Goal: Register for event/course

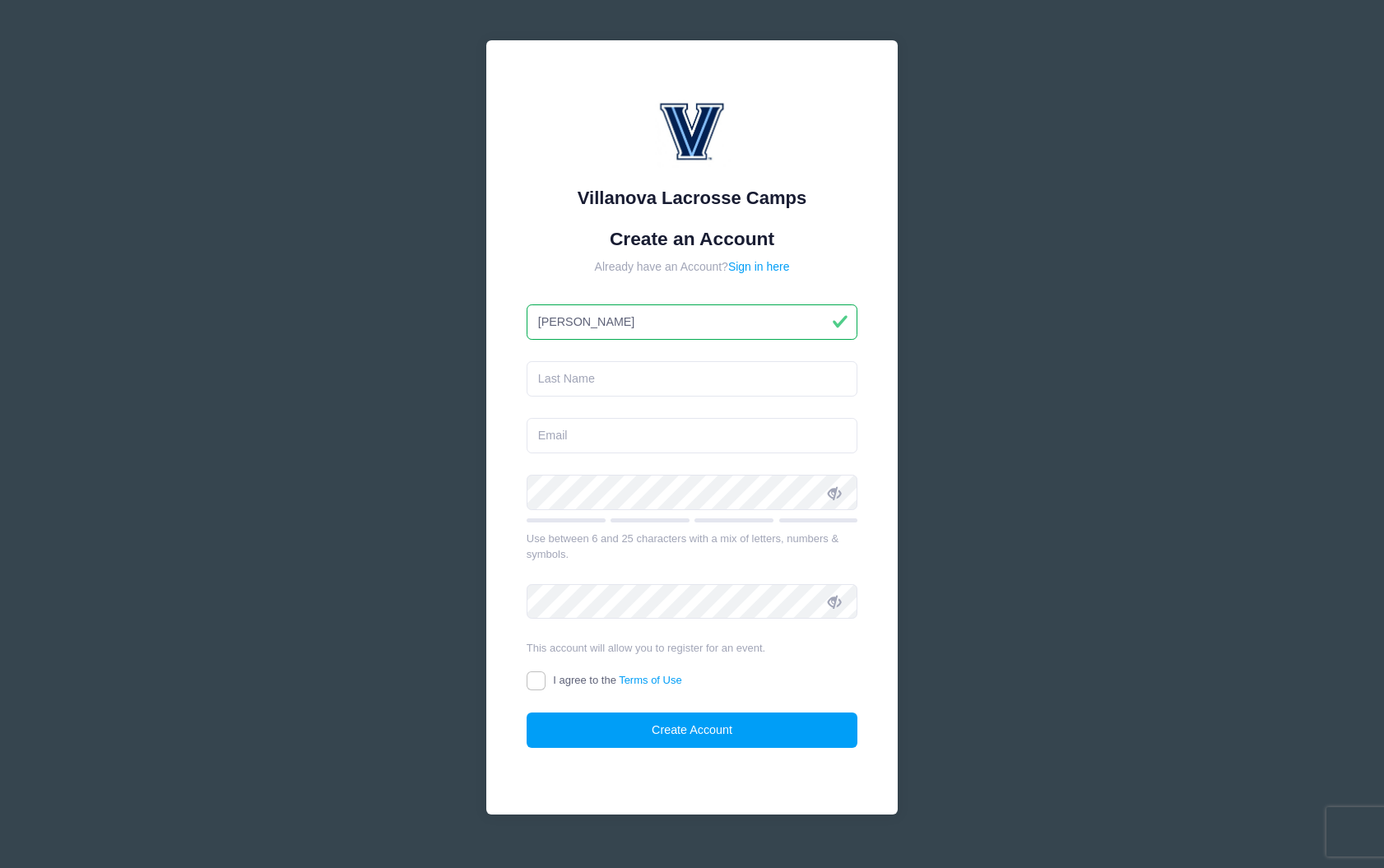
type input "[PERSON_NAME]"
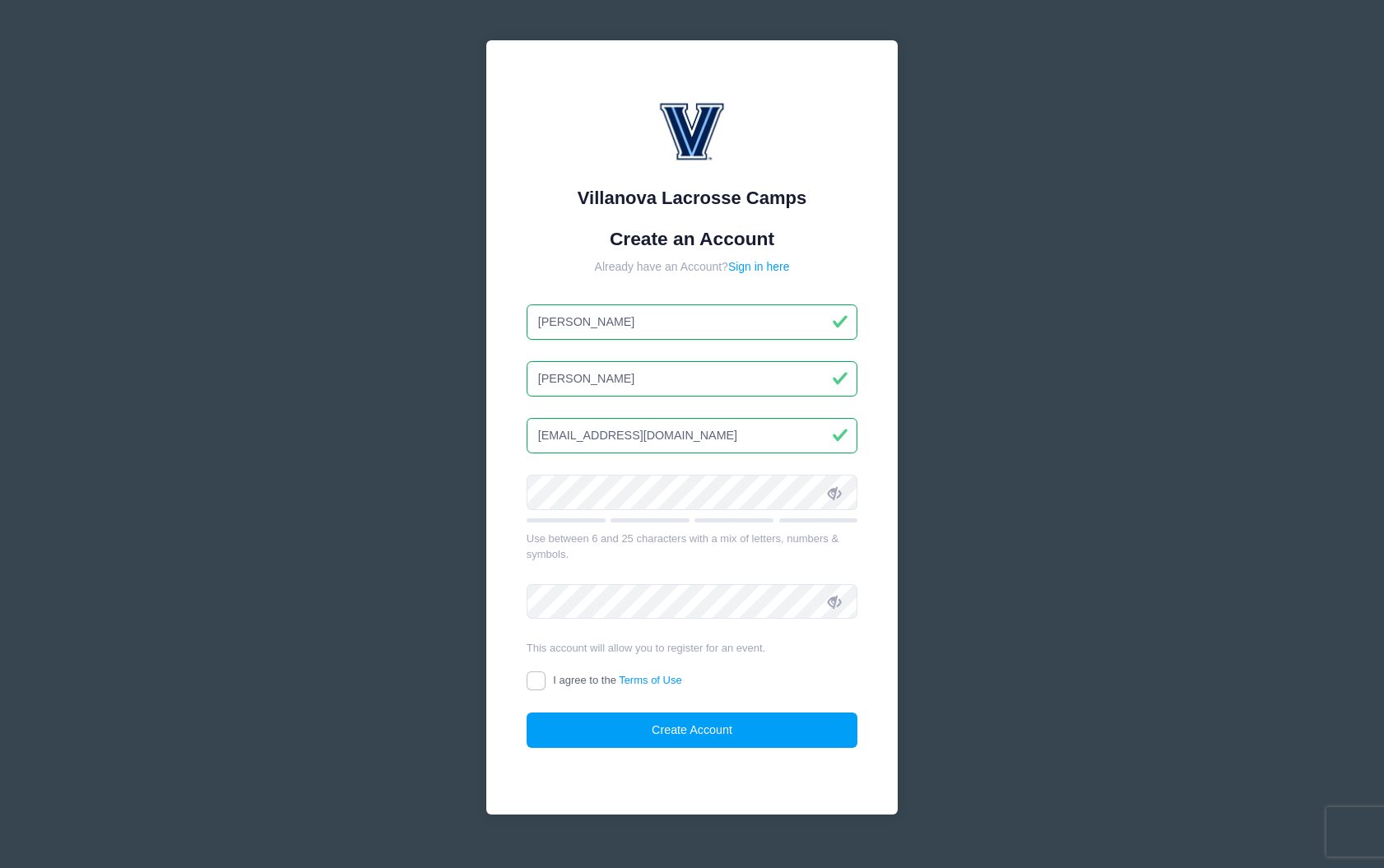
type input "[EMAIL_ADDRESS][DOMAIN_NAME]"
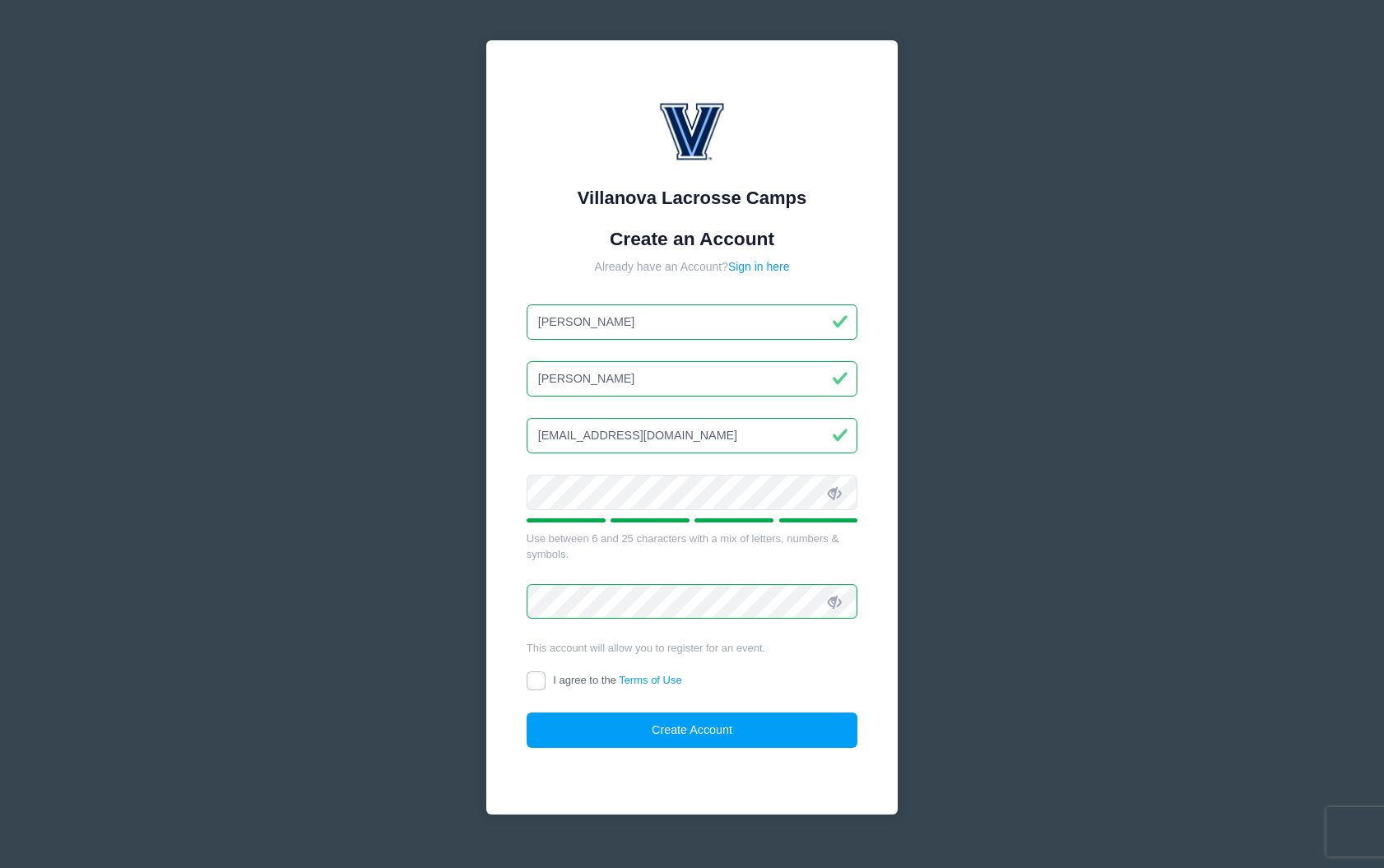
click at [537, 675] on input "I agree to the Terms of Use" at bounding box center [536, 681] width 19 height 19
checkbox input "true"
click at [702, 732] on button "Create Account" at bounding box center [692, 730] width 331 height 36
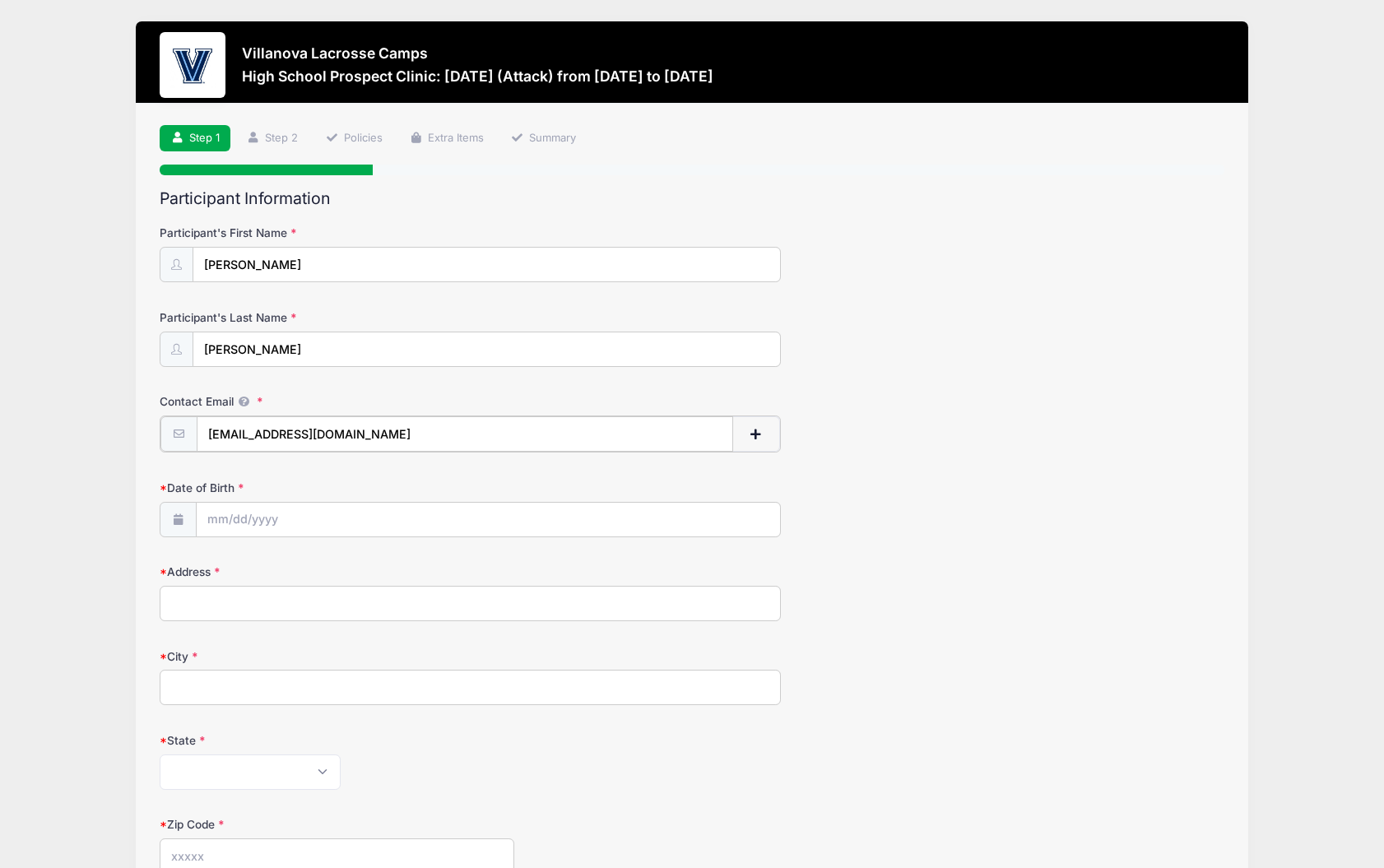
type input "[EMAIL_ADDRESS][DOMAIN_NAME]"
click at [304, 512] on input "Date of Birth" at bounding box center [488, 519] width 583 height 36
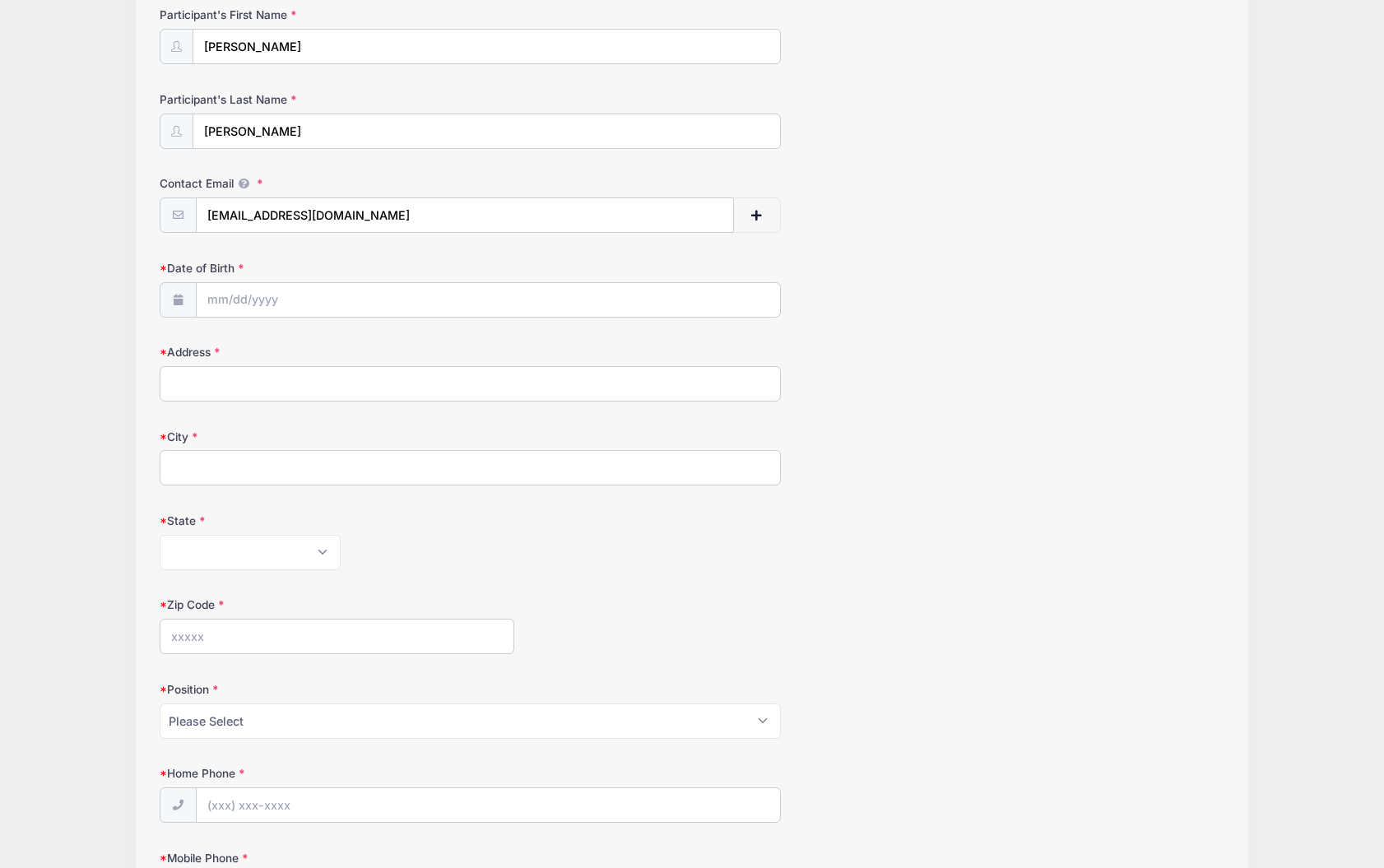
click at [183, 298] on icon at bounding box center [178, 300] width 13 height 10
drag, startPoint x: 331, startPoint y: 300, endPoint x: 234, endPoint y: 300, distance: 97.0
click at [234, 300] on input "Date of Birth" at bounding box center [488, 301] width 583 height 36
click at [402, 339] on icon at bounding box center [403, 341] width 6 height 10
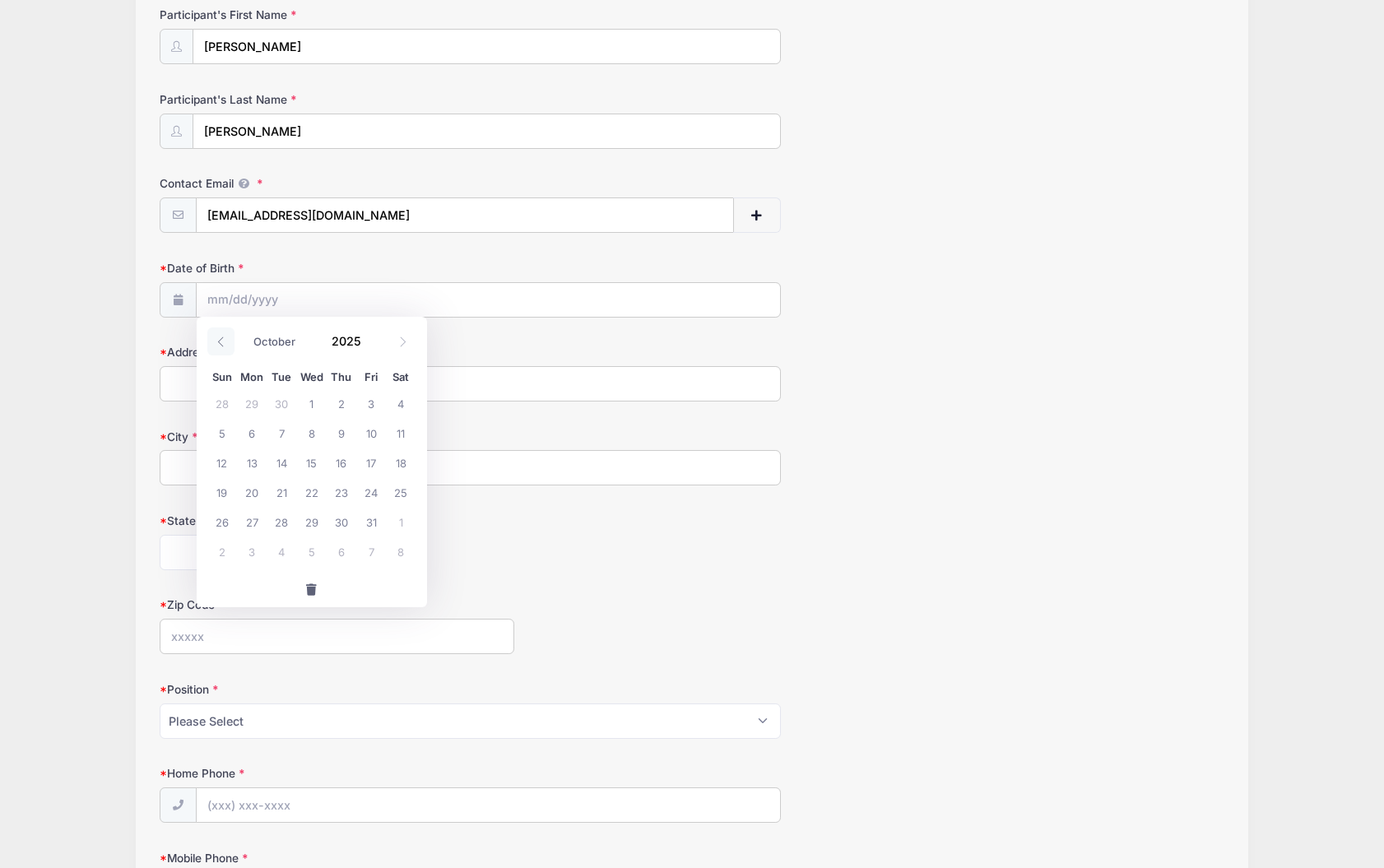
click at [219, 342] on icon at bounding box center [221, 341] width 6 height 10
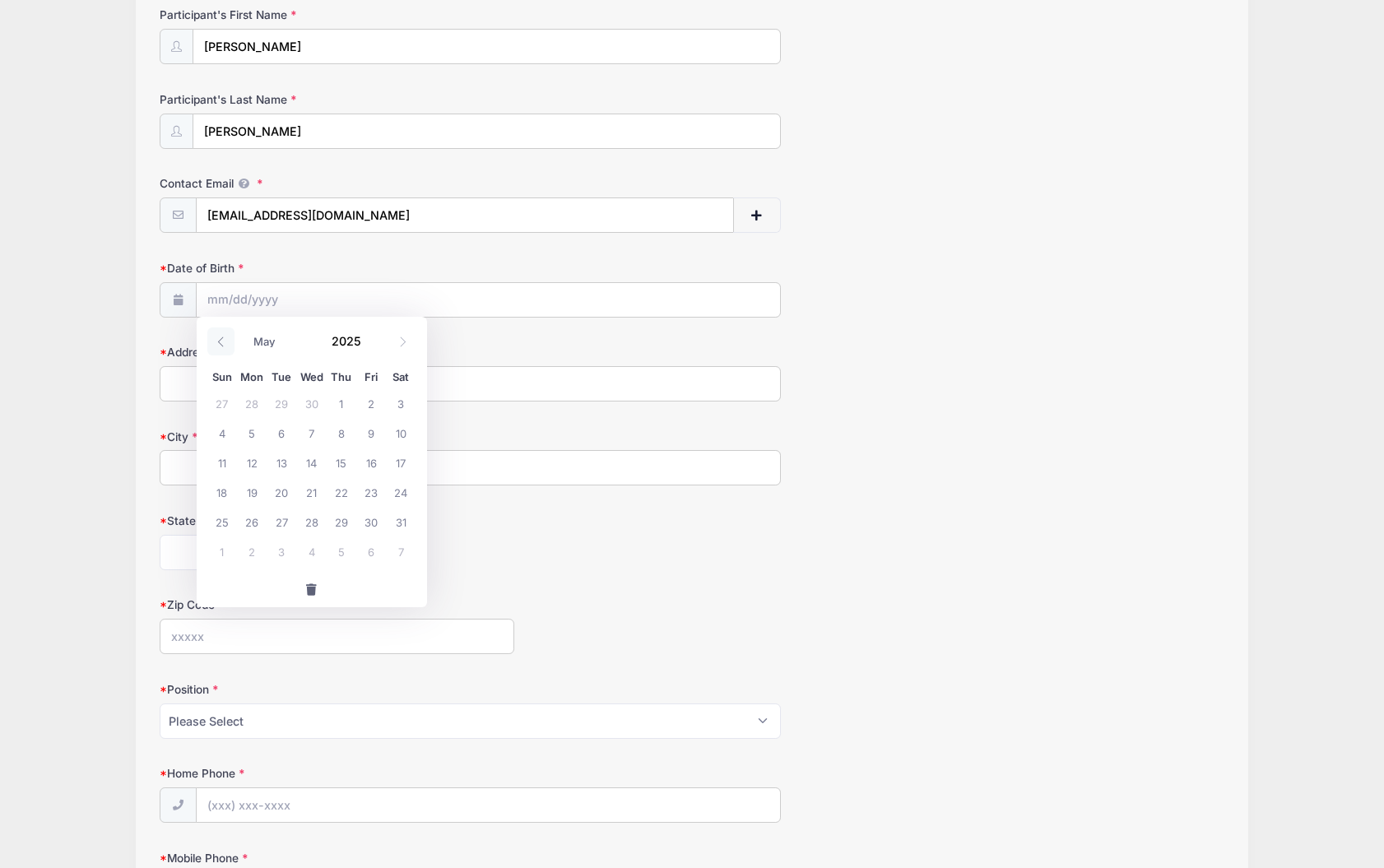
click at [219, 342] on icon at bounding box center [221, 341] width 6 height 10
select select "0"
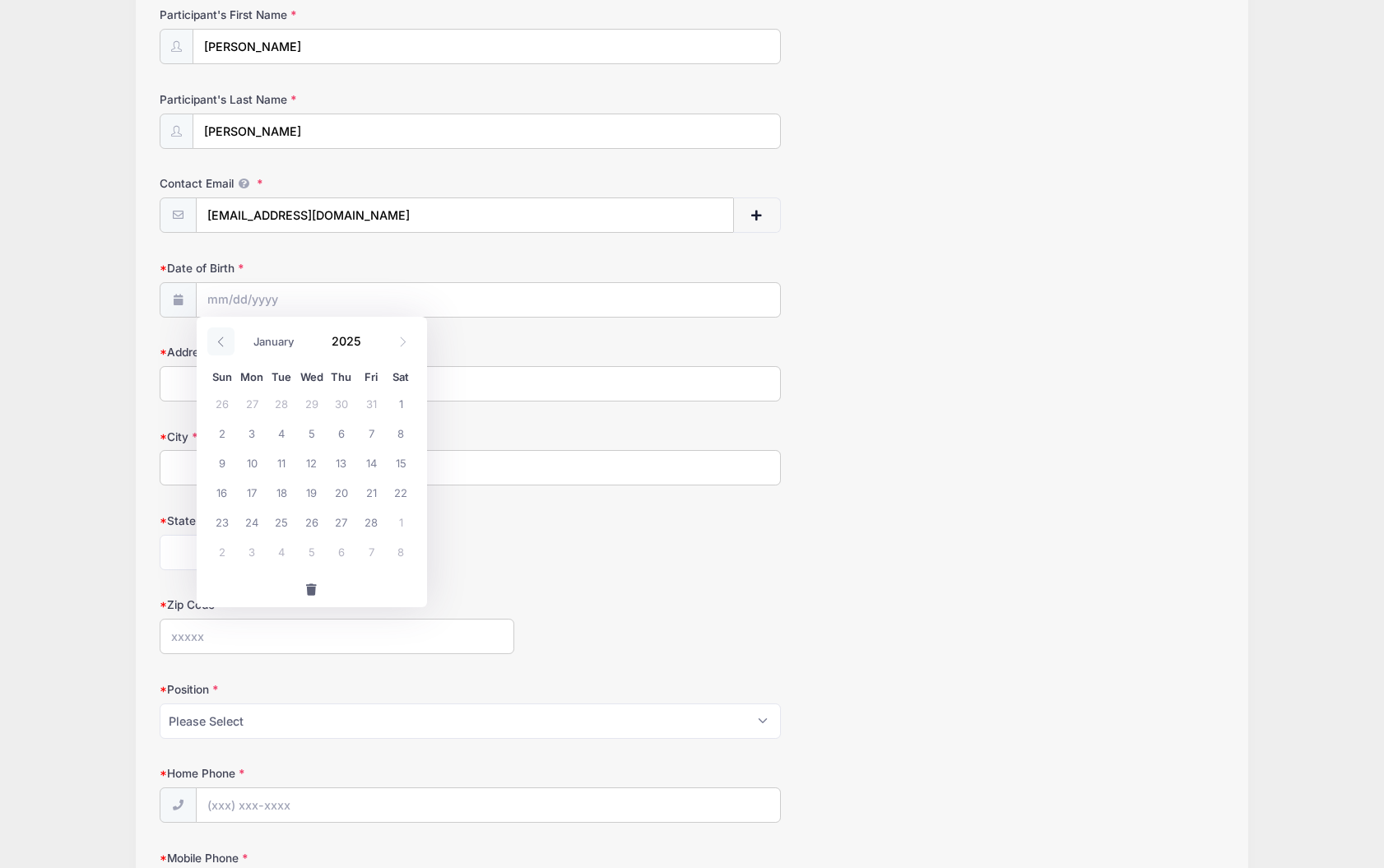
click at [219, 342] on icon at bounding box center [221, 341] width 6 height 10
type input "2024"
click at [219, 342] on icon at bounding box center [221, 341] width 6 height 10
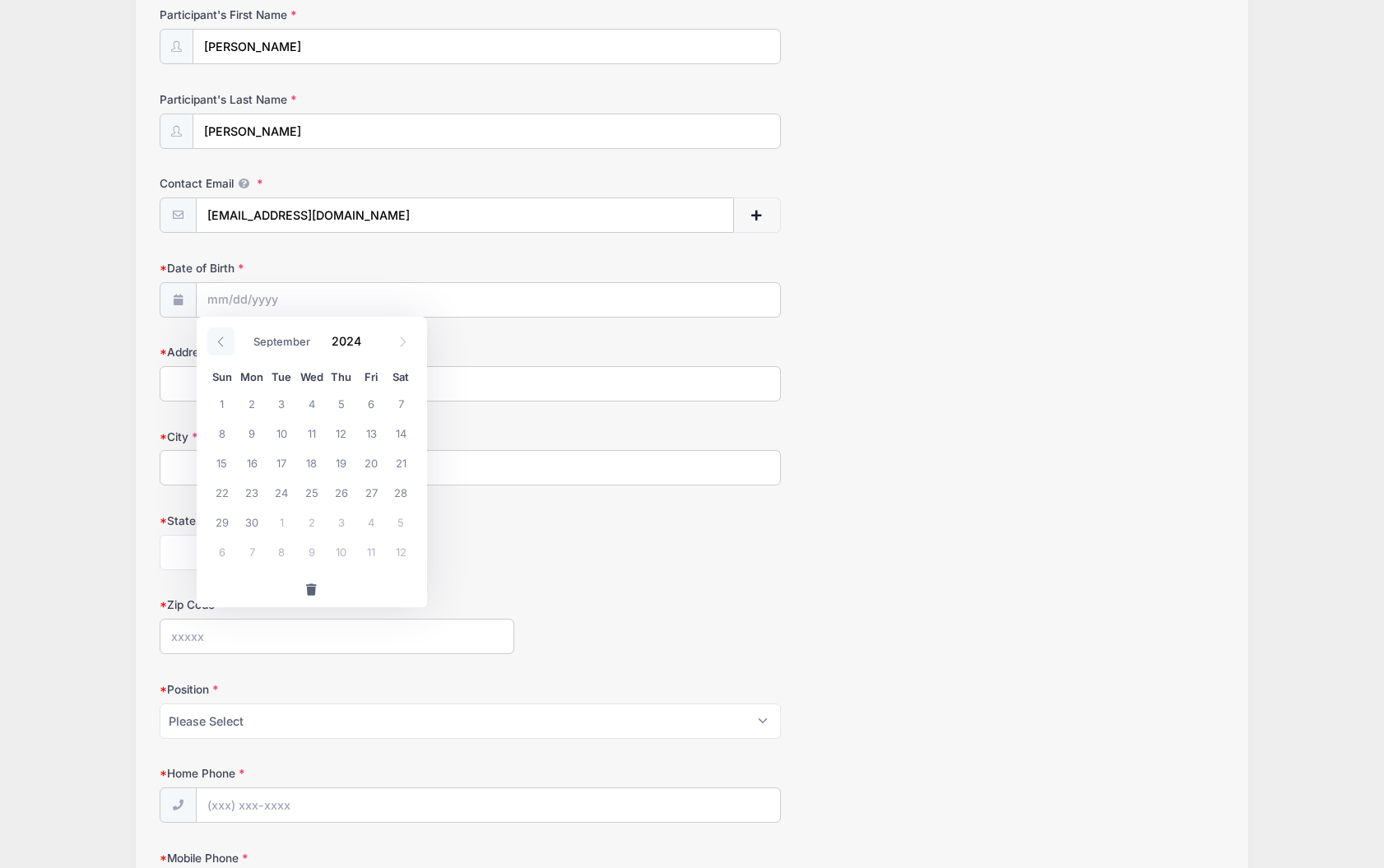
click at [219, 342] on icon at bounding box center [221, 341] width 6 height 10
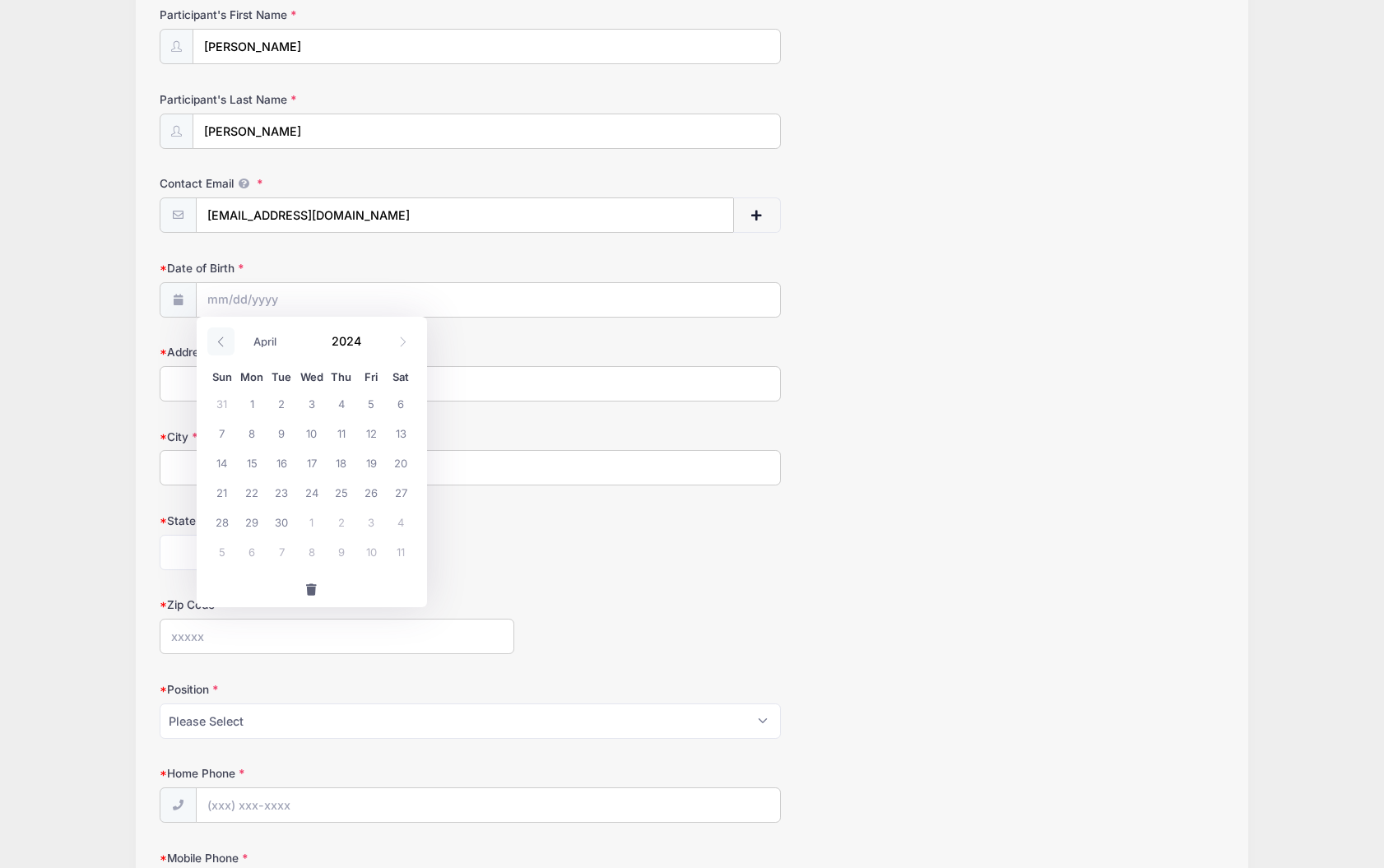
click at [219, 342] on icon at bounding box center [221, 341] width 6 height 10
select select "0"
click at [219, 342] on icon at bounding box center [221, 341] width 6 height 10
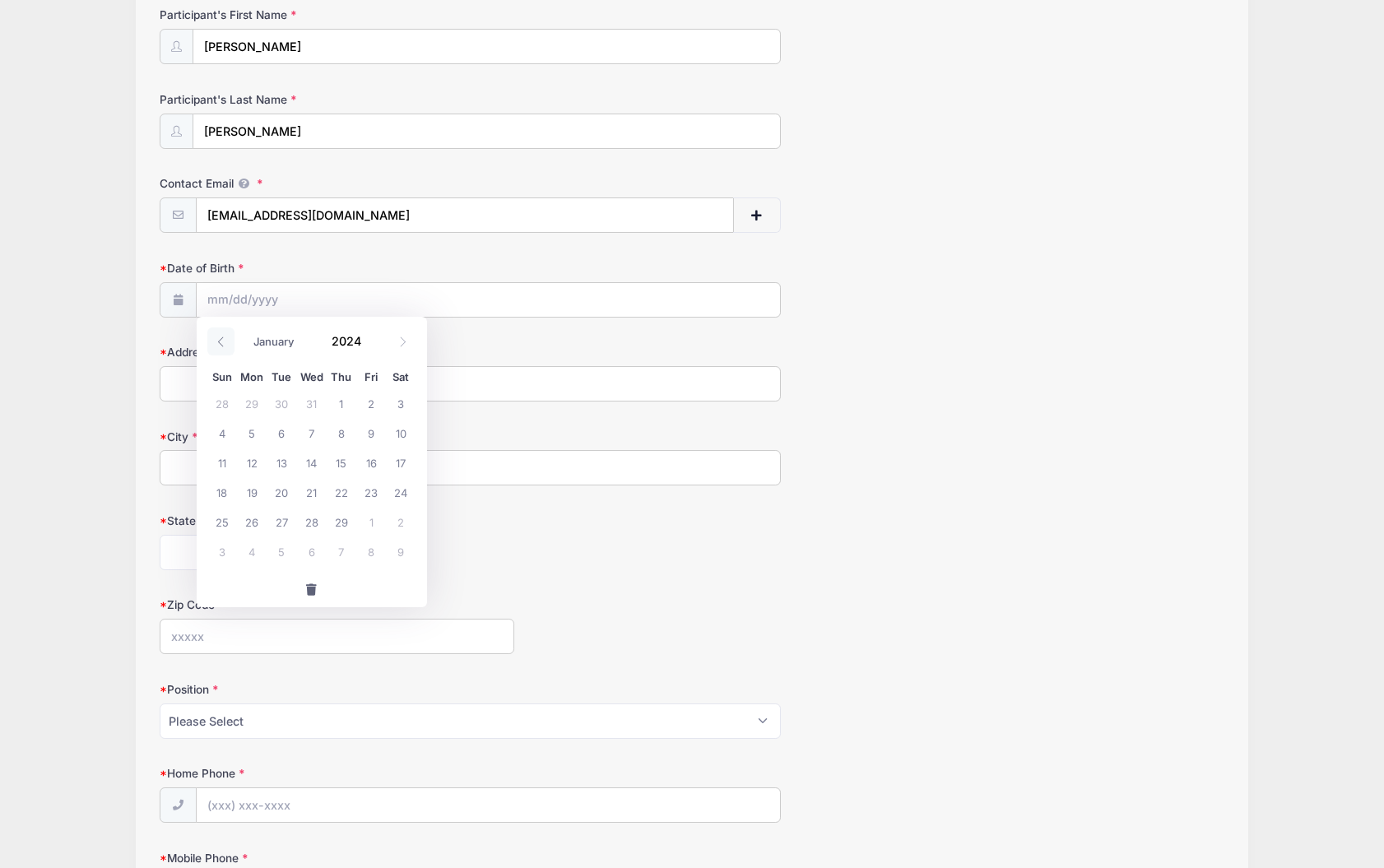
type input "2023"
click at [219, 342] on icon at bounding box center [221, 341] width 6 height 10
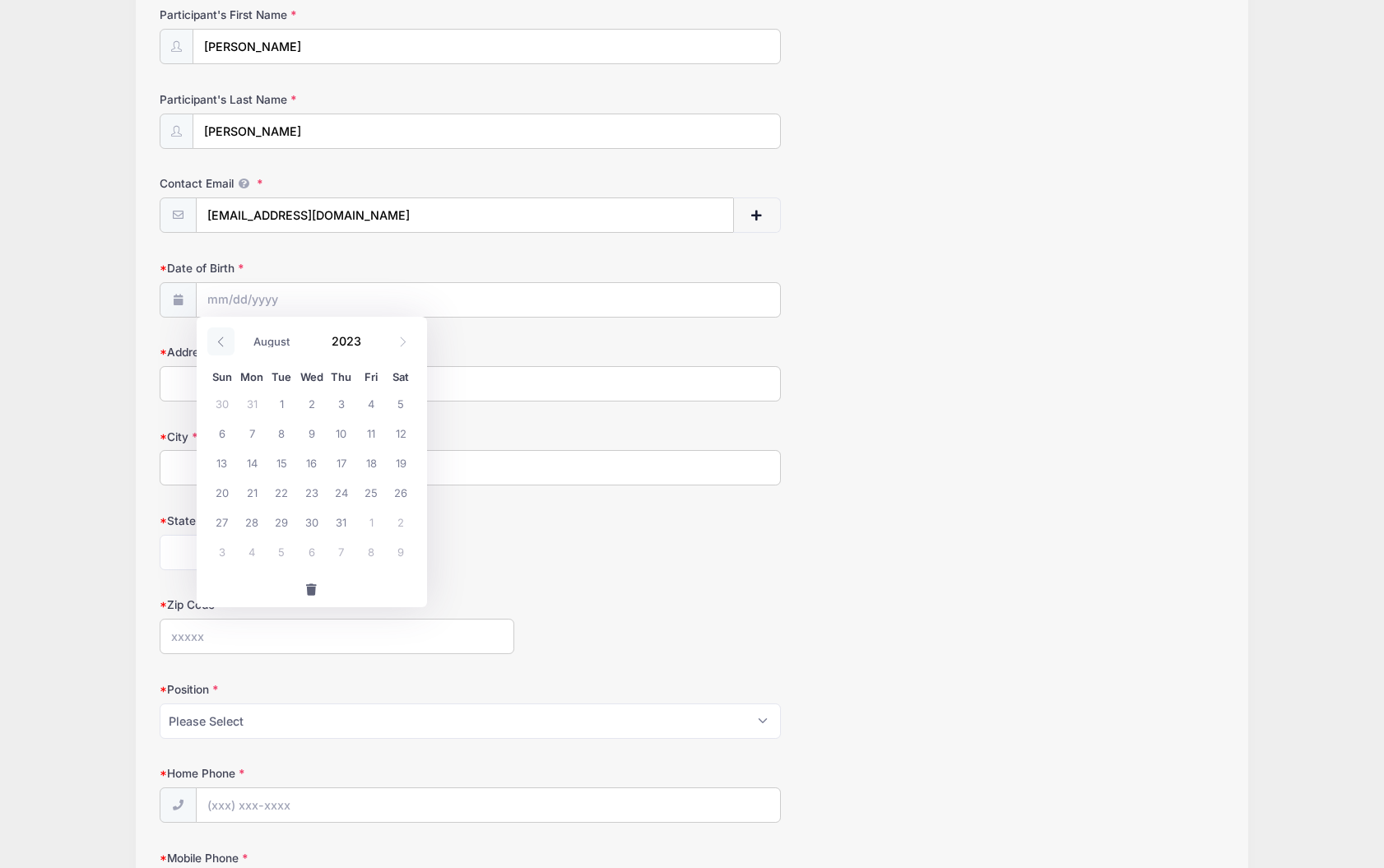
click at [219, 342] on icon at bounding box center [221, 341] width 6 height 10
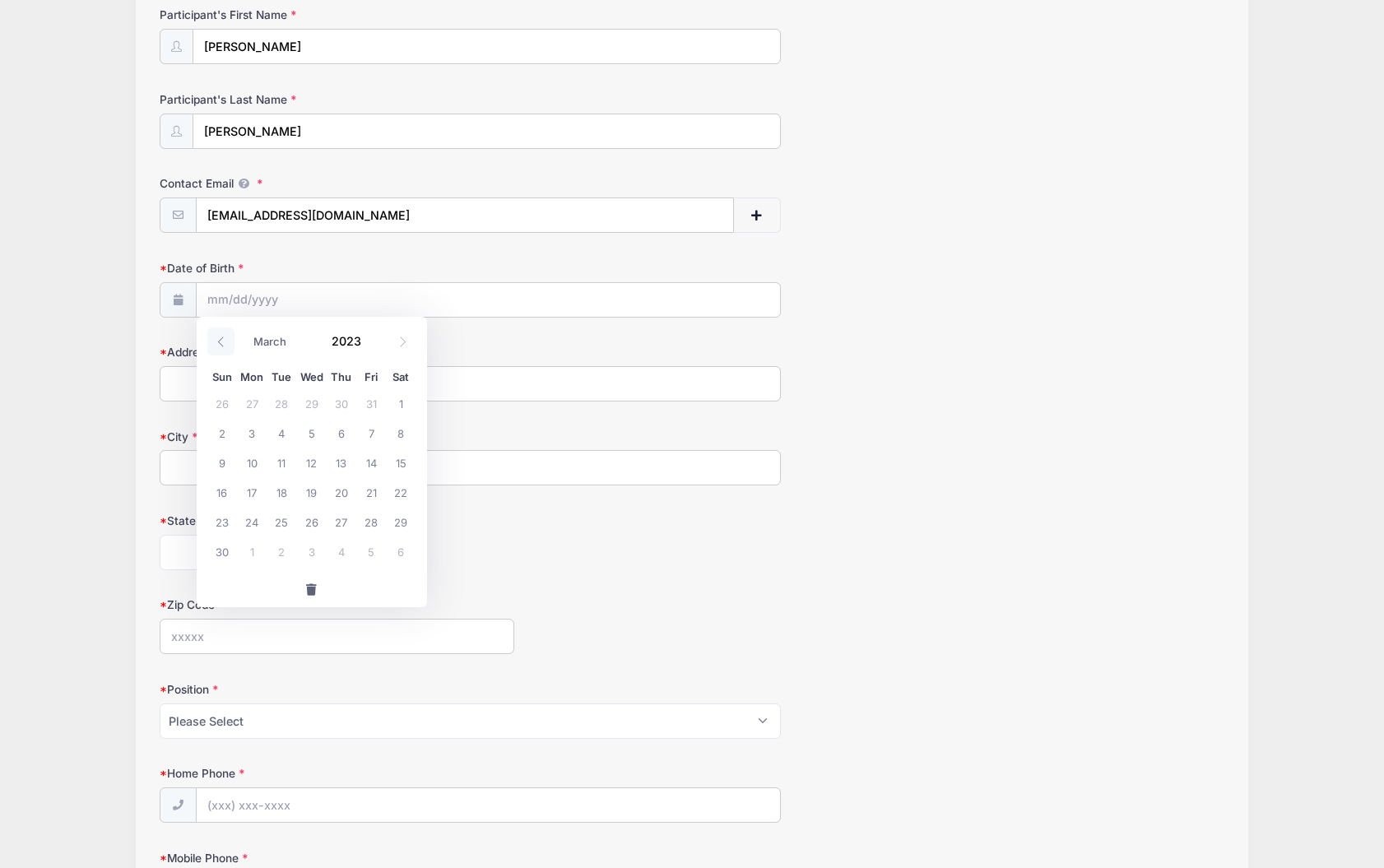
click at [219, 342] on icon at bounding box center [221, 341] width 6 height 10
select select "0"
click at [219, 342] on icon at bounding box center [221, 341] width 6 height 10
type input "2022"
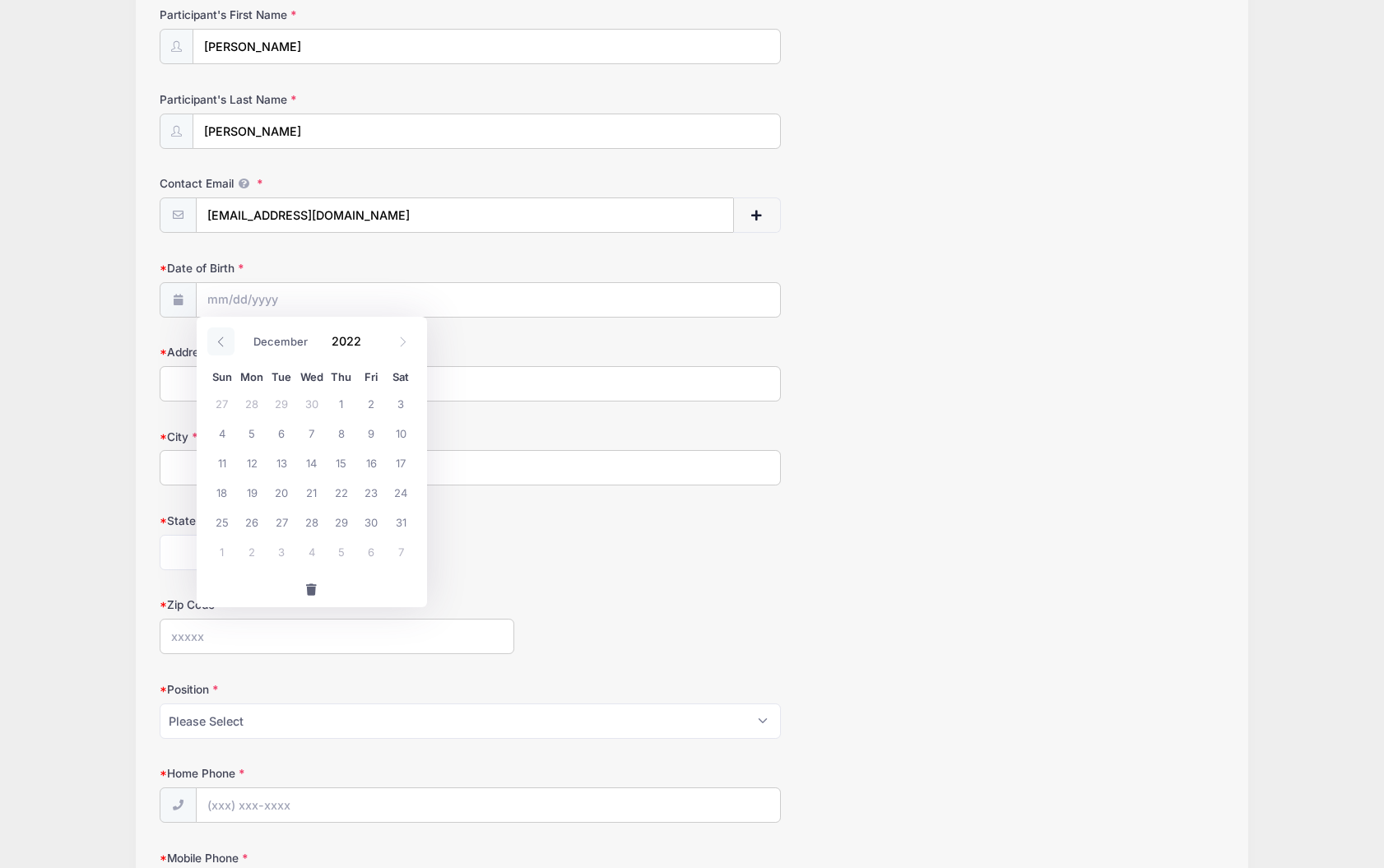
click at [219, 342] on icon at bounding box center [221, 341] width 6 height 10
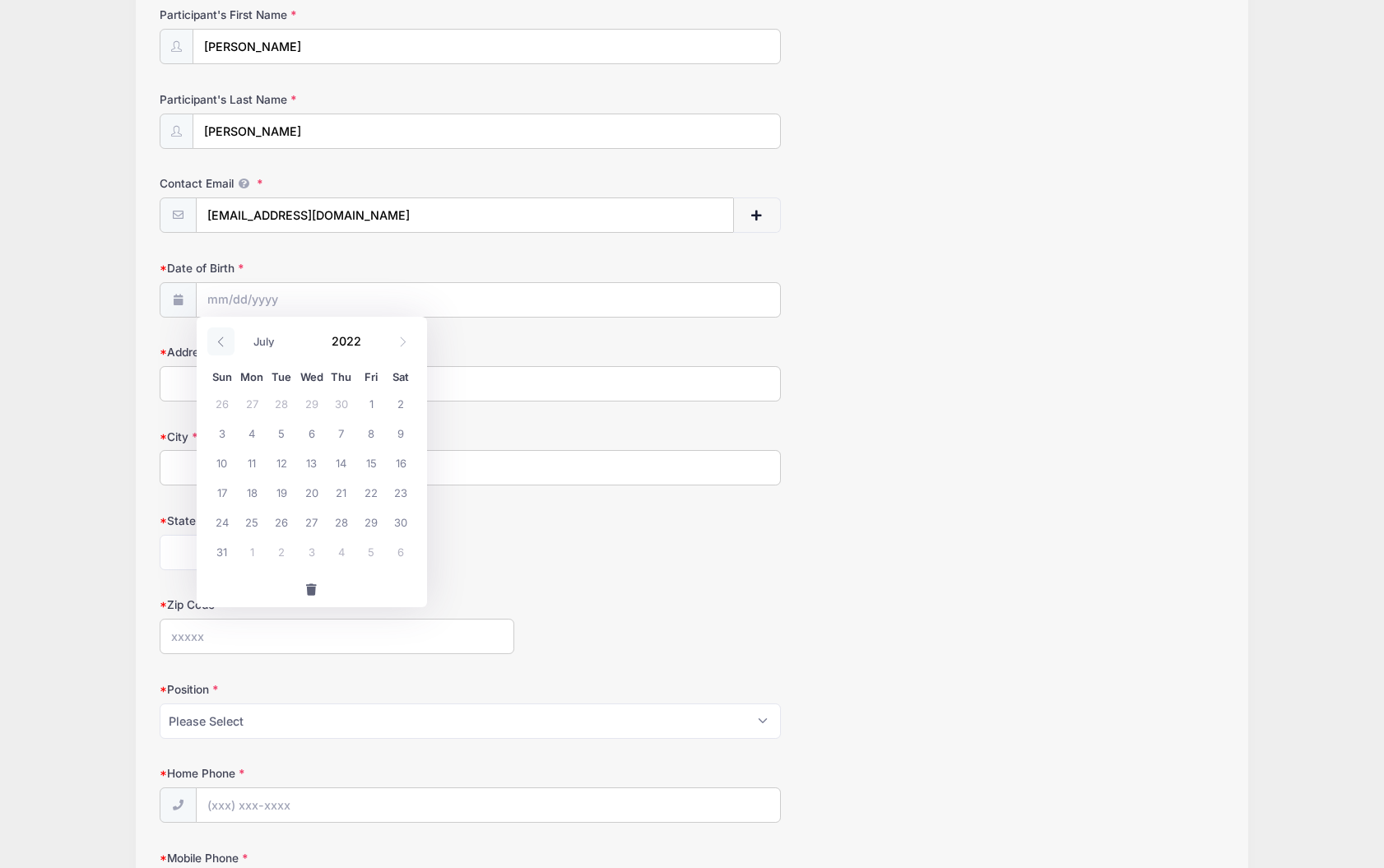
click at [219, 342] on icon at bounding box center [221, 341] width 6 height 10
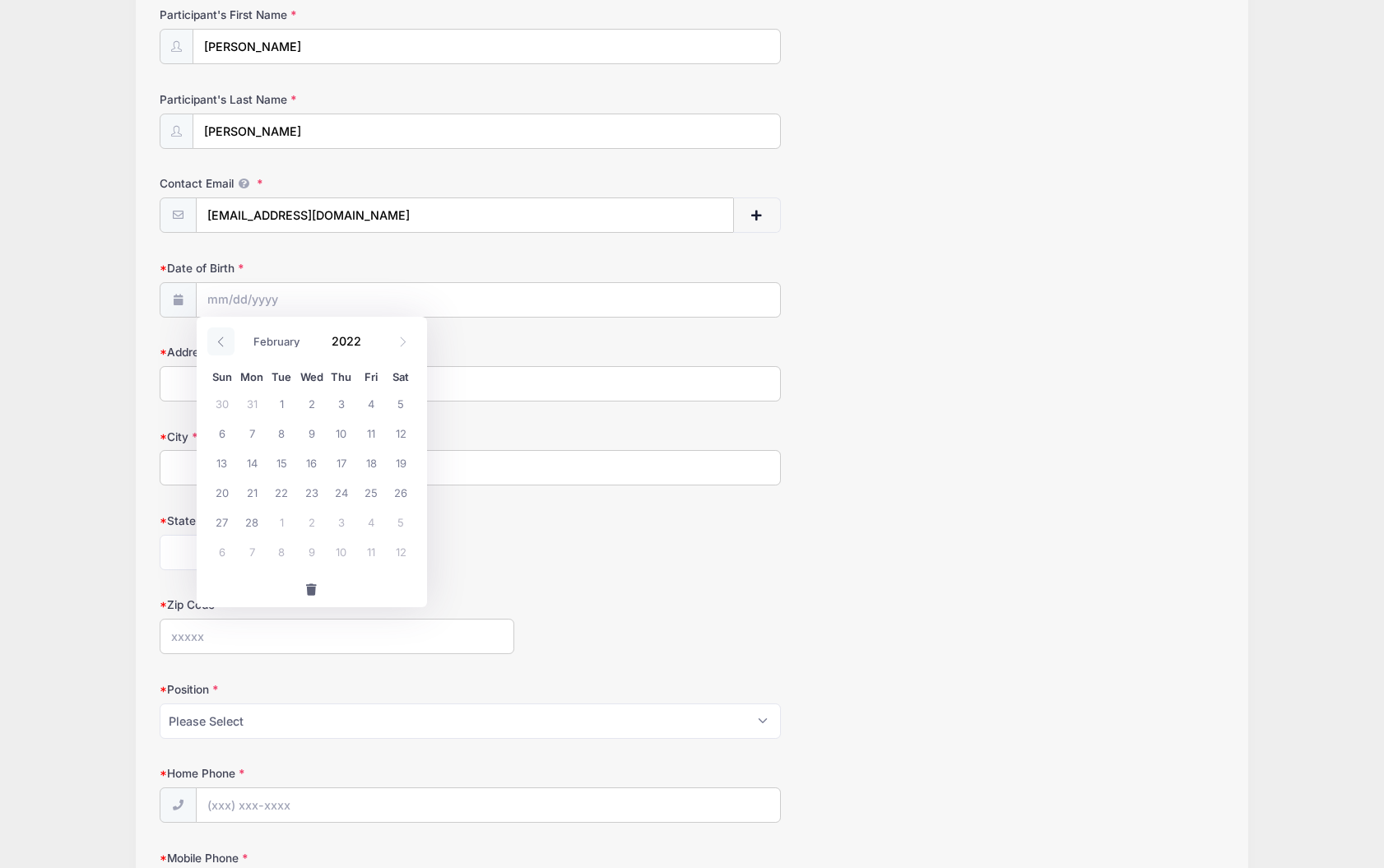
click at [219, 342] on icon at bounding box center [221, 341] width 6 height 10
select select "0"
click at [219, 342] on icon at bounding box center [221, 341] width 6 height 10
type input "2021"
select select "11"
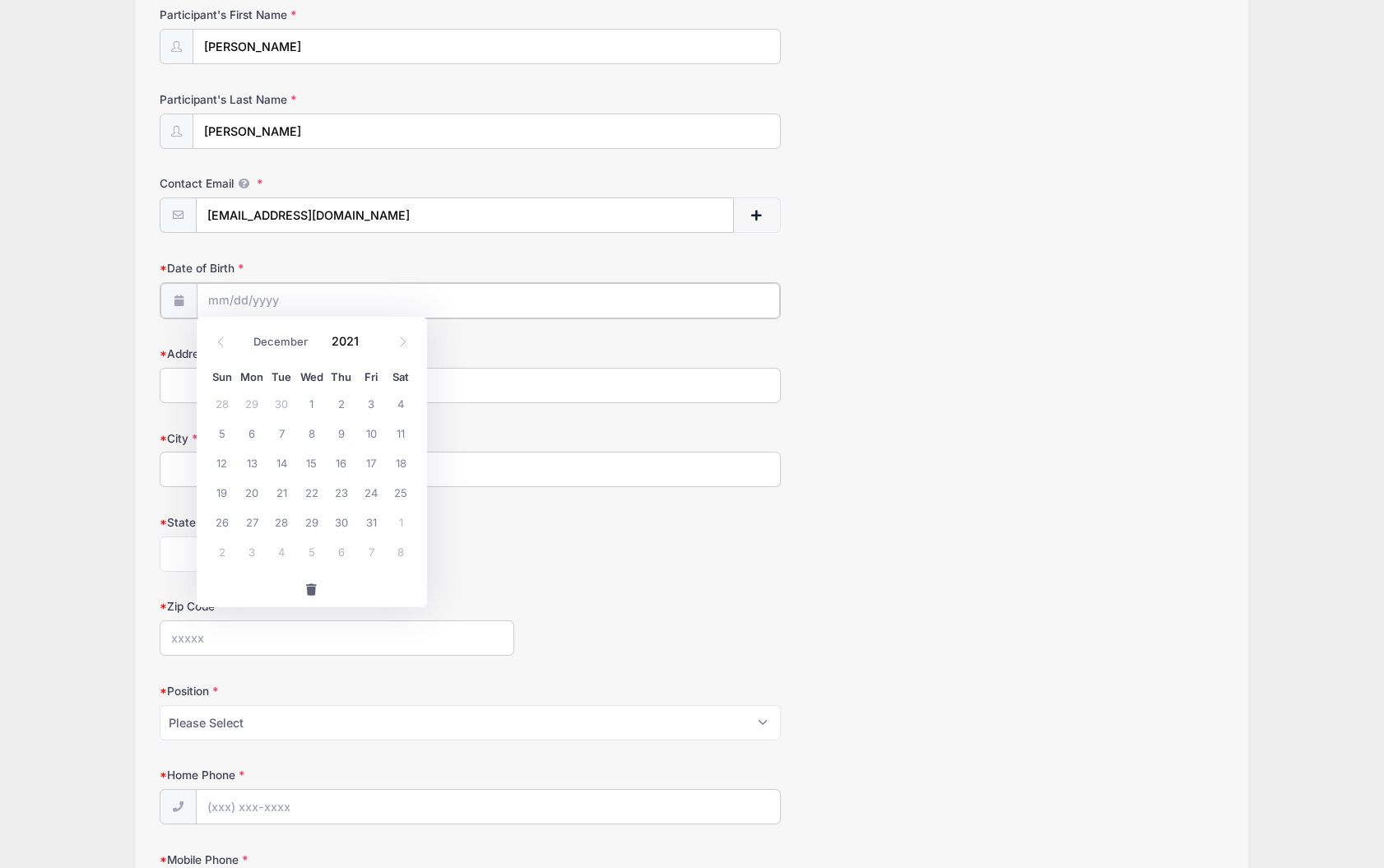
click at [236, 292] on input "Date of Birth" at bounding box center [488, 301] width 583 height 36
click at [619, 549] on div "Alabama Alaska American Samoa Arizona Arkansas Armed Forces Africa Armed Forces…" at bounding box center [469, 552] width 620 height 36
type input "2025"
select select "7"
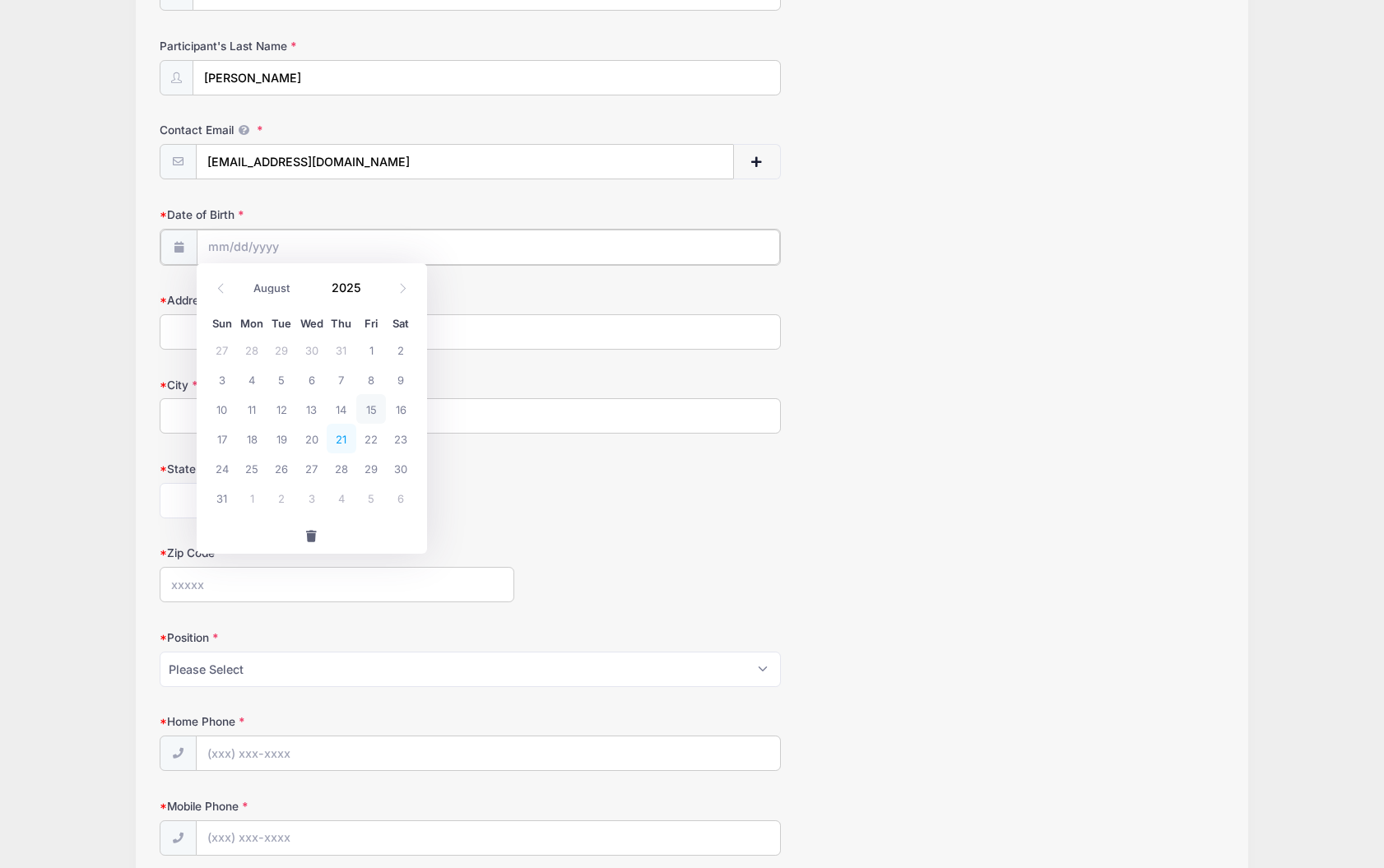
scroll to position [259, 0]
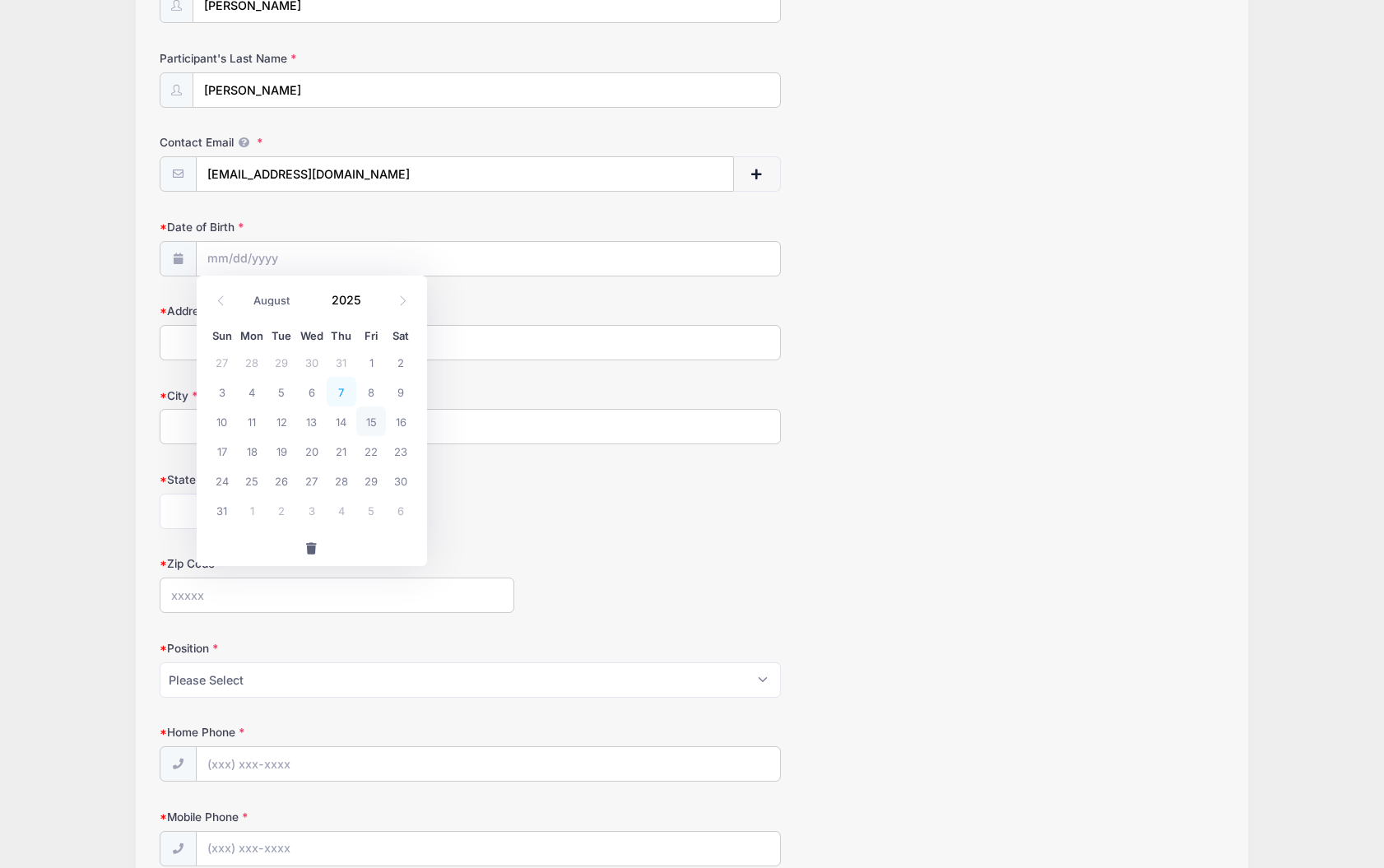
click at [355, 399] on span "7" at bounding box center [342, 391] width 30 height 30
type input "08/07/2025"
drag, startPoint x: 223, startPoint y: 256, endPoint x: 214, endPoint y: 257, distance: 9.1
click at [214, 257] on input "08/07/2025" at bounding box center [488, 259] width 583 height 36
drag, startPoint x: 296, startPoint y: 252, endPoint x: 198, endPoint y: 253, distance: 98.0
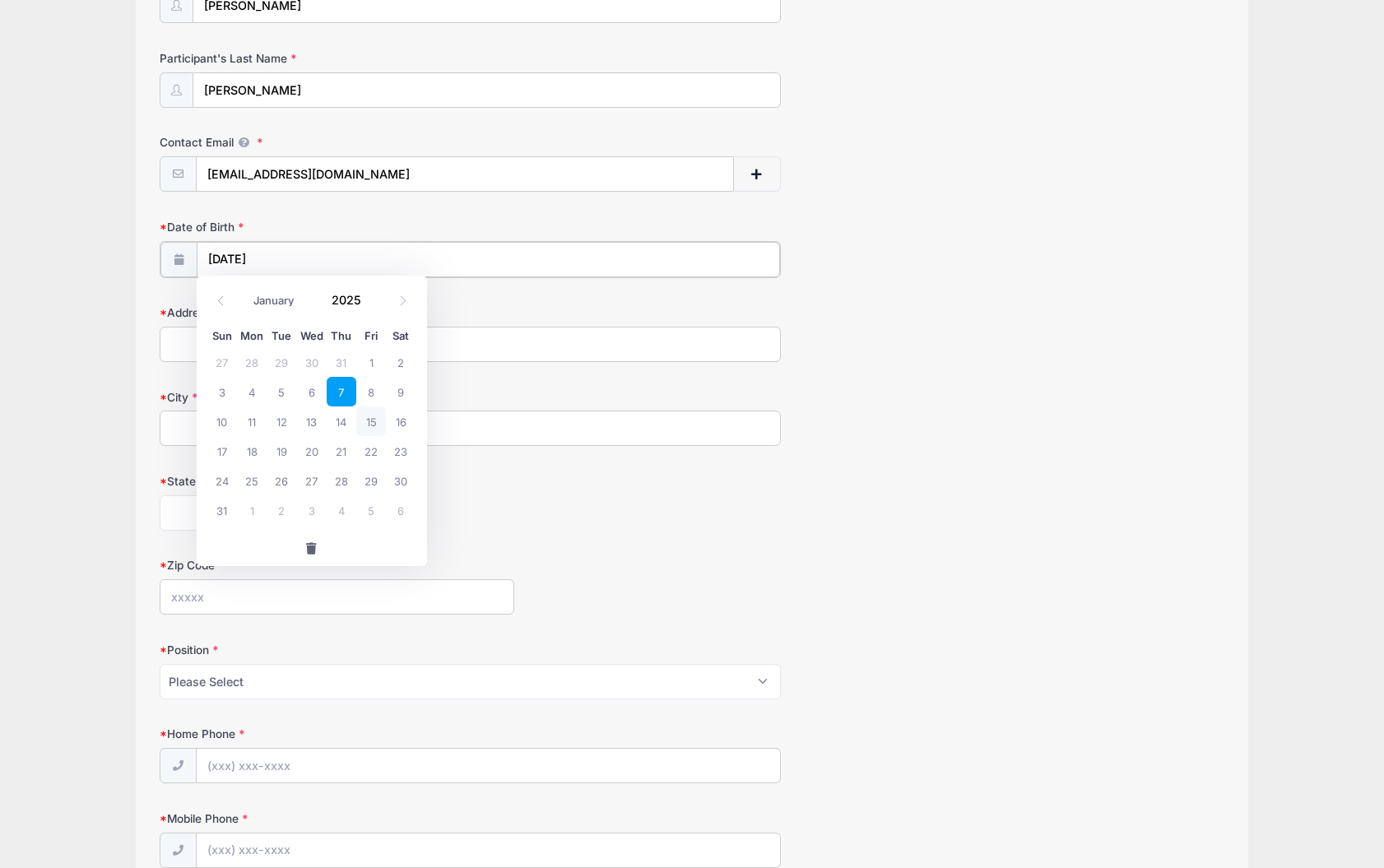
click at [198, 253] on input "08/07/2025" at bounding box center [488, 259] width 583 height 36
click at [223, 301] on icon at bounding box center [220, 300] width 10 height 10
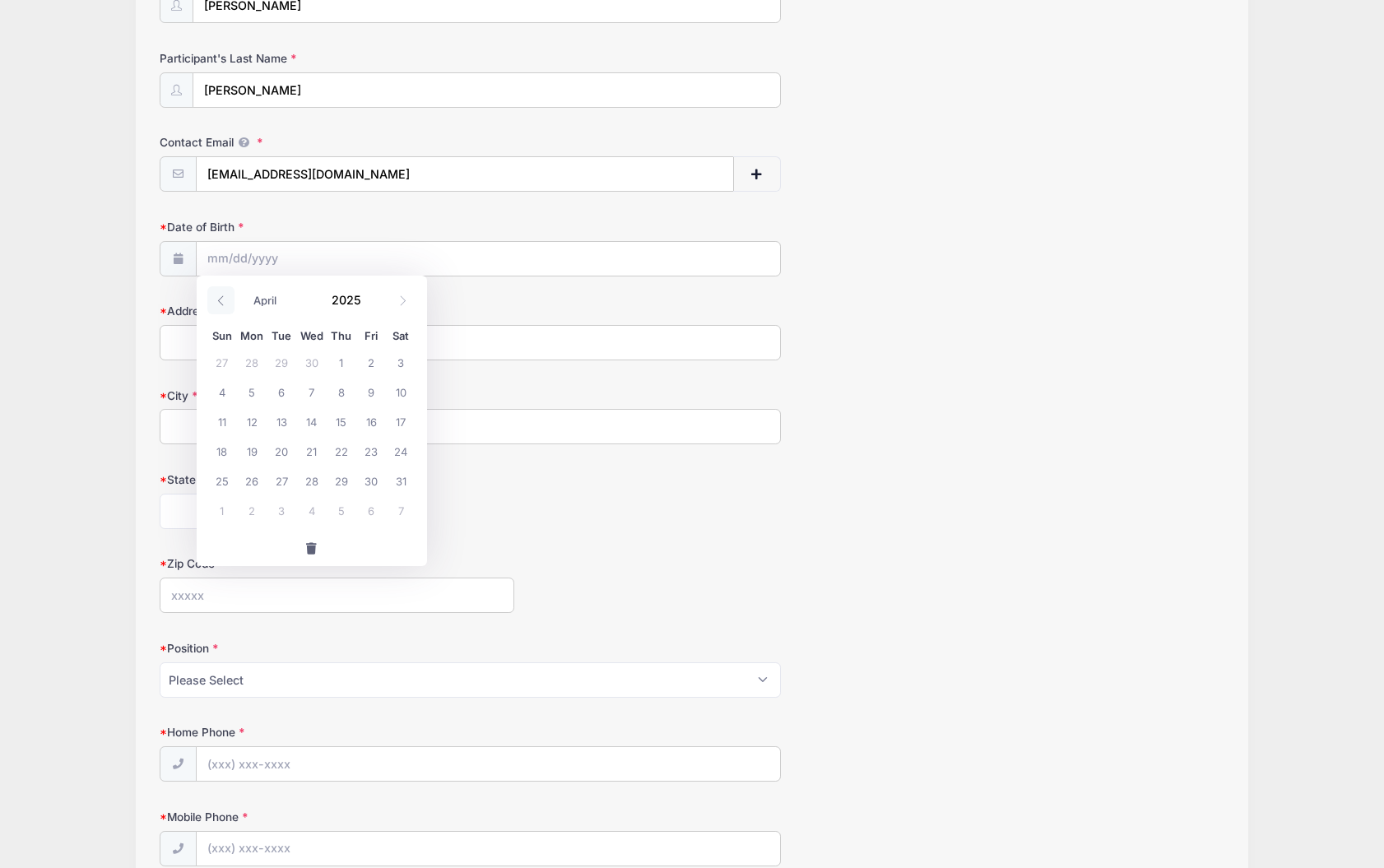
click at [223, 301] on icon at bounding box center [220, 300] width 10 height 10
select select "0"
click at [223, 301] on icon at bounding box center [220, 300] width 10 height 10
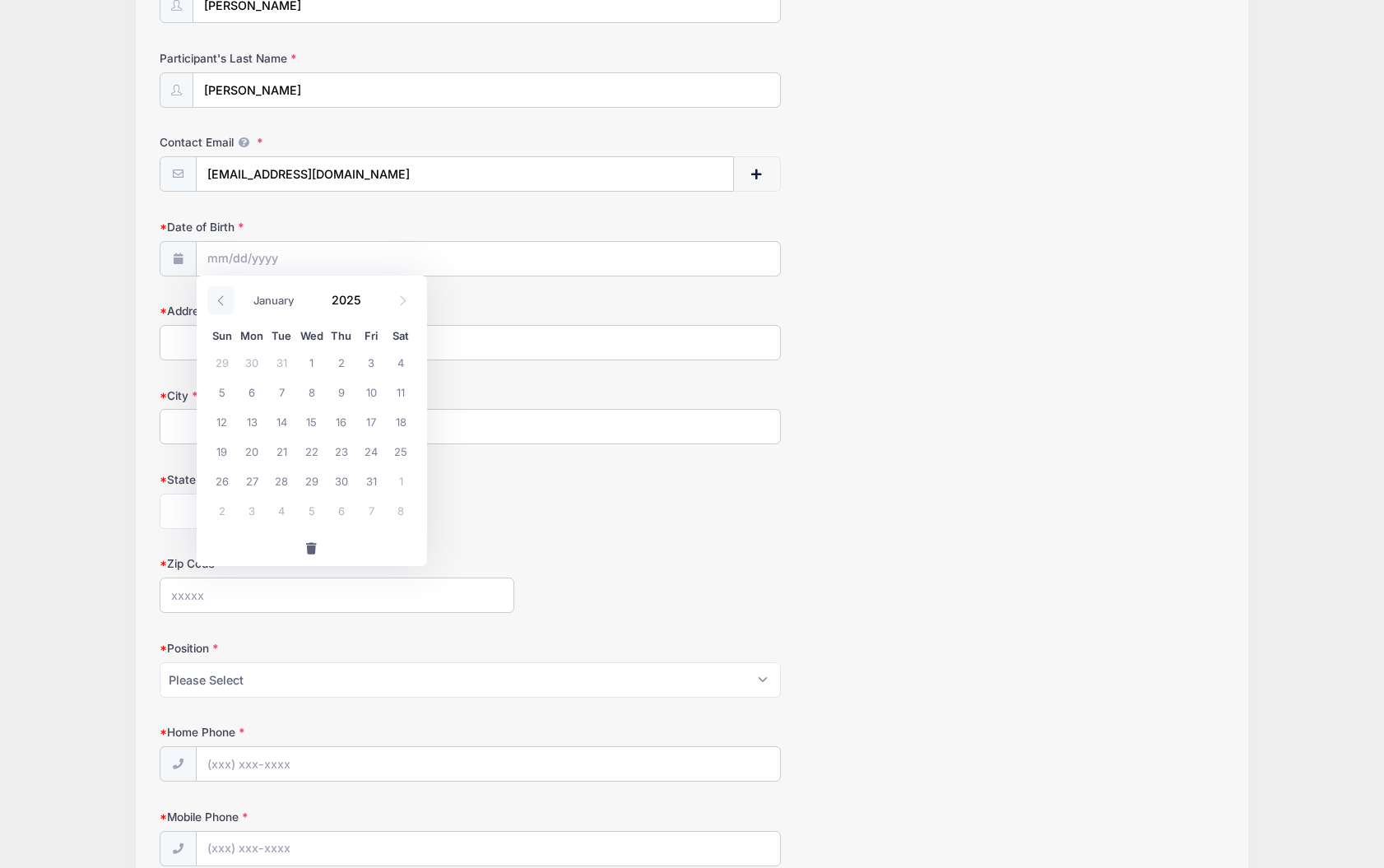
type input "2024"
click at [223, 301] on icon at bounding box center [220, 300] width 10 height 10
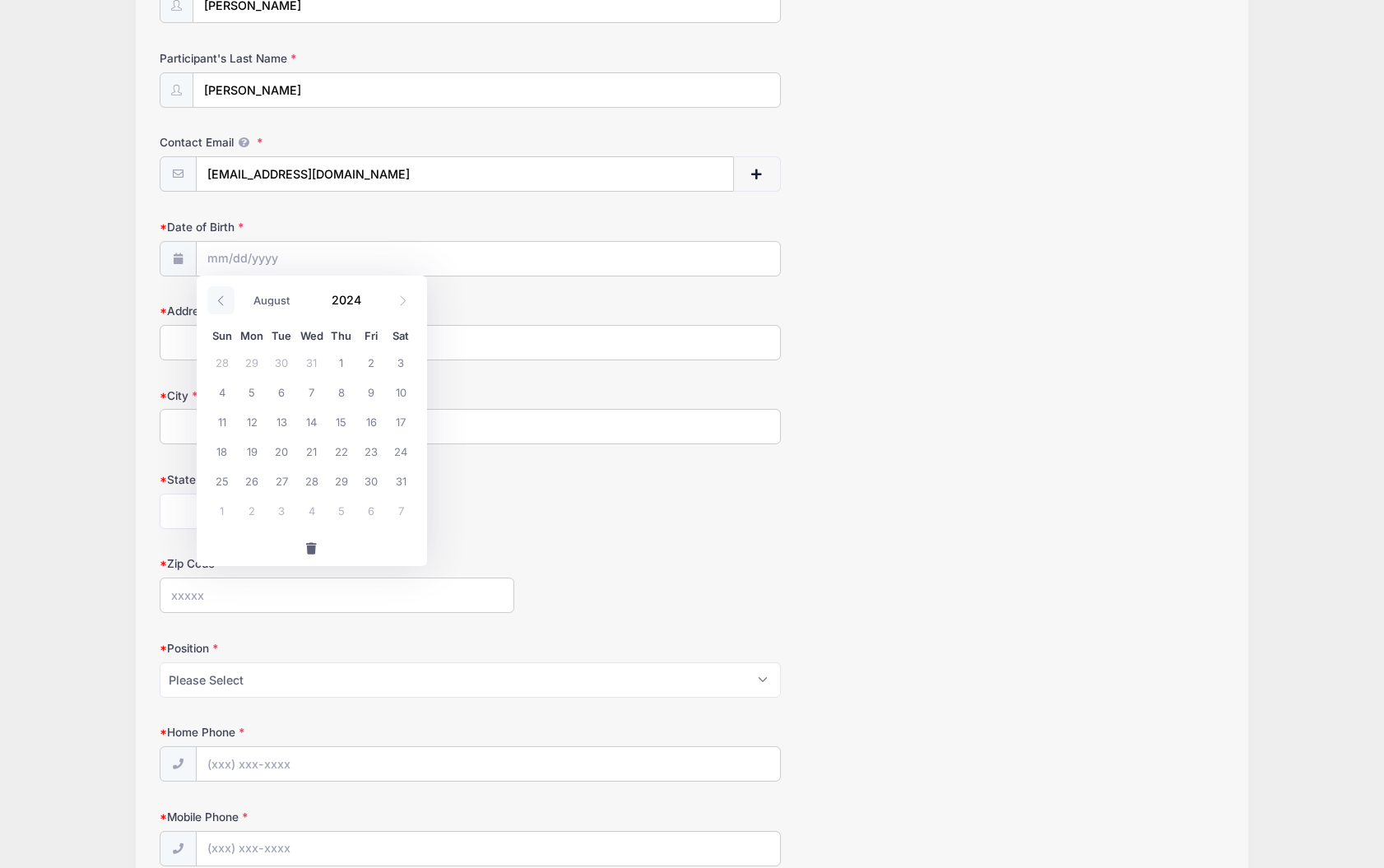
click at [223, 301] on icon at bounding box center [220, 300] width 10 height 10
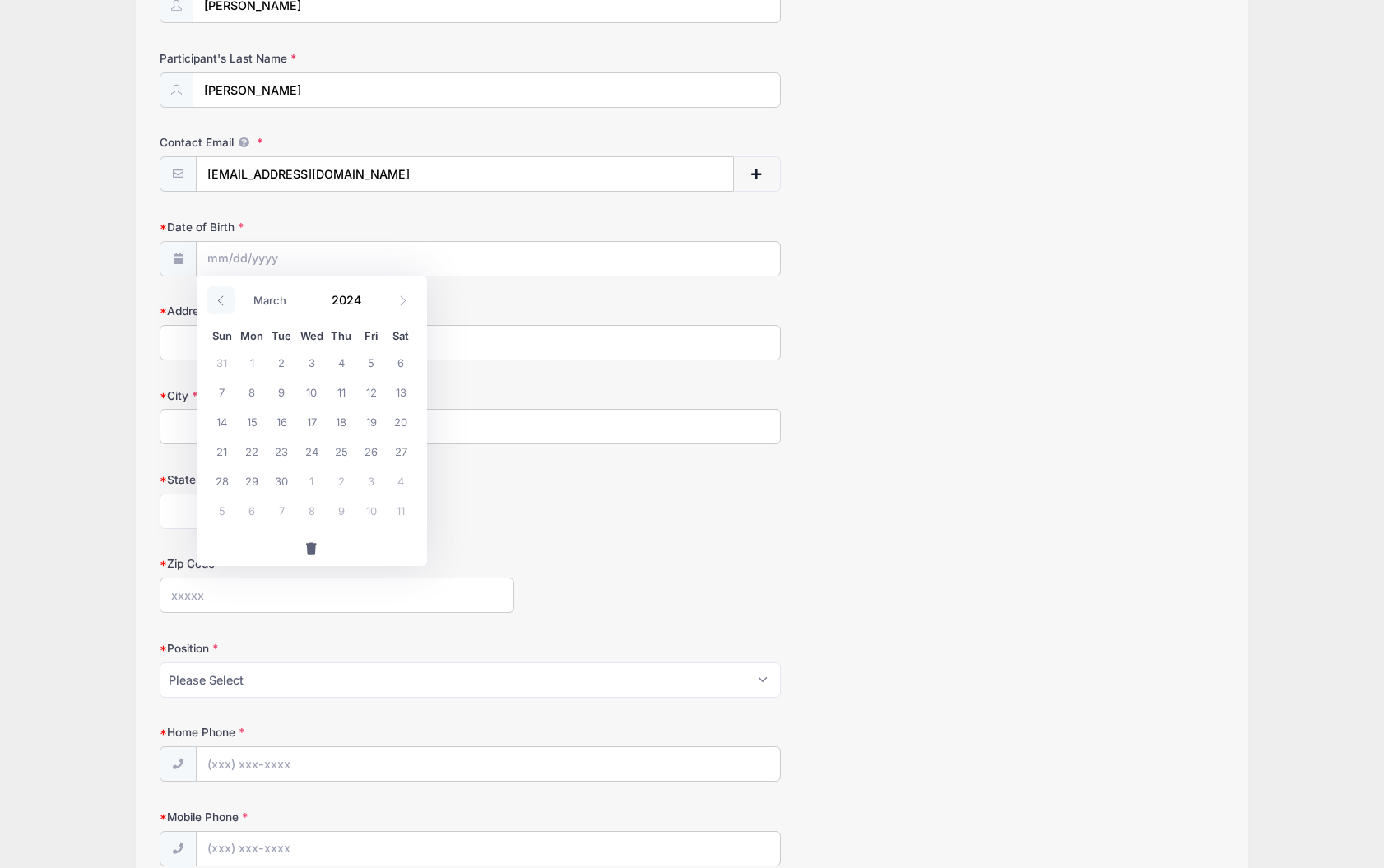
click at [223, 301] on icon at bounding box center [220, 300] width 10 height 10
select select "0"
click at [223, 301] on icon at bounding box center [220, 300] width 10 height 10
type input "2023"
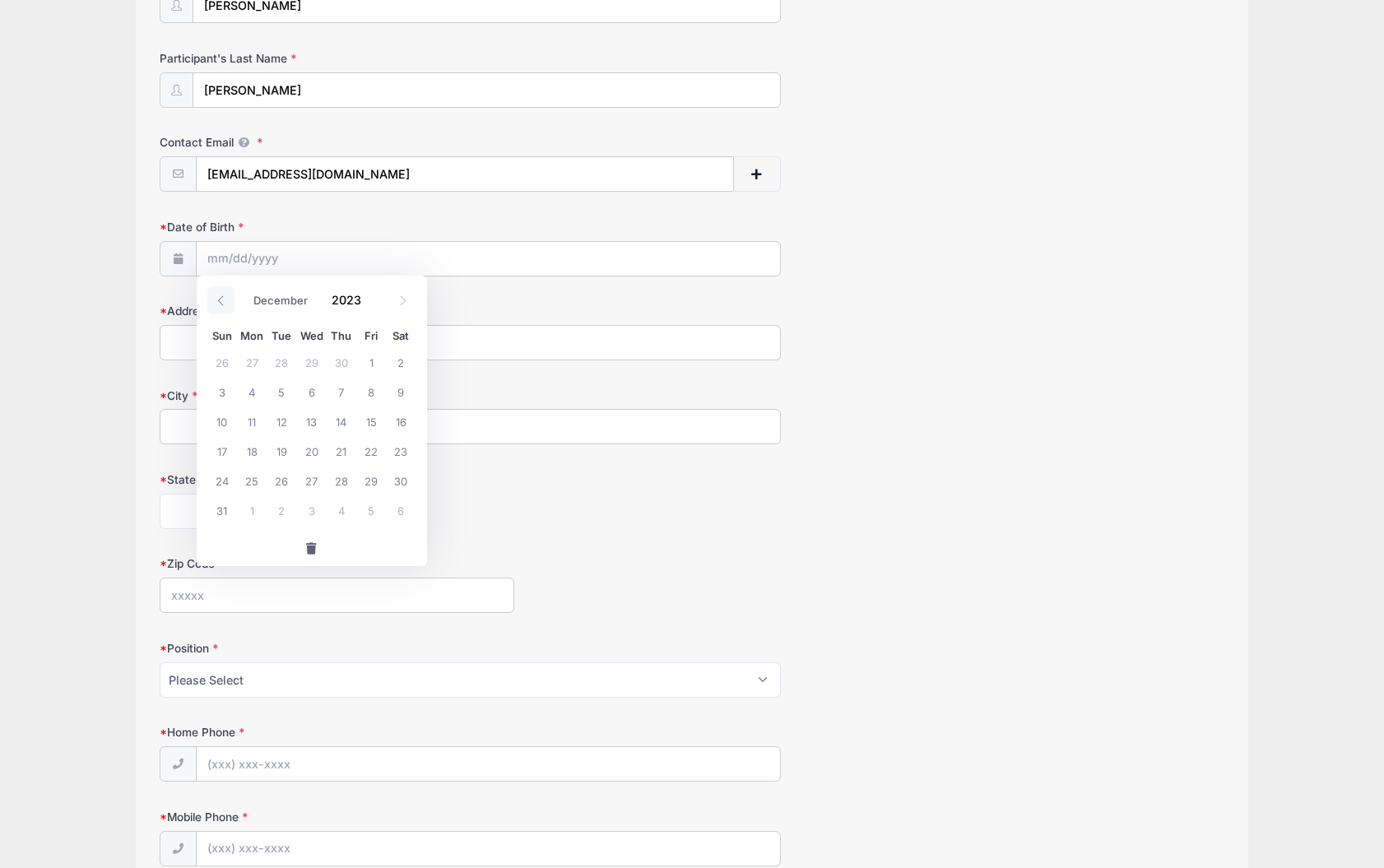
click at [223, 301] on icon at bounding box center [220, 300] width 10 height 10
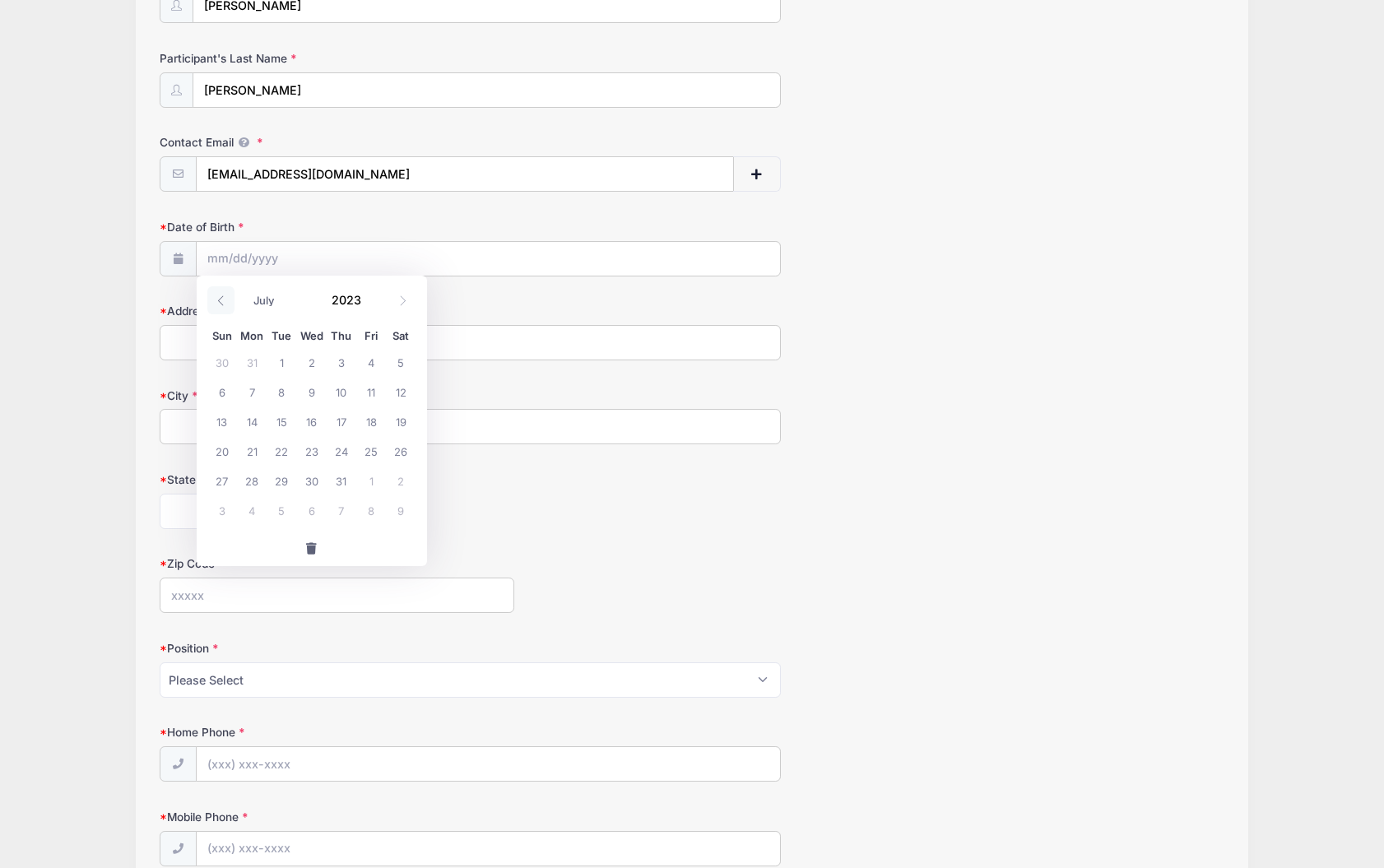
click at [223, 301] on icon at bounding box center [220, 300] width 10 height 10
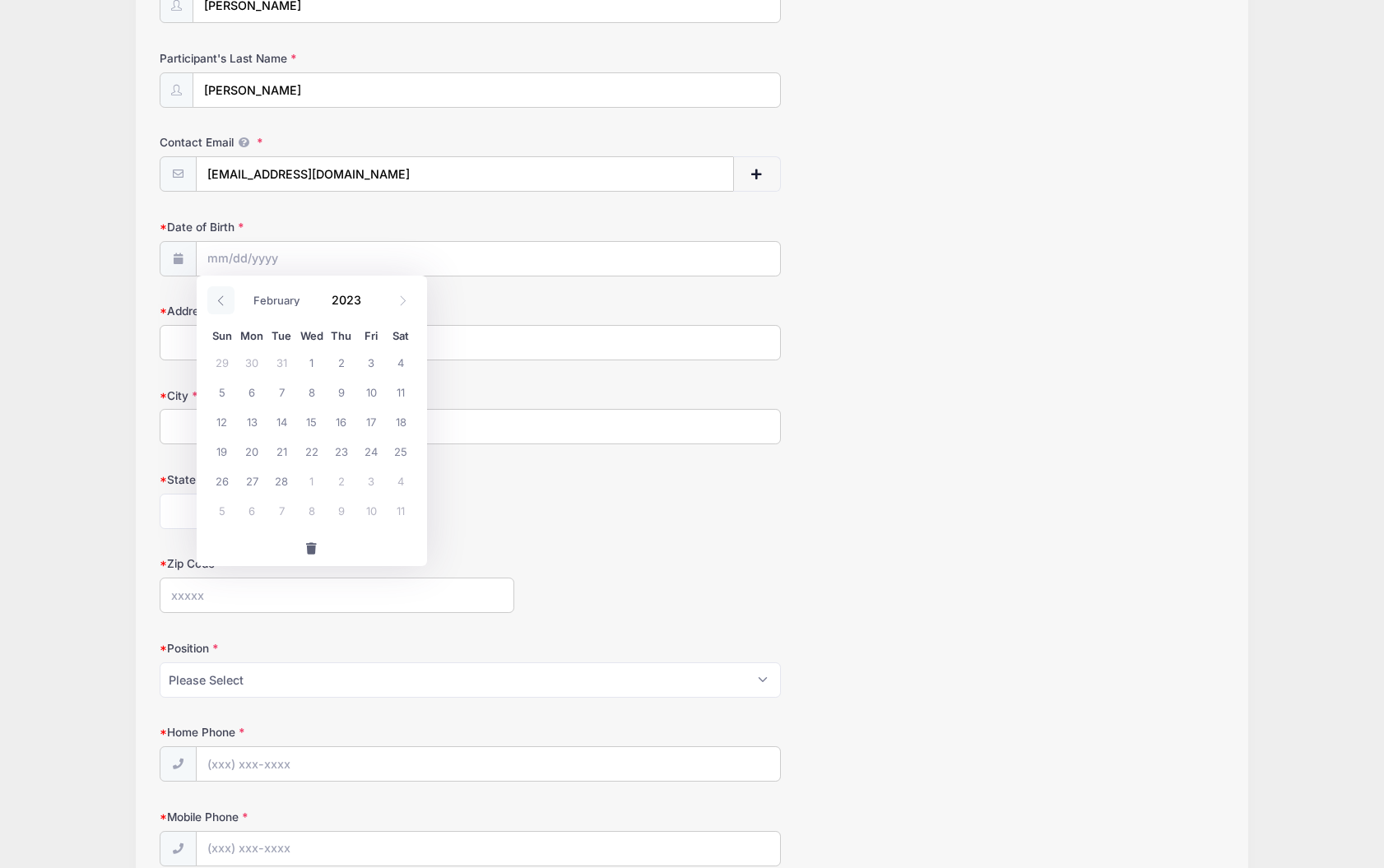
click at [223, 301] on icon at bounding box center [220, 300] width 10 height 10
select select "0"
click at [223, 301] on icon at bounding box center [220, 300] width 10 height 10
type input "2022"
click at [223, 301] on icon at bounding box center [220, 300] width 10 height 10
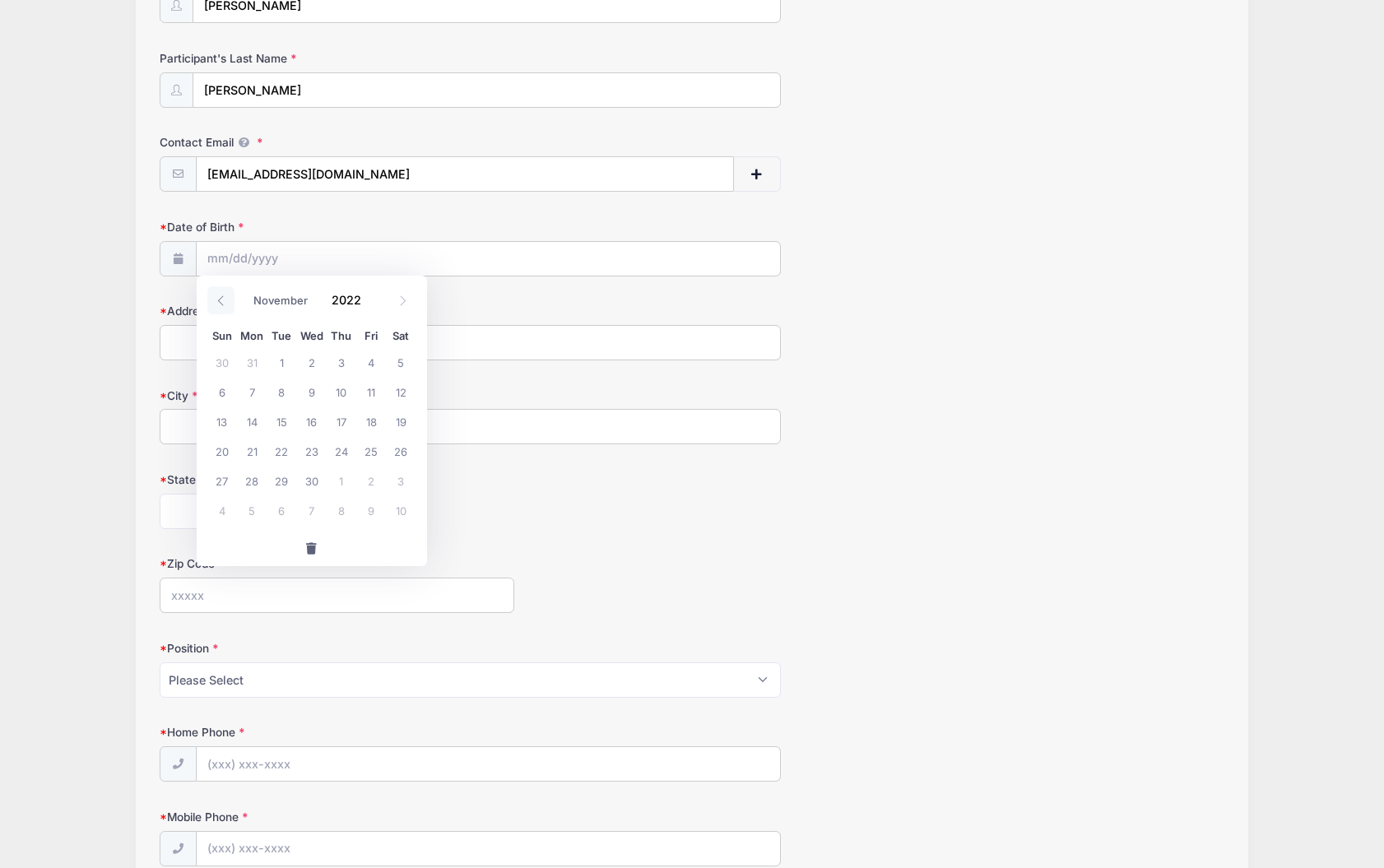
click at [223, 301] on icon at bounding box center [220, 300] width 10 height 10
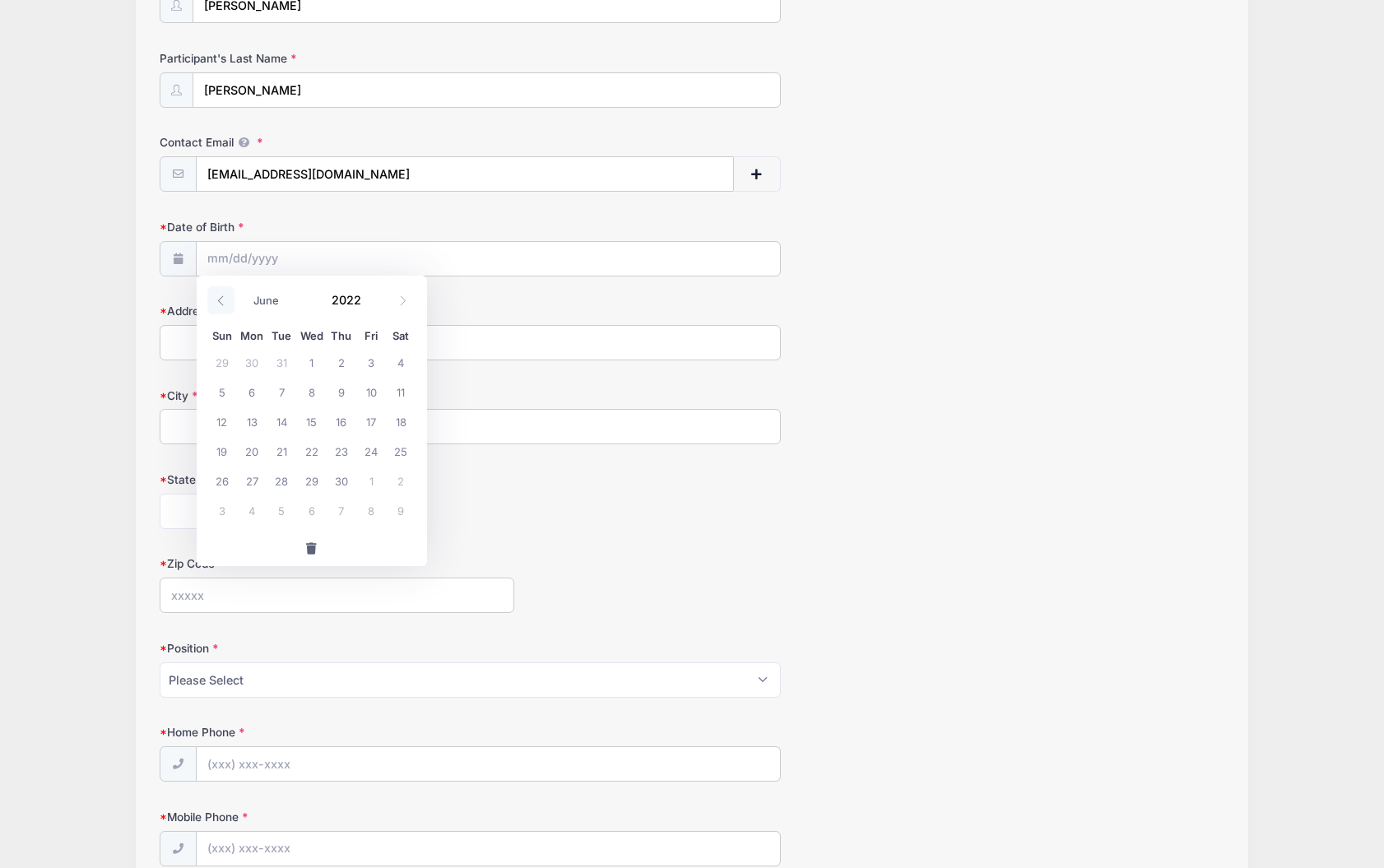
click at [223, 301] on icon at bounding box center [220, 300] width 10 height 10
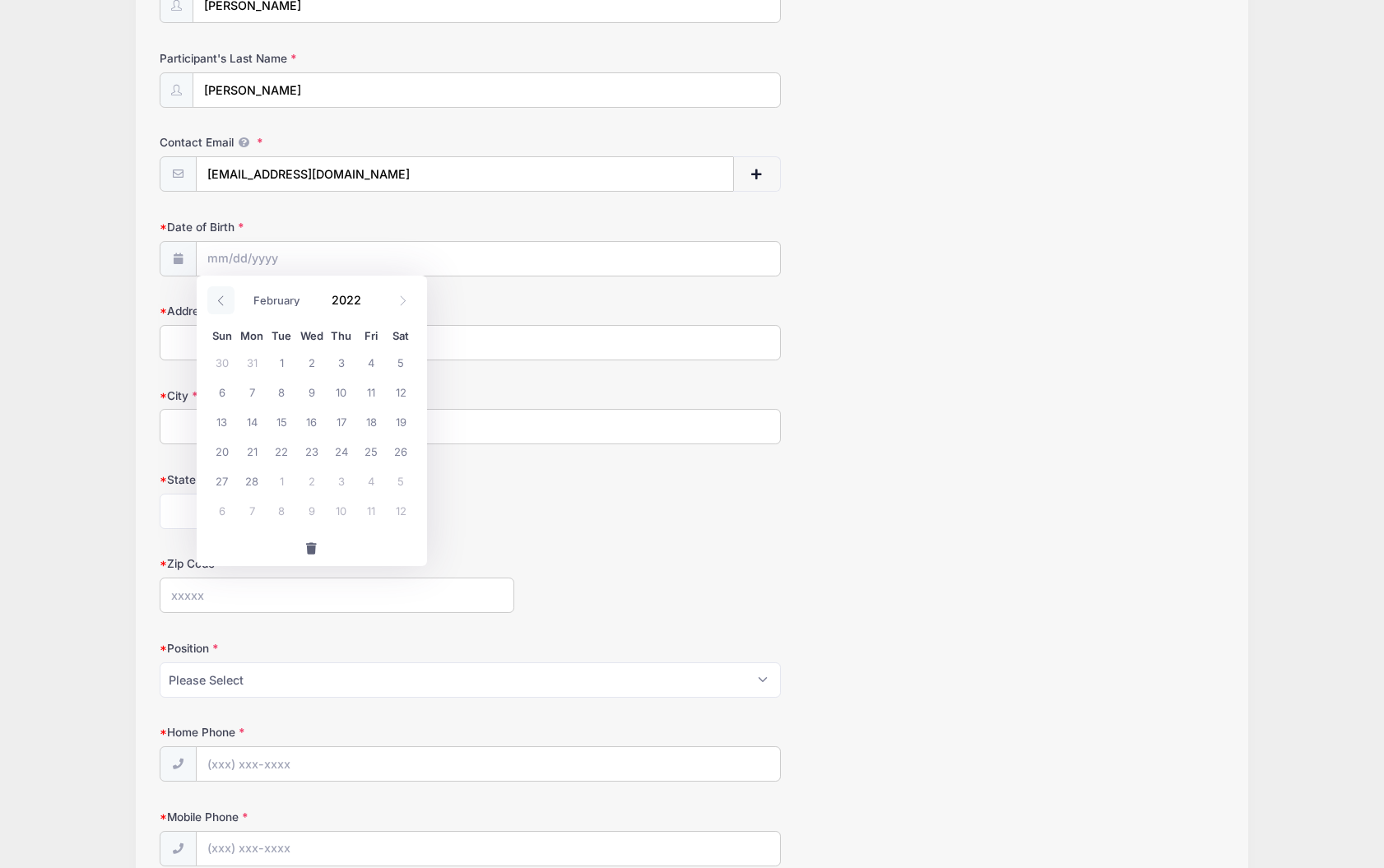
select select "0"
click at [223, 301] on icon at bounding box center [220, 300] width 10 height 10
type input "2021"
click at [223, 301] on icon at bounding box center [220, 300] width 10 height 10
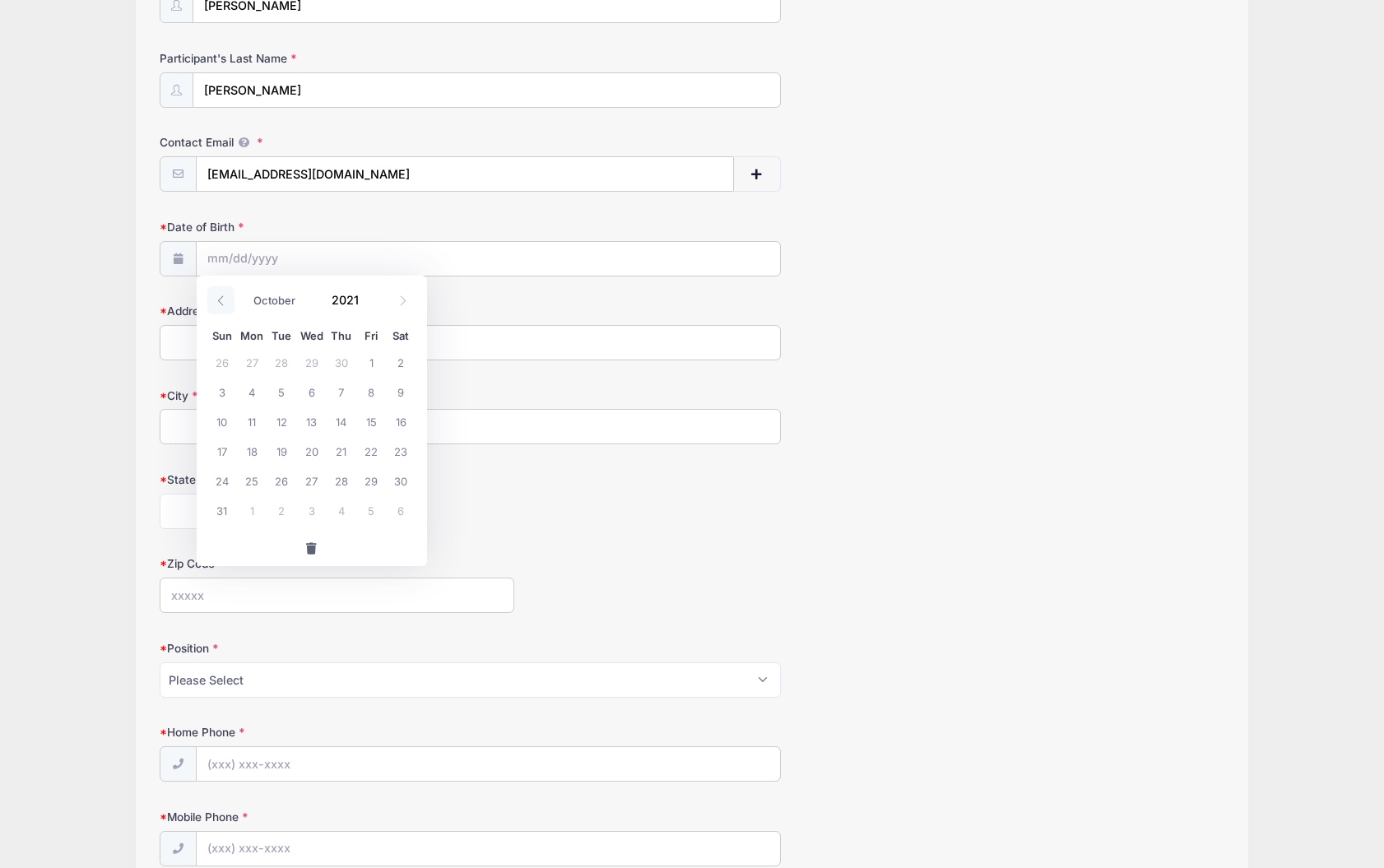
click at [223, 301] on icon at bounding box center [220, 300] width 10 height 10
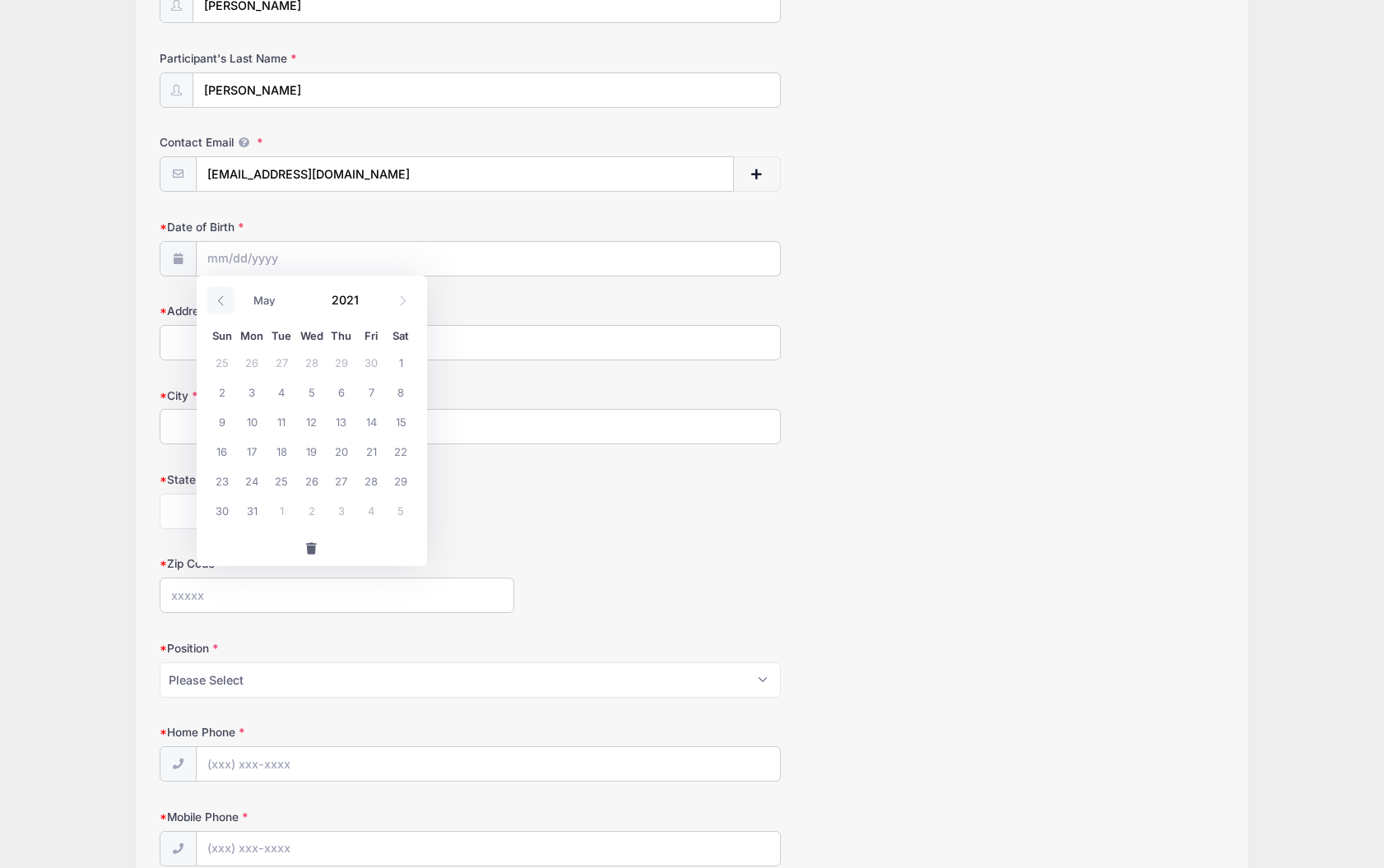
click at [223, 301] on icon at bounding box center [220, 300] width 10 height 10
select select "0"
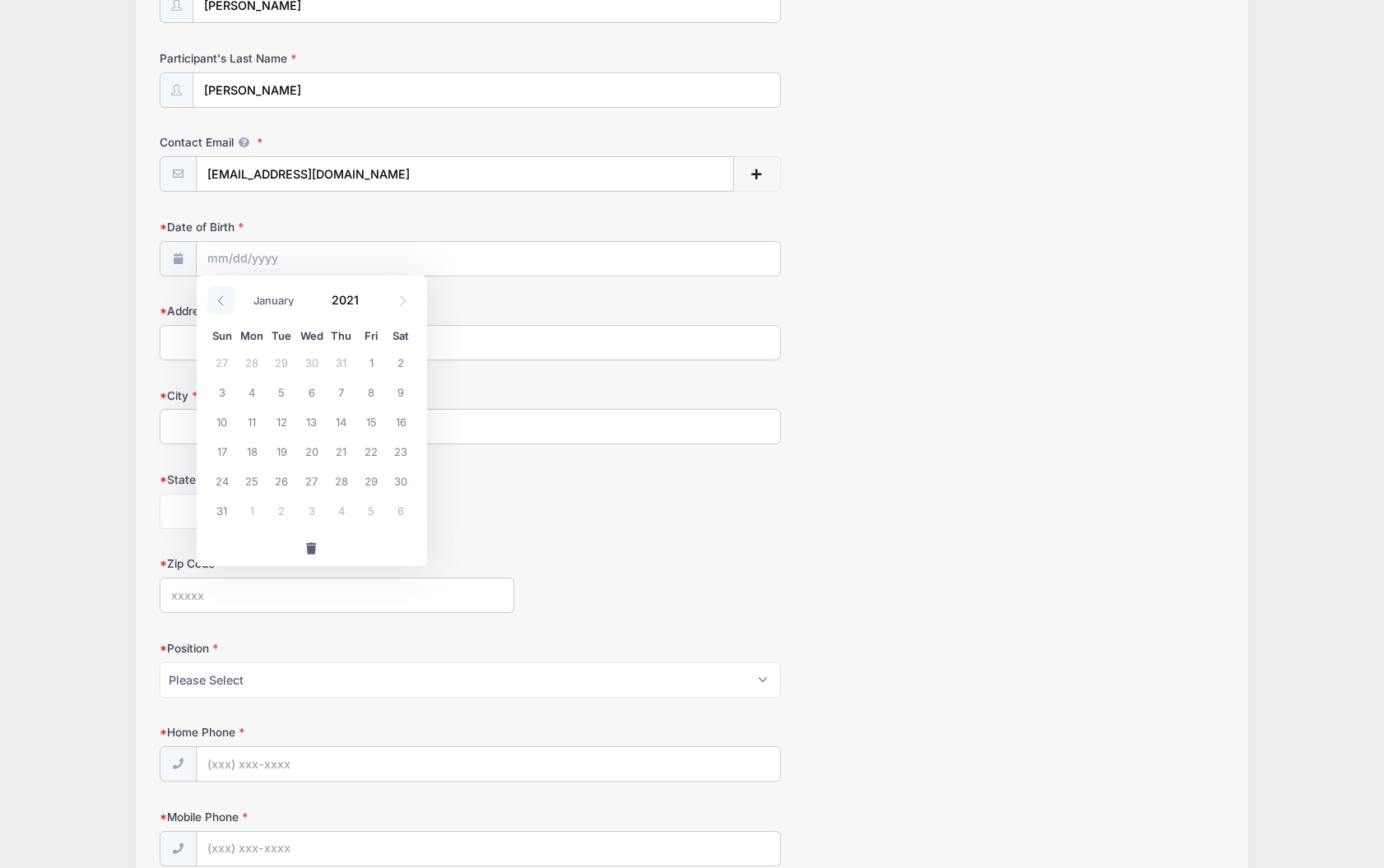
click at [223, 301] on icon at bounding box center [220, 300] width 10 height 10
type input "2020"
click at [223, 301] on icon at bounding box center [220, 300] width 10 height 10
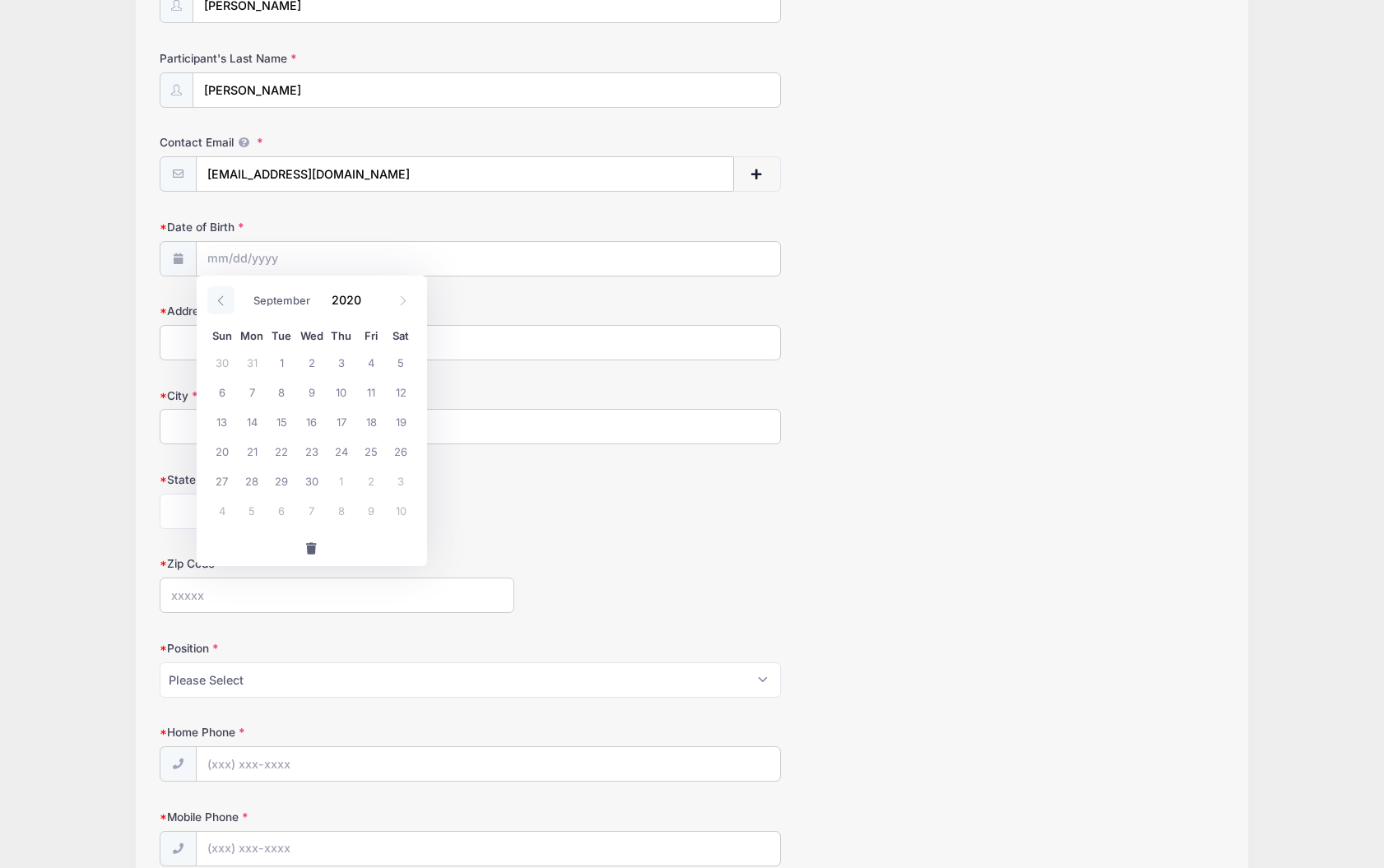
click at [223, 301] on icon at bounding box center [220, 300] width 10 height 10
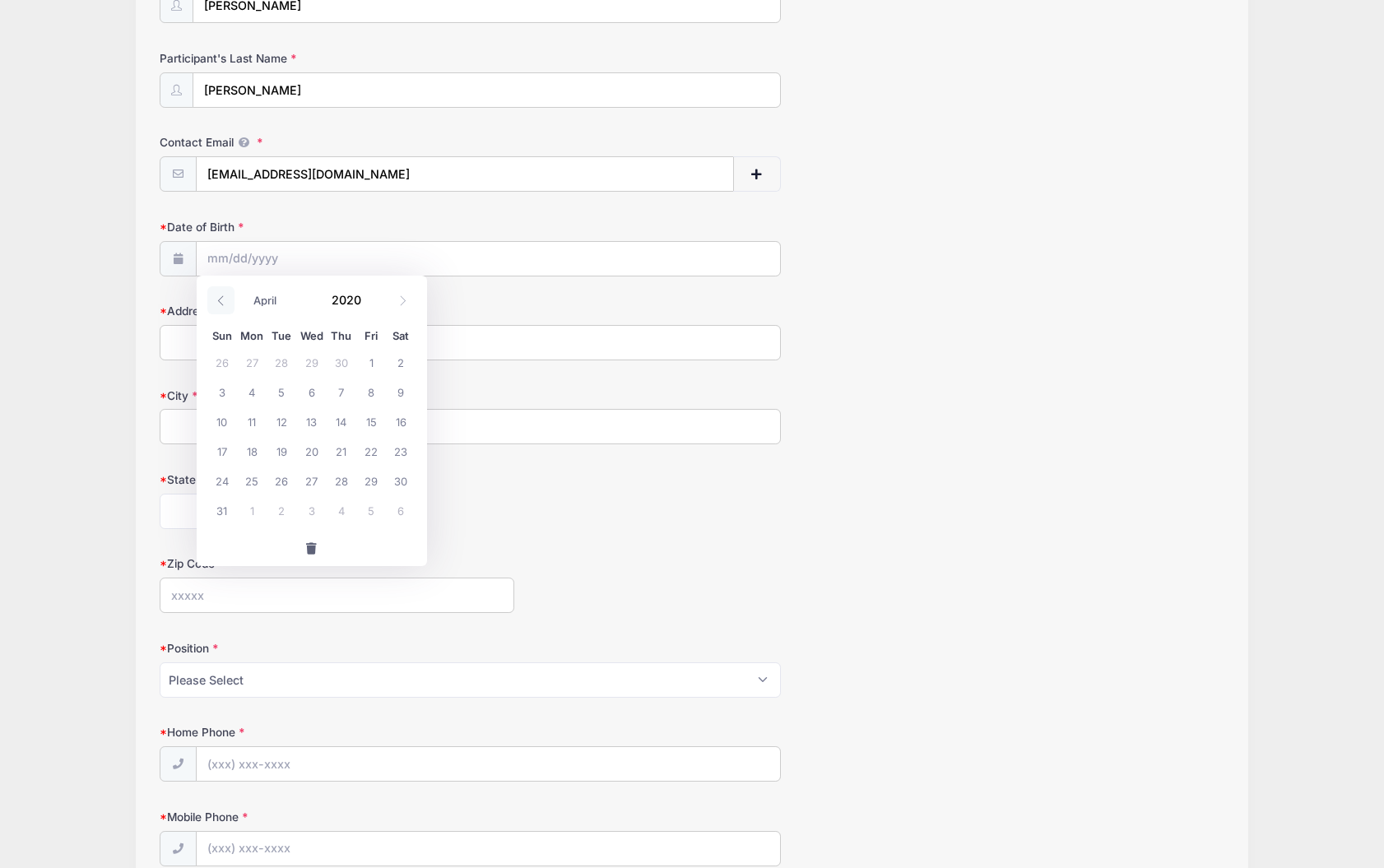
click at [223, 301] on icon at bounding box center [220, 300] width 10 height 10
select select "0"
click at [223, 301] on icon at bounding box center [220, 300] width 10 height 10
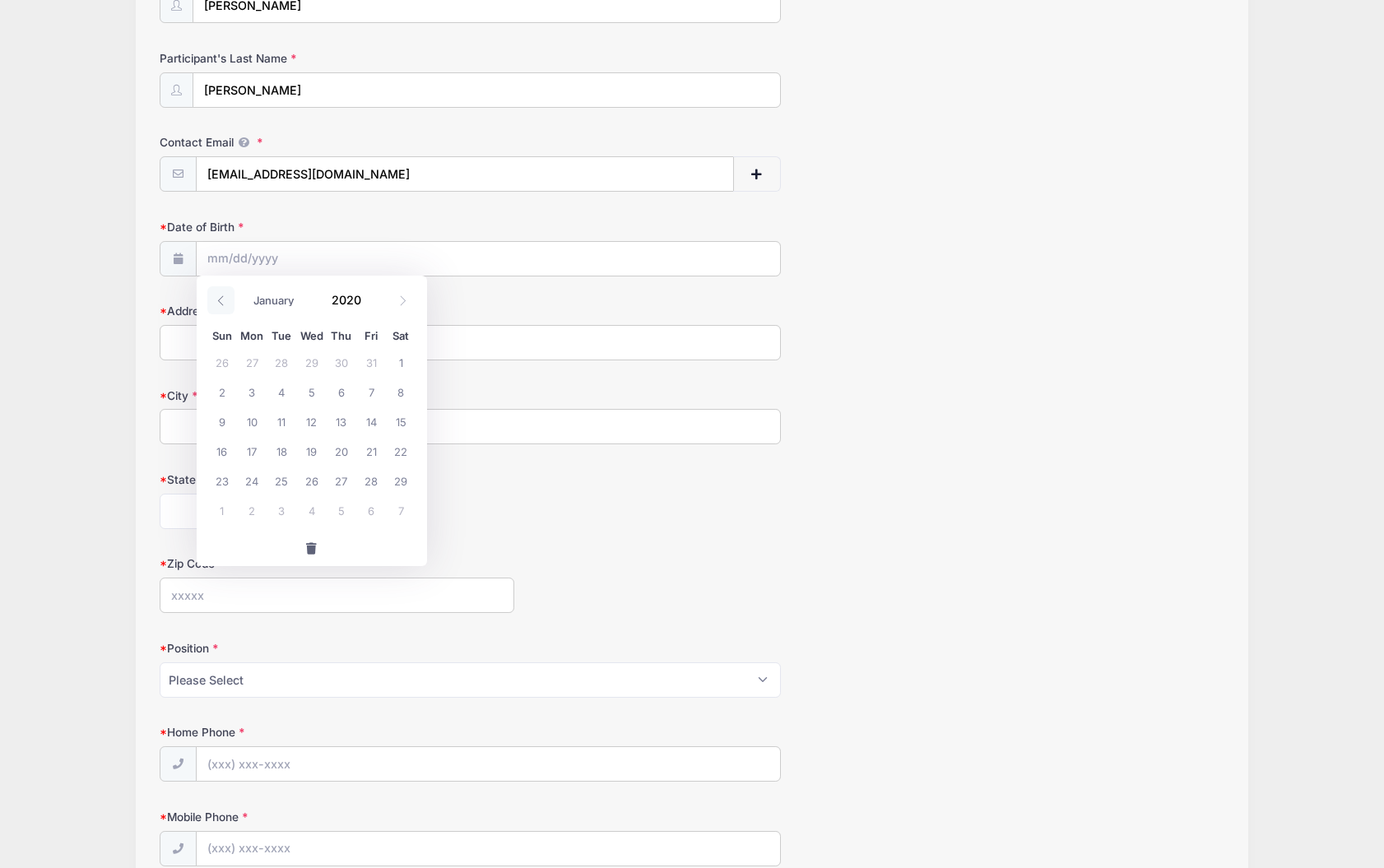
type input "2019"
click at [223, 301] on icon at bounding box center [220, 300] width 10 height 10
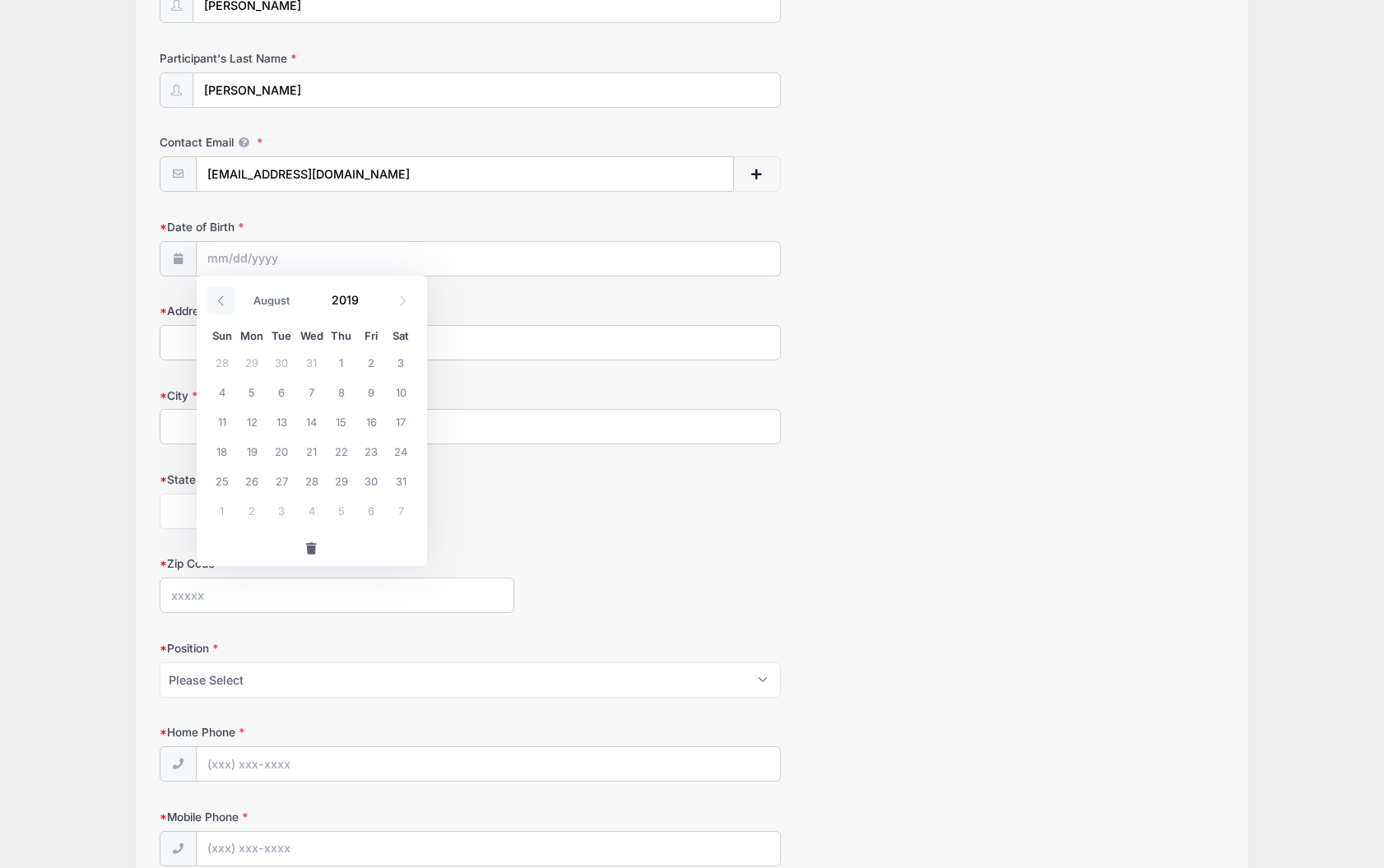
click at [223, 301] on icon at bounding box center [220, 300] width 10 height 10
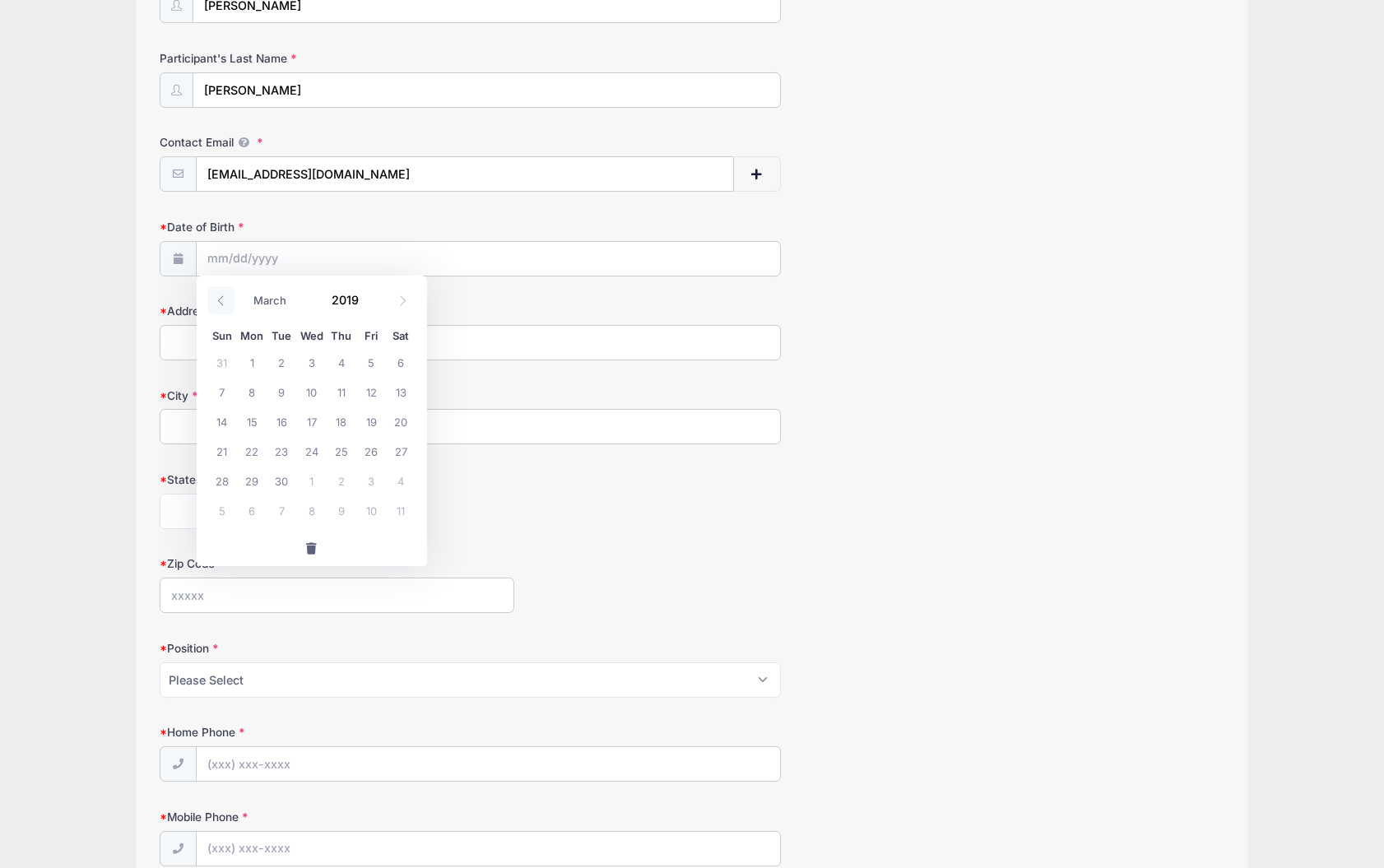
click at [223, 301] on icon at bounding box center [220, 300] width 10 height 10
select select "0"
click at [223, 301] on icon at bounding box center [220, 300] width 10 height 10
type input "2018"
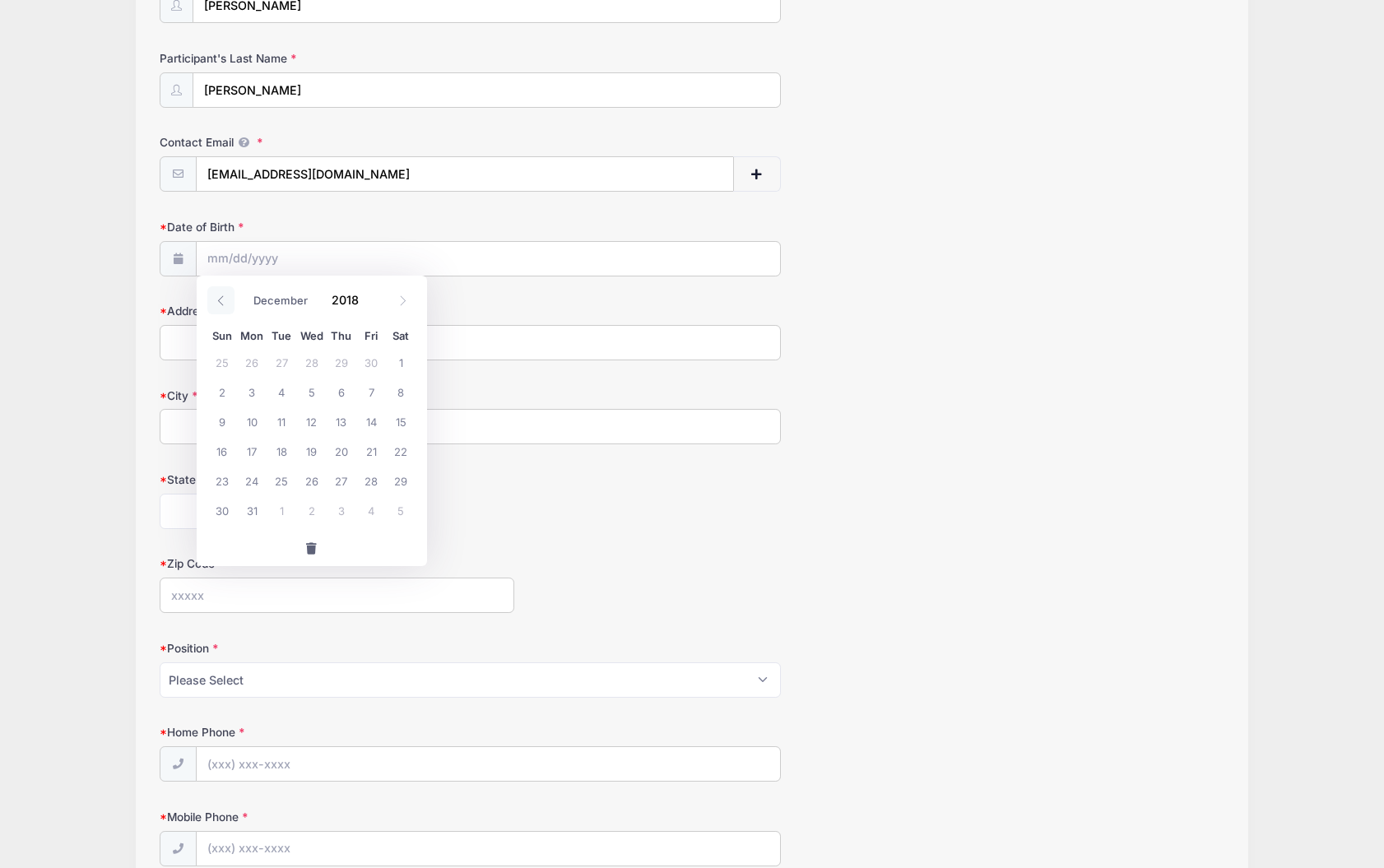
click at [223, 301] on icon at bounding box center [220, 300] width 10 height 10
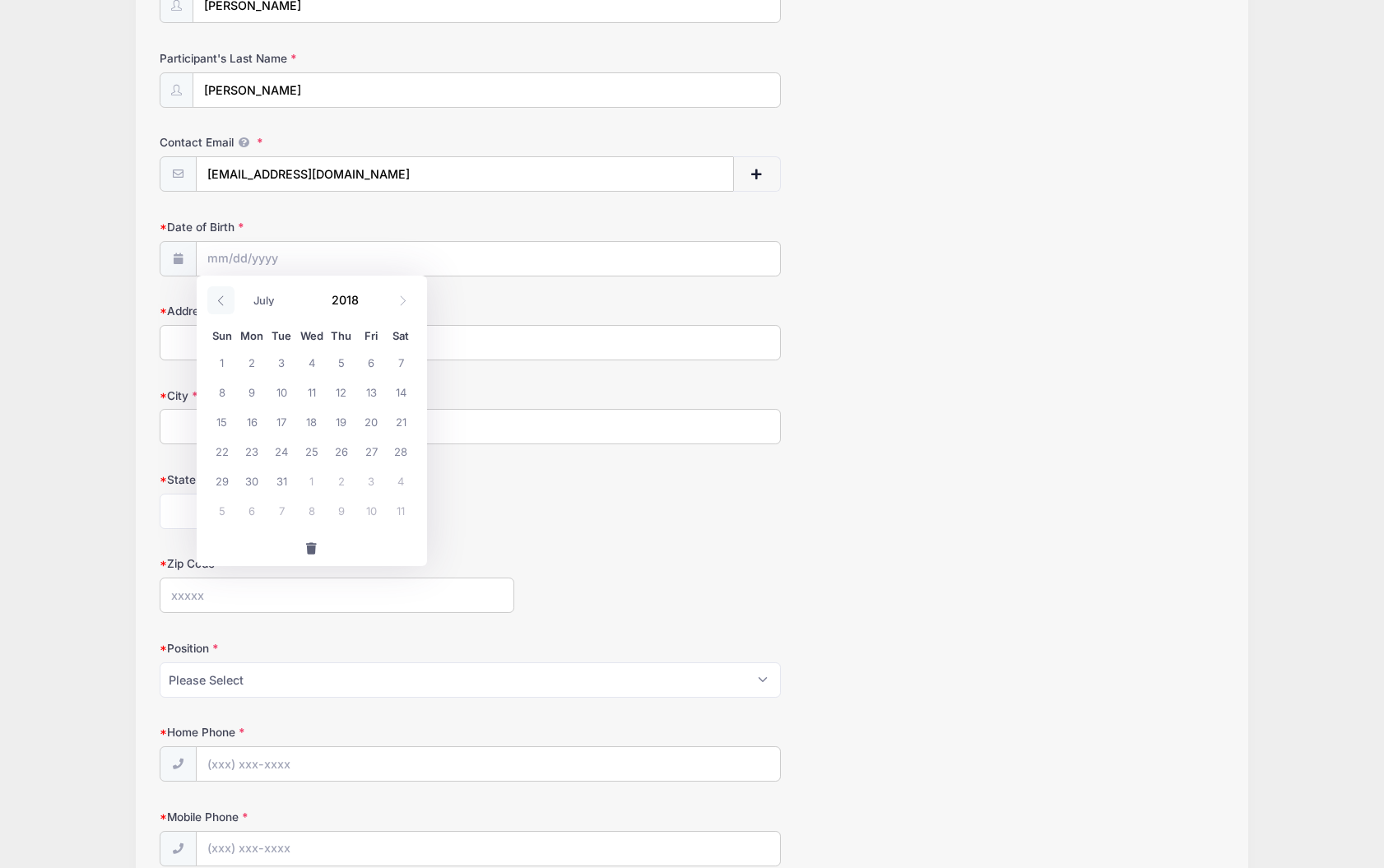
click at [223, 301] on icon at bounding box center [220, 300] width 10 height 10
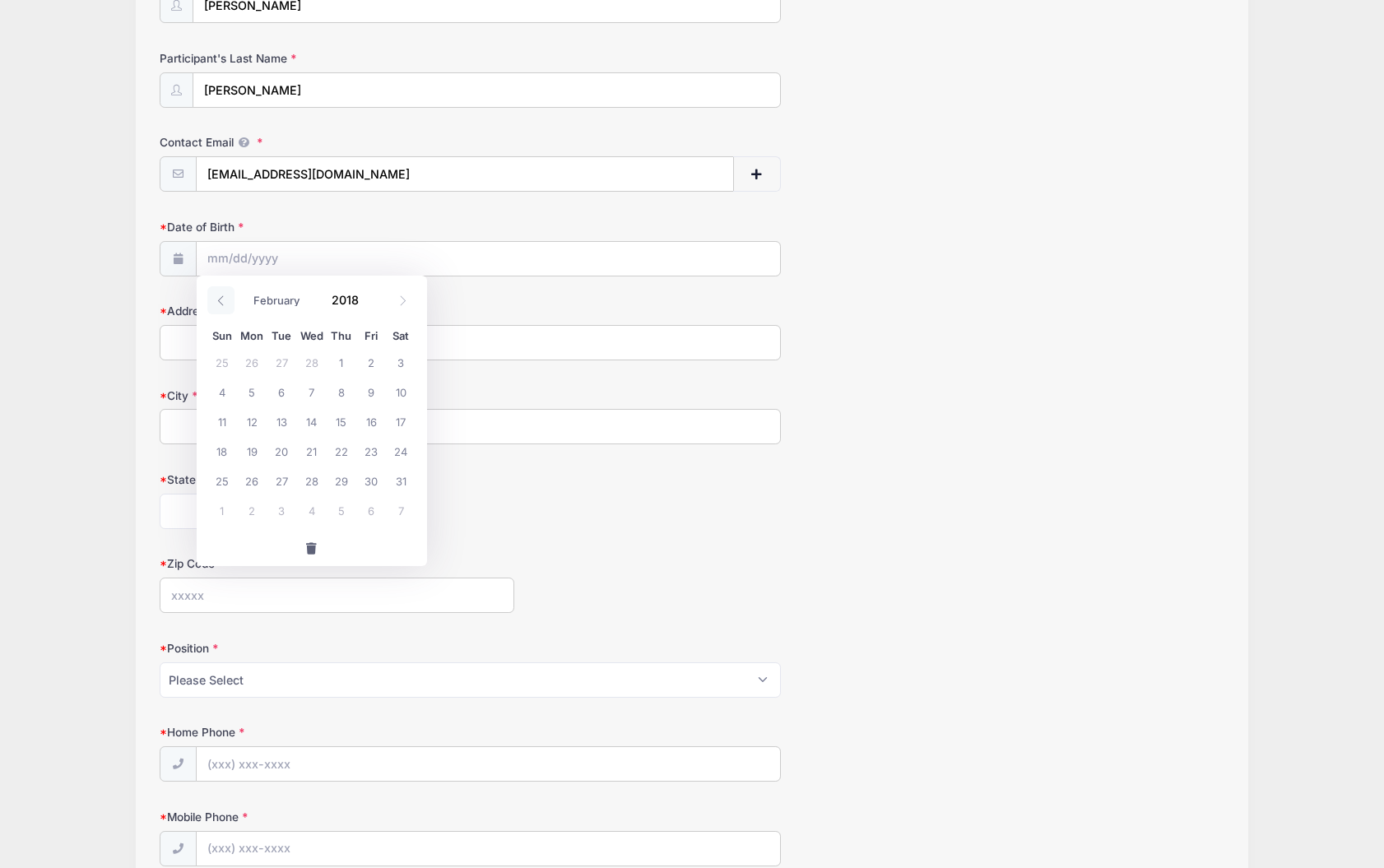
click at [223, 301] on icon at bounding box center [220, 300] width 10 height 10
select select "0"
click at [223, 301] on icon at bounding box center [220, 300] width 10 height 10
type input "2017"
click at [223, 301] on icon at bounding box center [220, 300] width 10 height 10
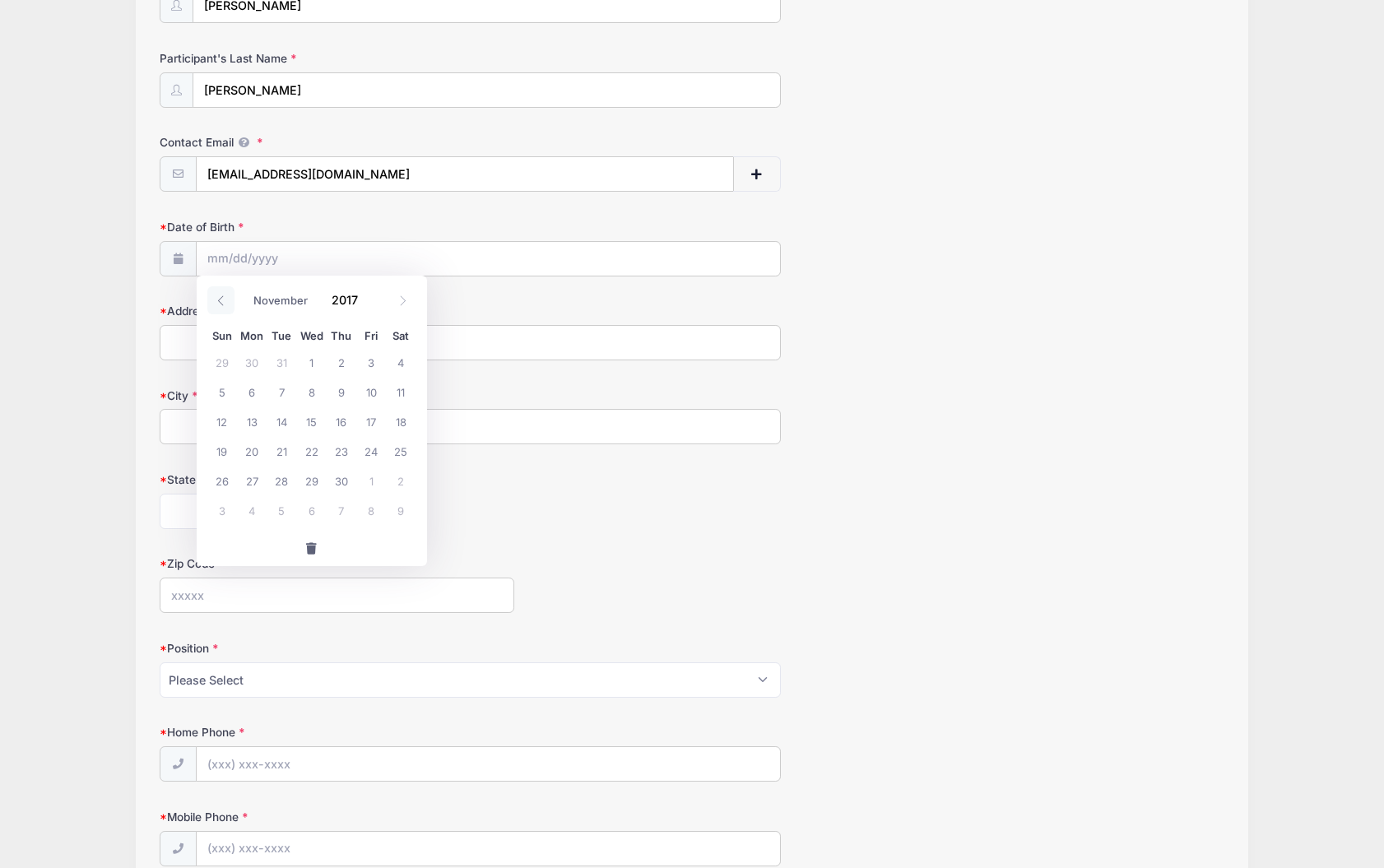
click at [223, 301] on icon at bounding box center [220, 300] width 10 height 10
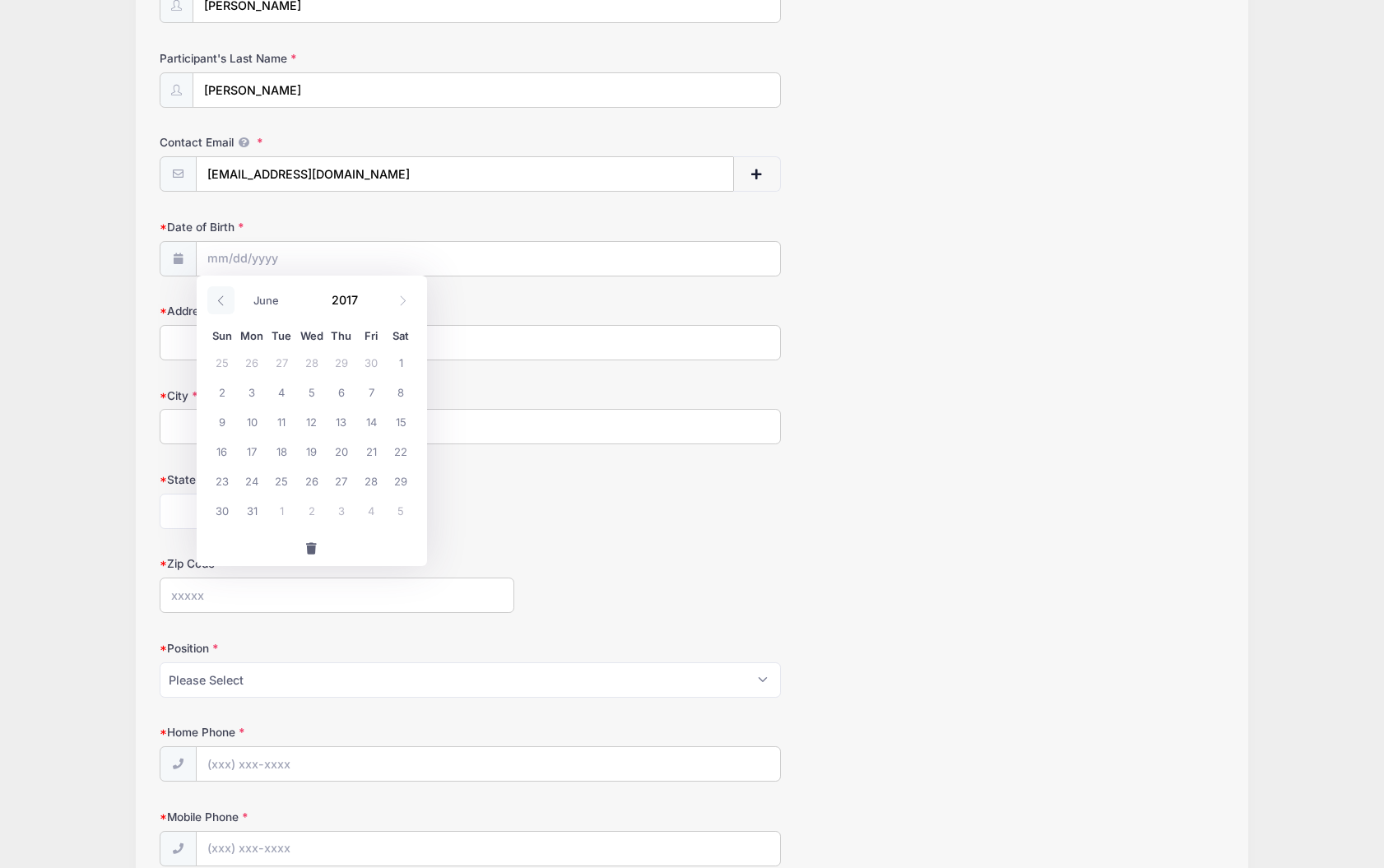
click at [223, 301] on icon at bounding box center [220, 300] width 10 height 10
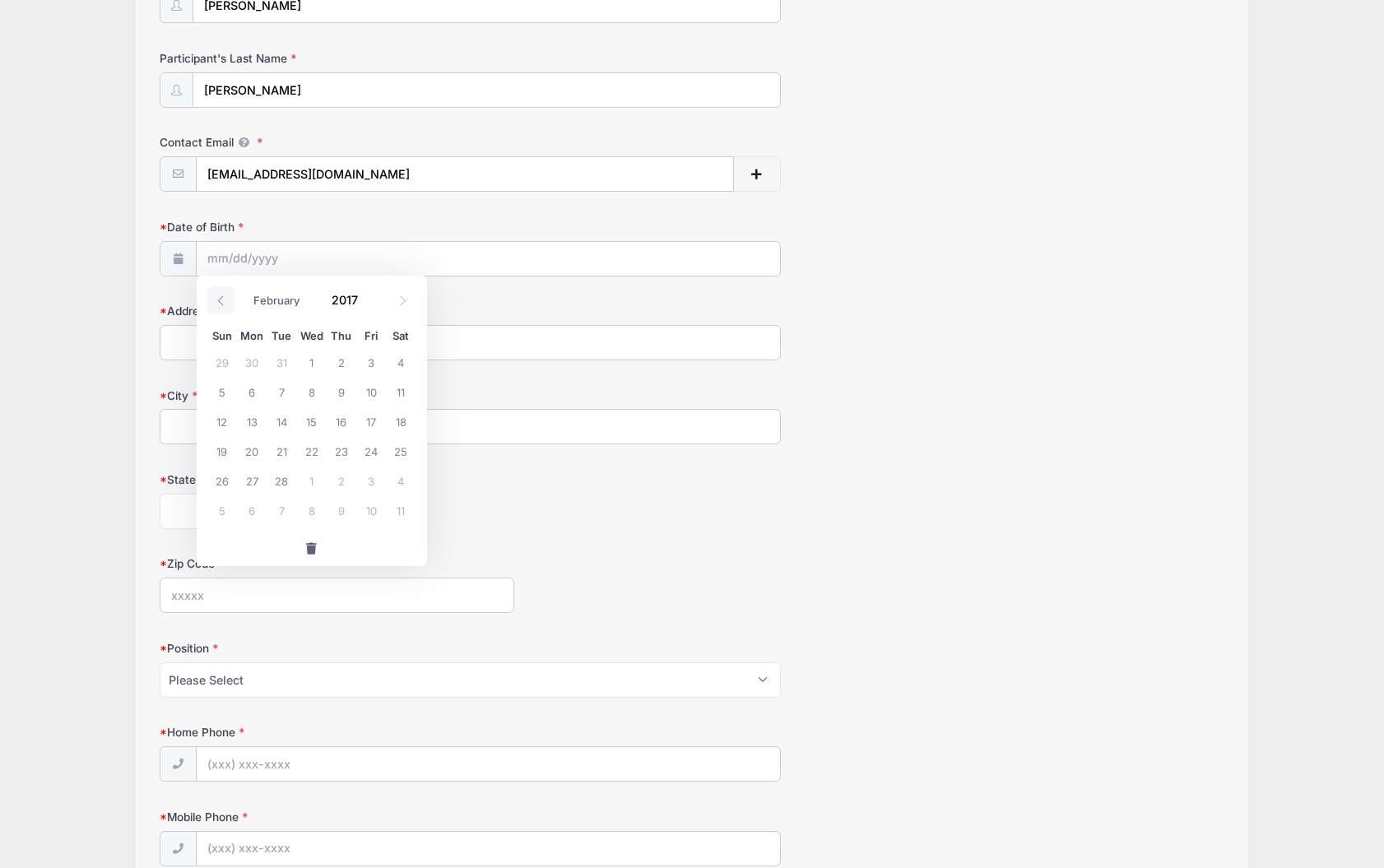
select select "0"
click at [223, 301] on icon at bounding box center [220, 300] width 10 height 10
type input "2016"
click at [223, 301] on icon at bounding box center [220, 300] width 10 height 10
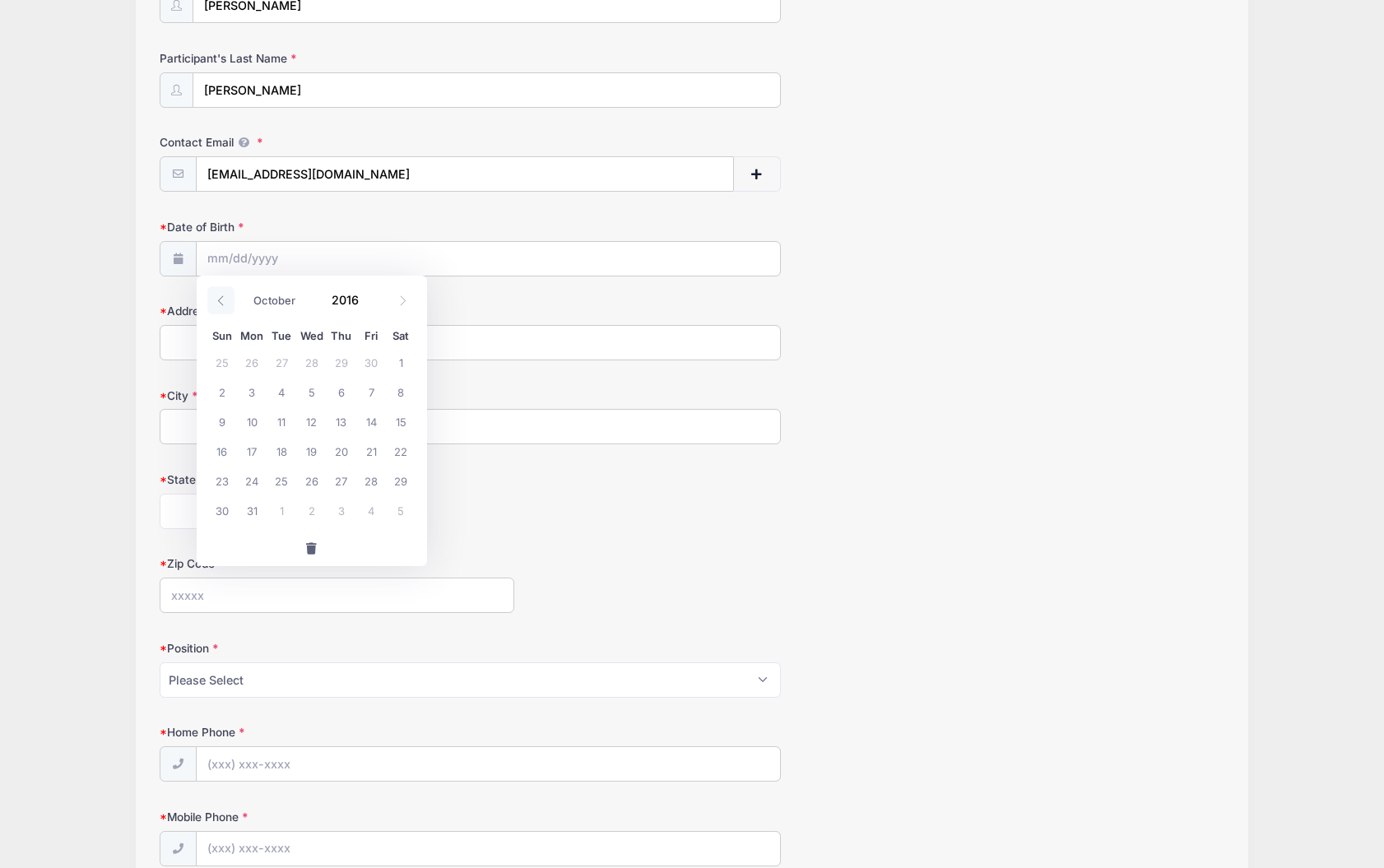
click at [223, 301] on icon at bounding box center [220, 300] width 10 height 10
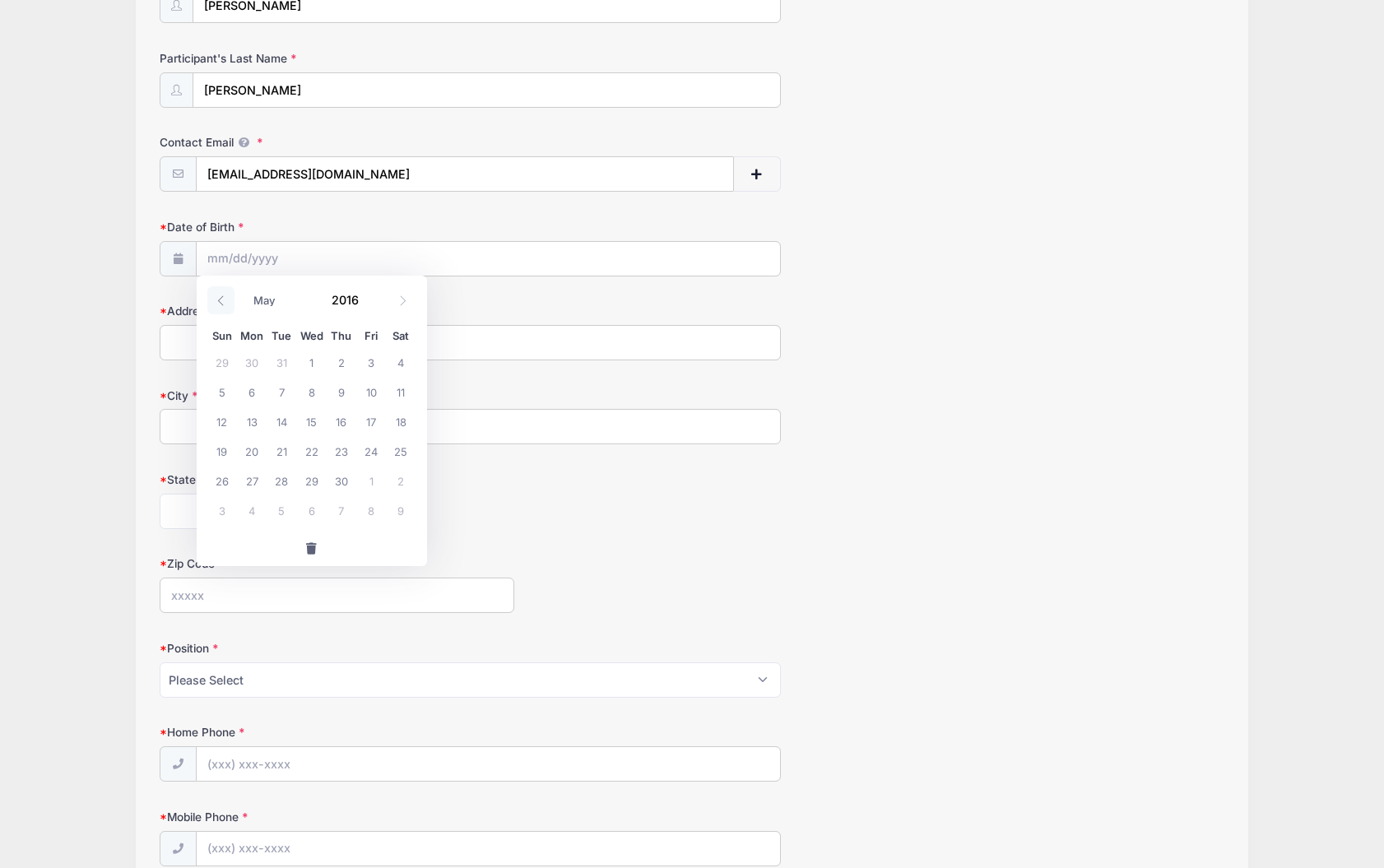
click at [223, 301] on icon at bounding box center [220, 300] width 10 height 10
select select "0"
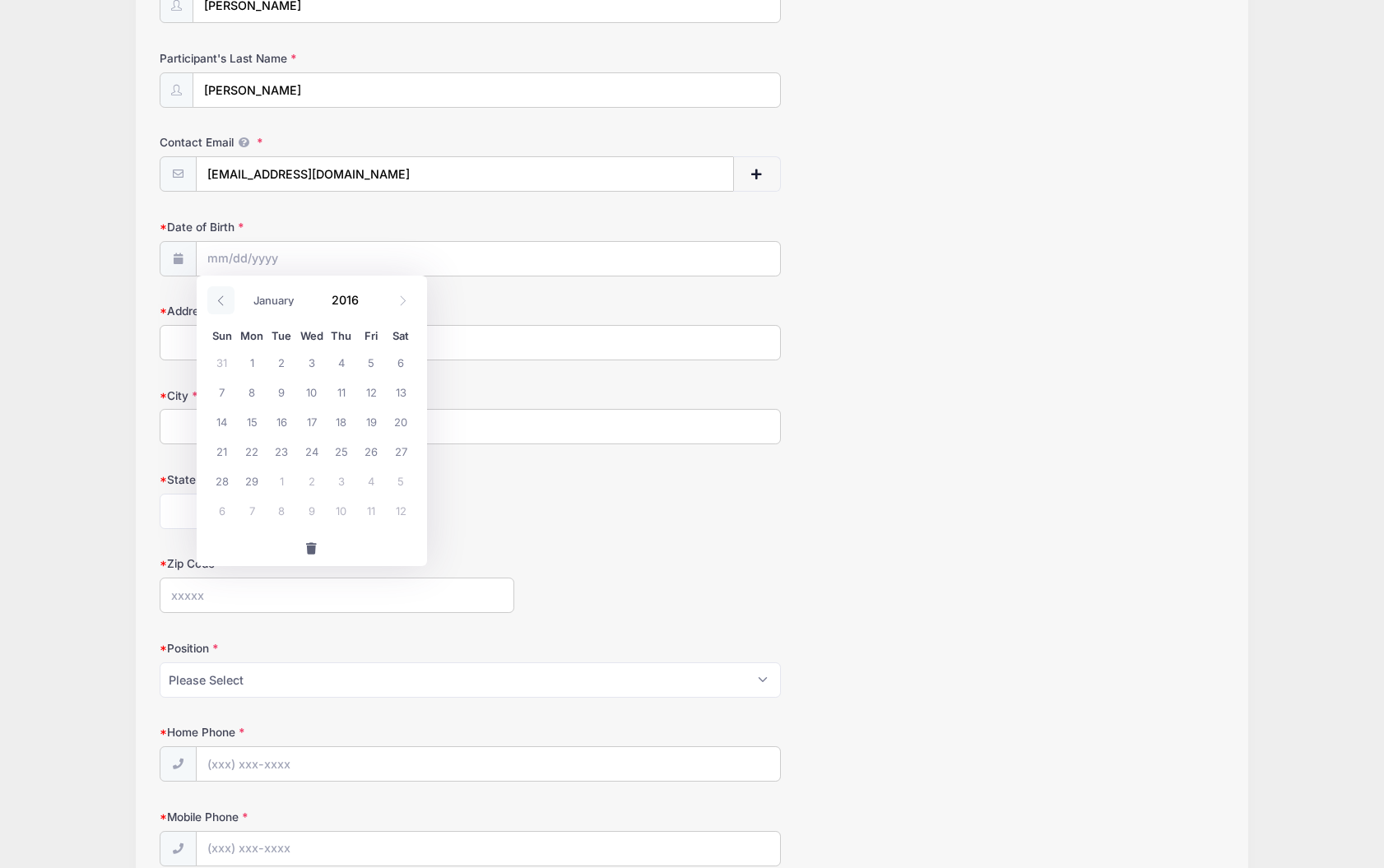
click at [223, 301] on icon at bounding box center [220, 300] width 10 height 10
type input "2015"
click at [223, 301] on icon at bounding box center [220, 300] width 10 height 10
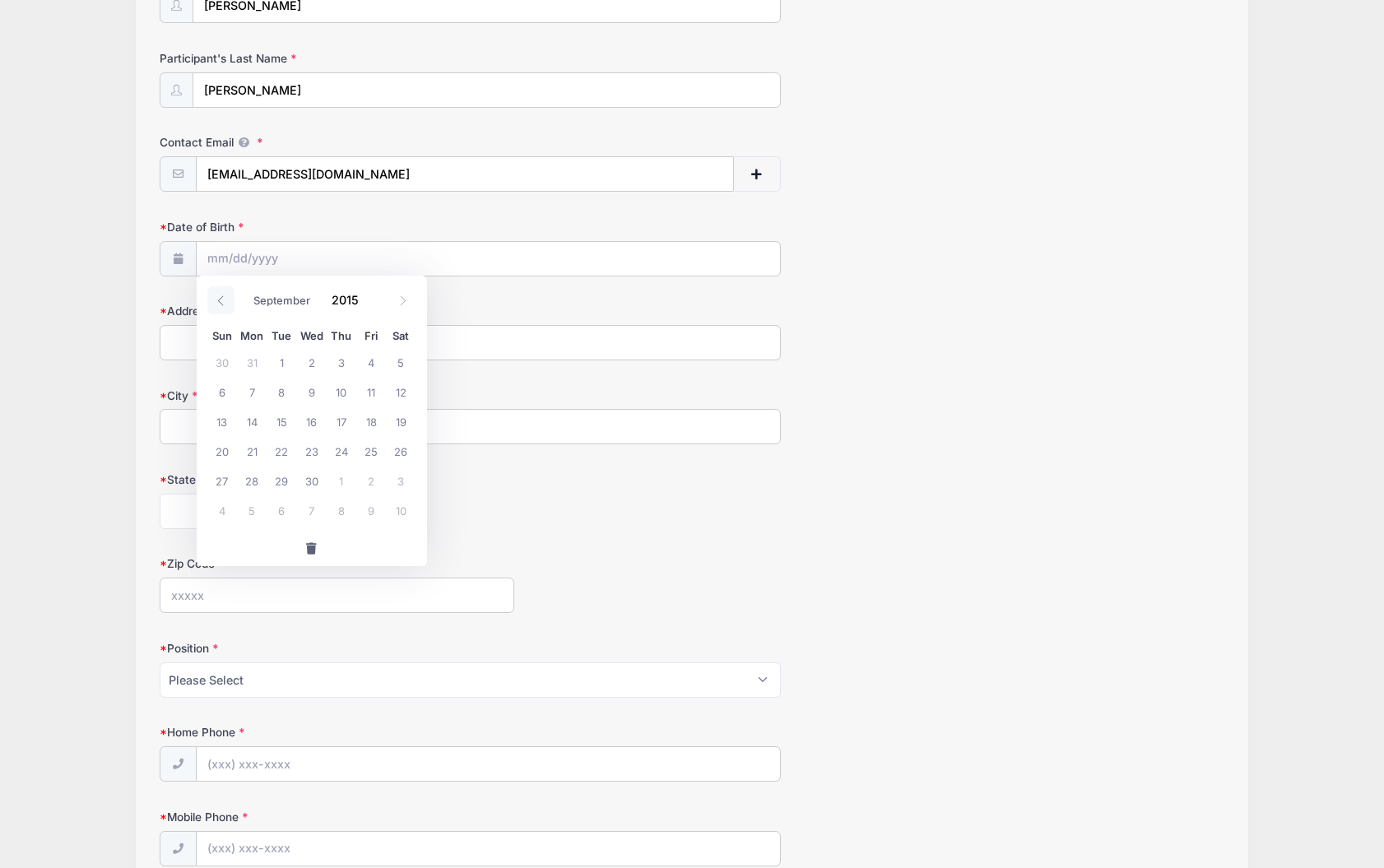
click at [223, 301] on icon at bounding box center [220, 300] width 10 height 10
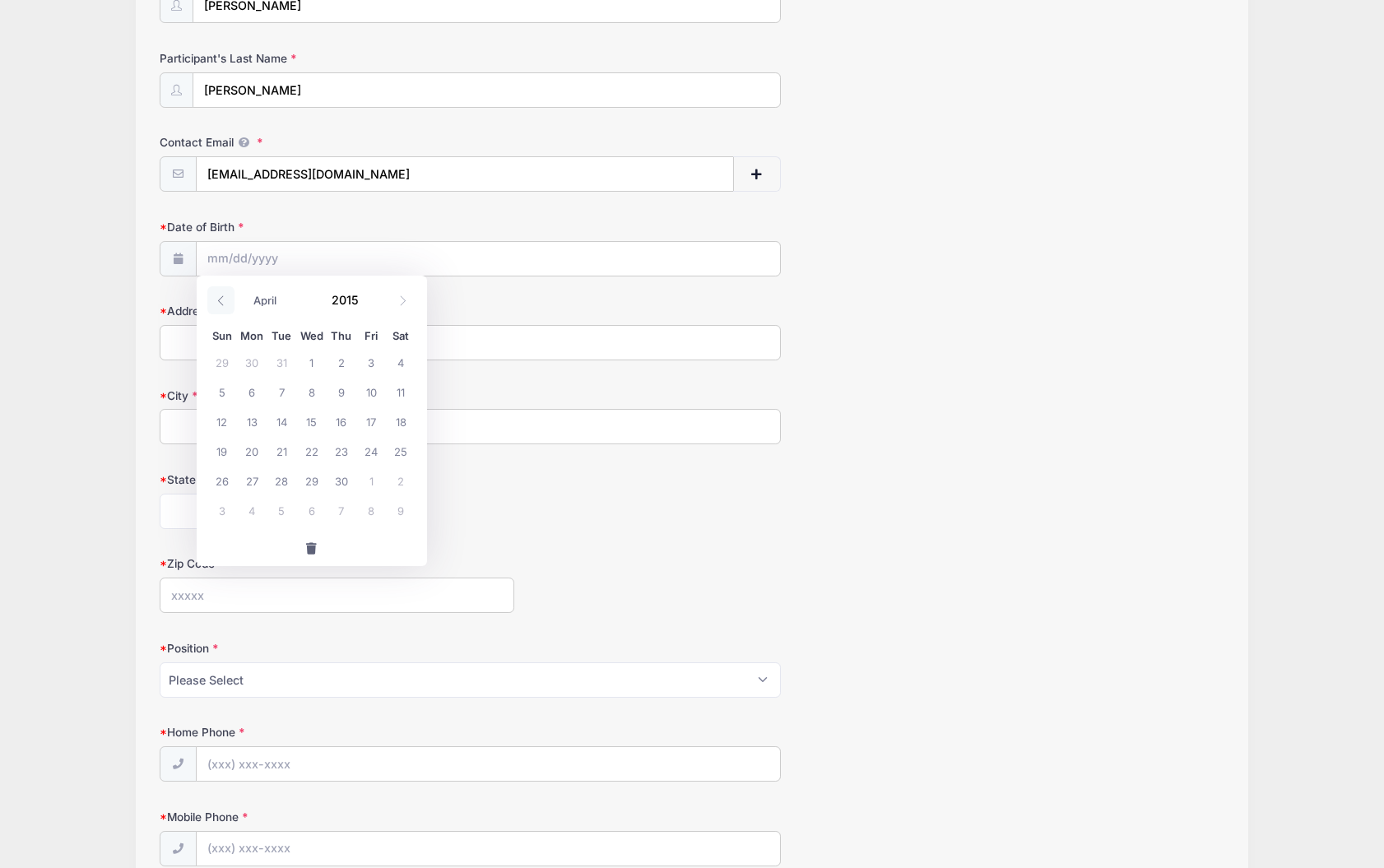
click at [223, 301] on icon at bounding box center [220, 300] width 10 height 10
select select "0"
click at [223, 301] on icon at bounding box center [220, 300] width 10 height 10
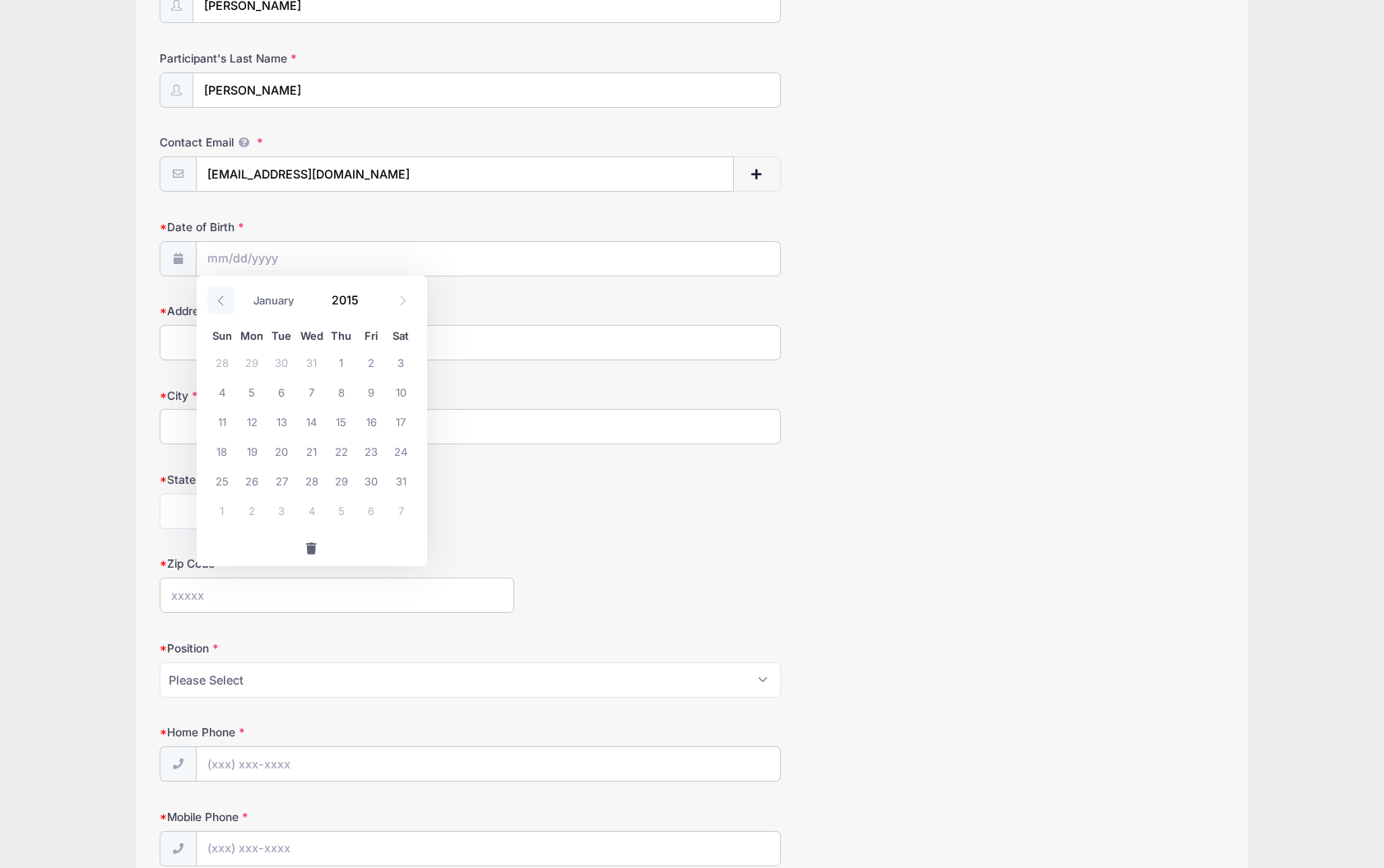
type input "2014"
click at [223, 301] on icon at bounding box center [220, 300] width 10 height 10
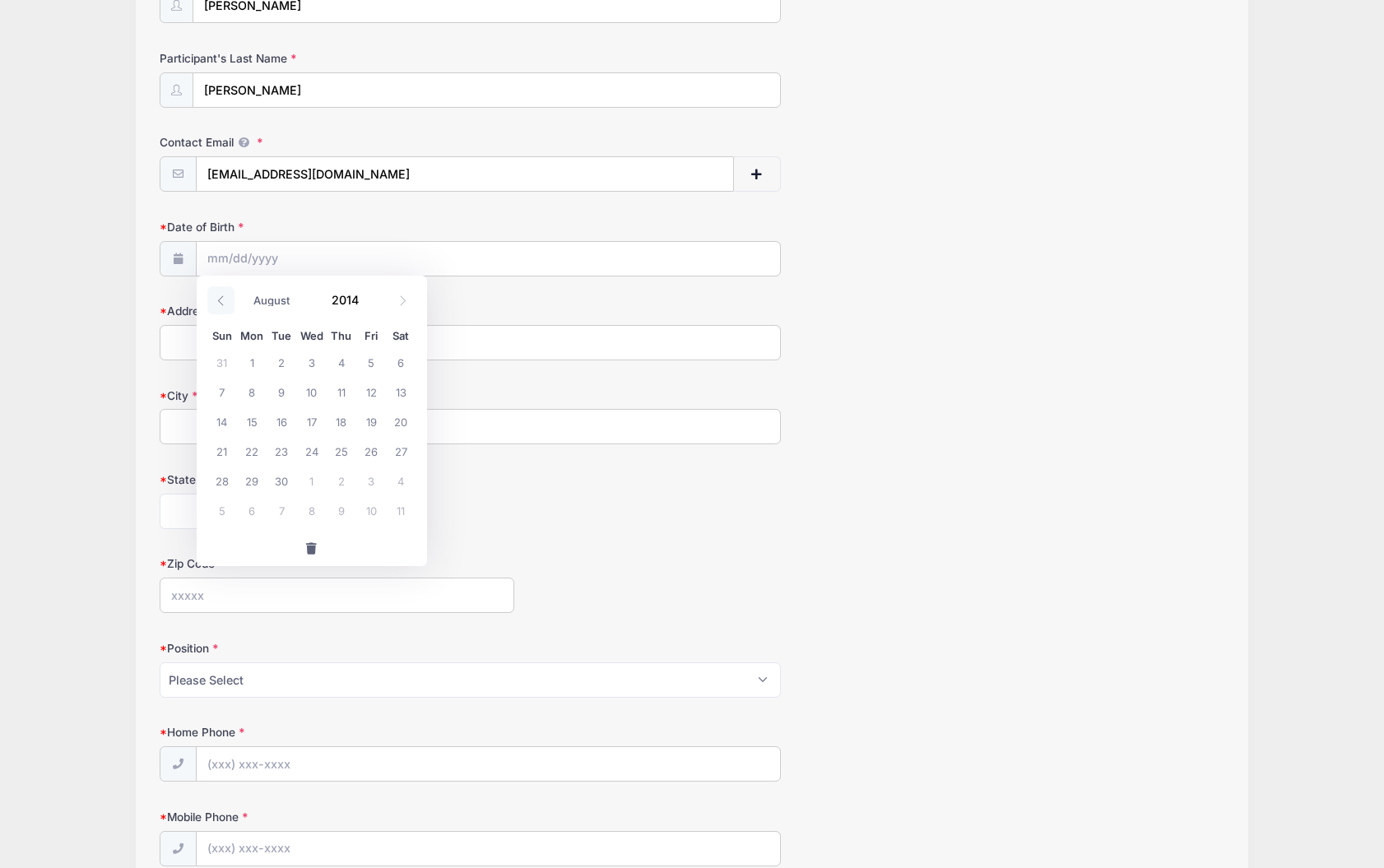
click at [223, 301] on icon at bounding box center [220, 300] width 10 height 10
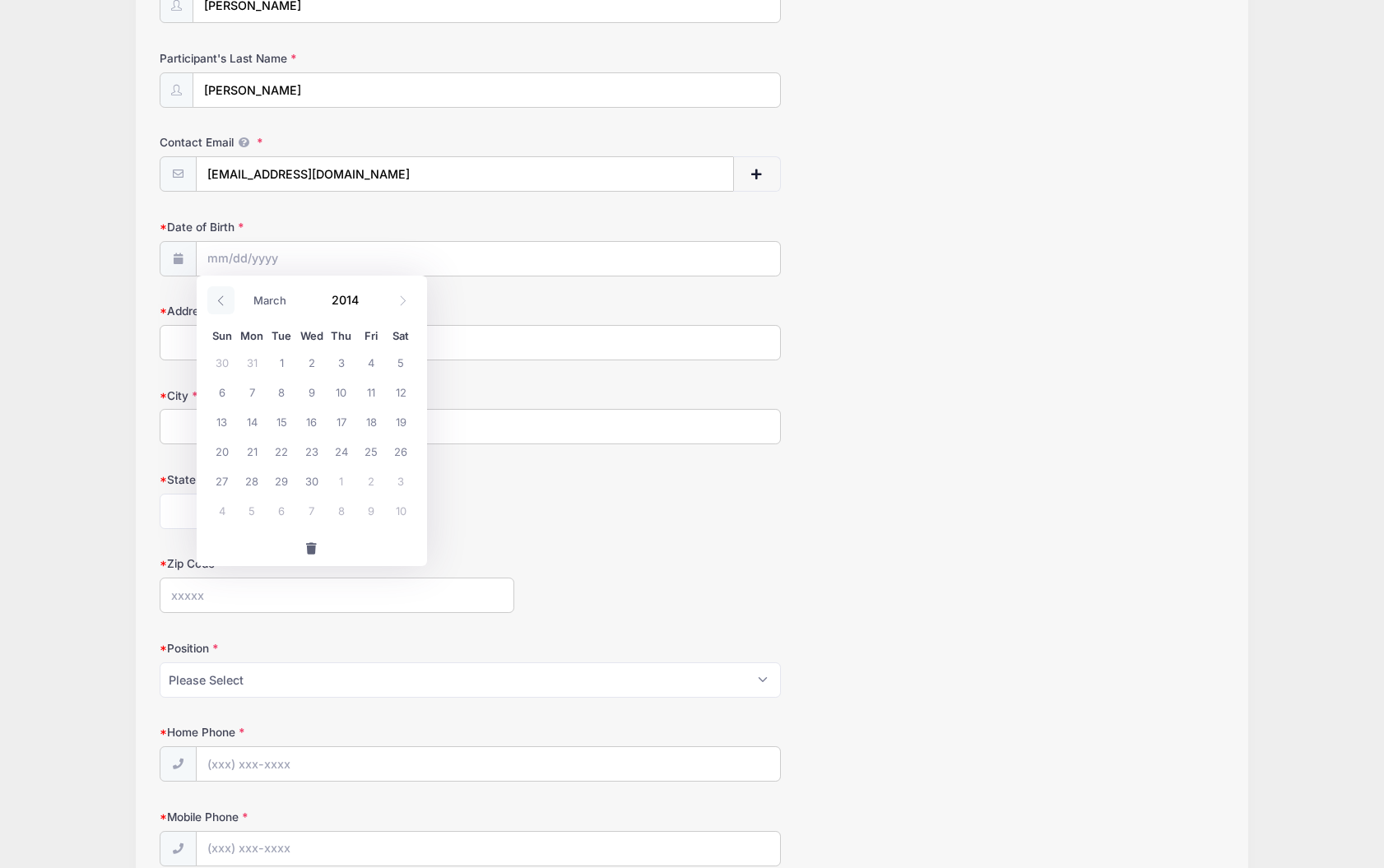
click at [223, 301] on icon at bounding box center [220, 300] width 10 height 10
select select "0"
click at [223, 301] on icon at bounding box center [220, 300] width 10 height 10
type input "2013"
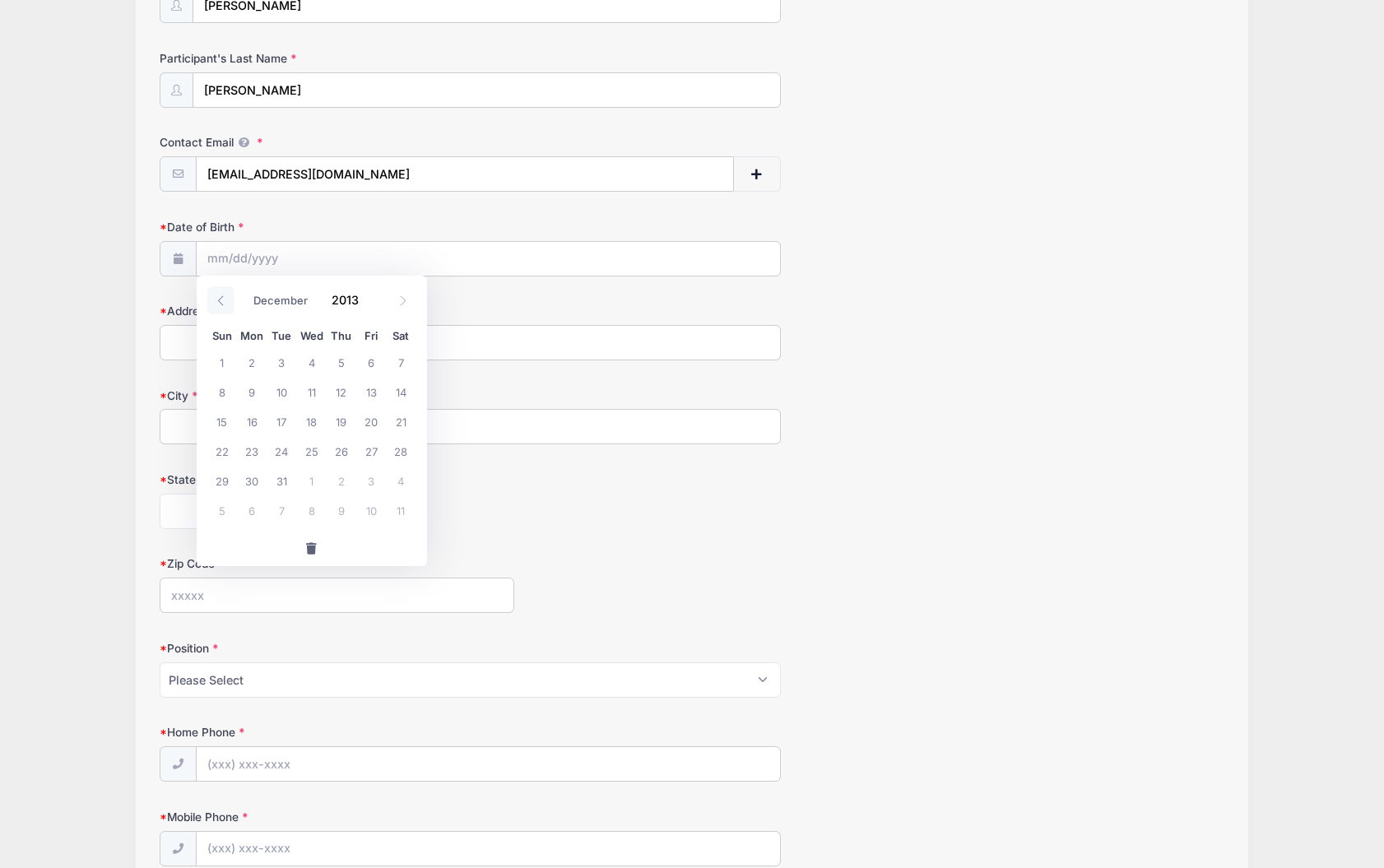
click at [223, 301] on icon at bounding box center [220, 300] width 10 height 10
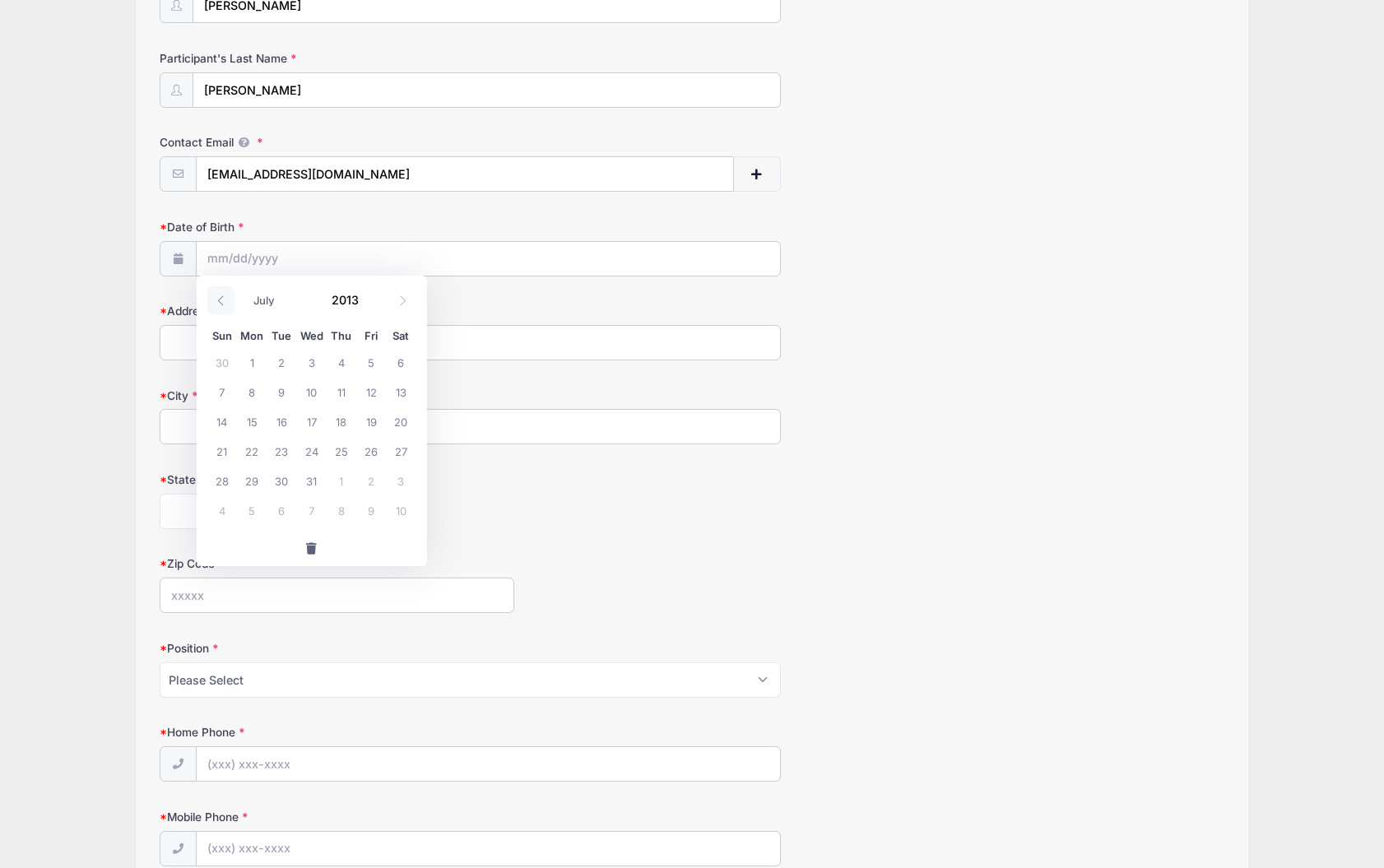
click at [223, 301] on icon at bounding box center [220, 300] width 10 height 10
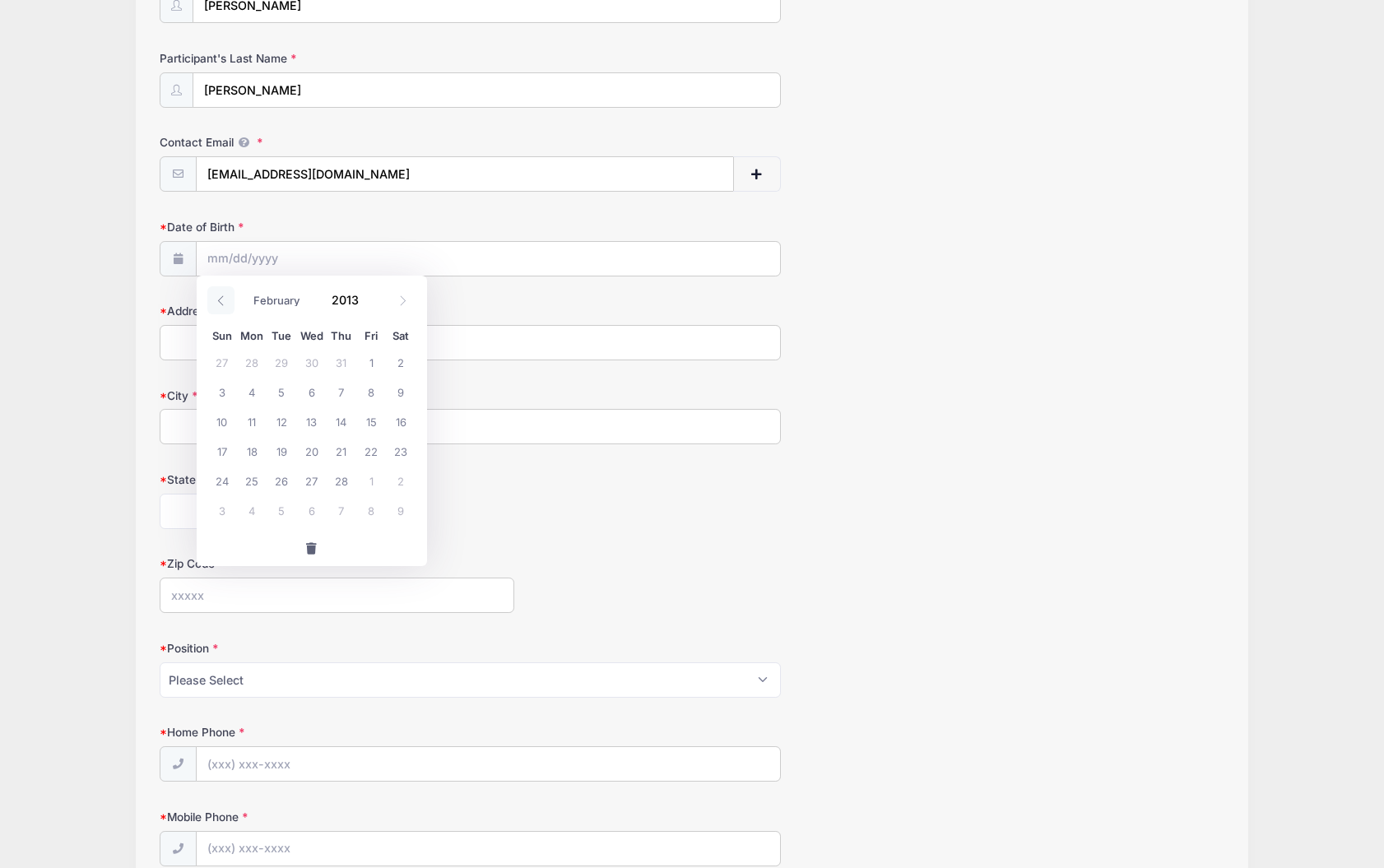
click at [223, 301] on icon at bounding box center [220, 300] width 10 height 10
select select "0"
click at [223, 301] on icon at bounding box center [220, 300] width 10 height 10
type input "2012"
click at [223, 301] on icon at bounding box center [220, 300] width 10 height 10
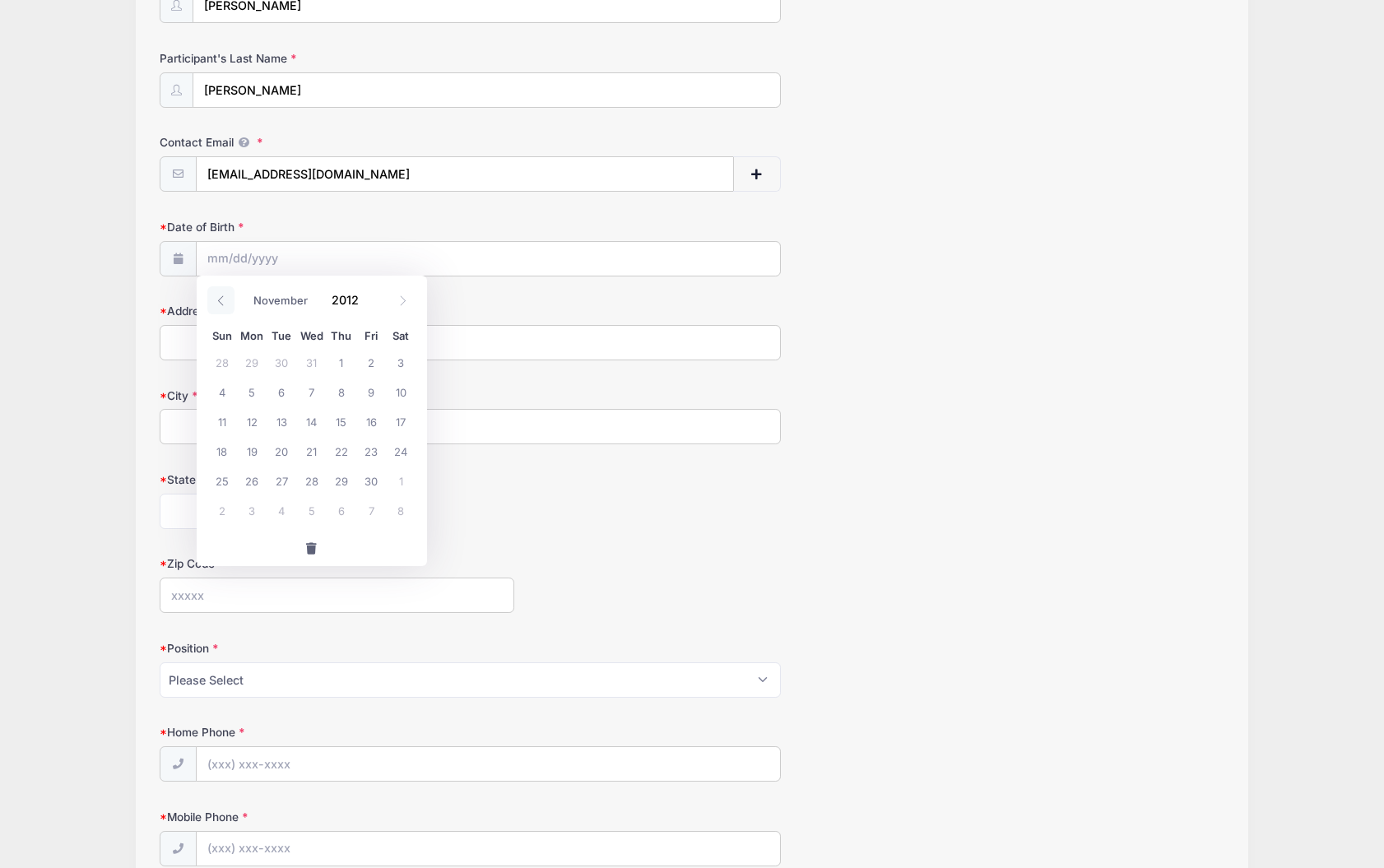
click at [223, 301] on icon at bounding box center [220, 300] width 10 height 10
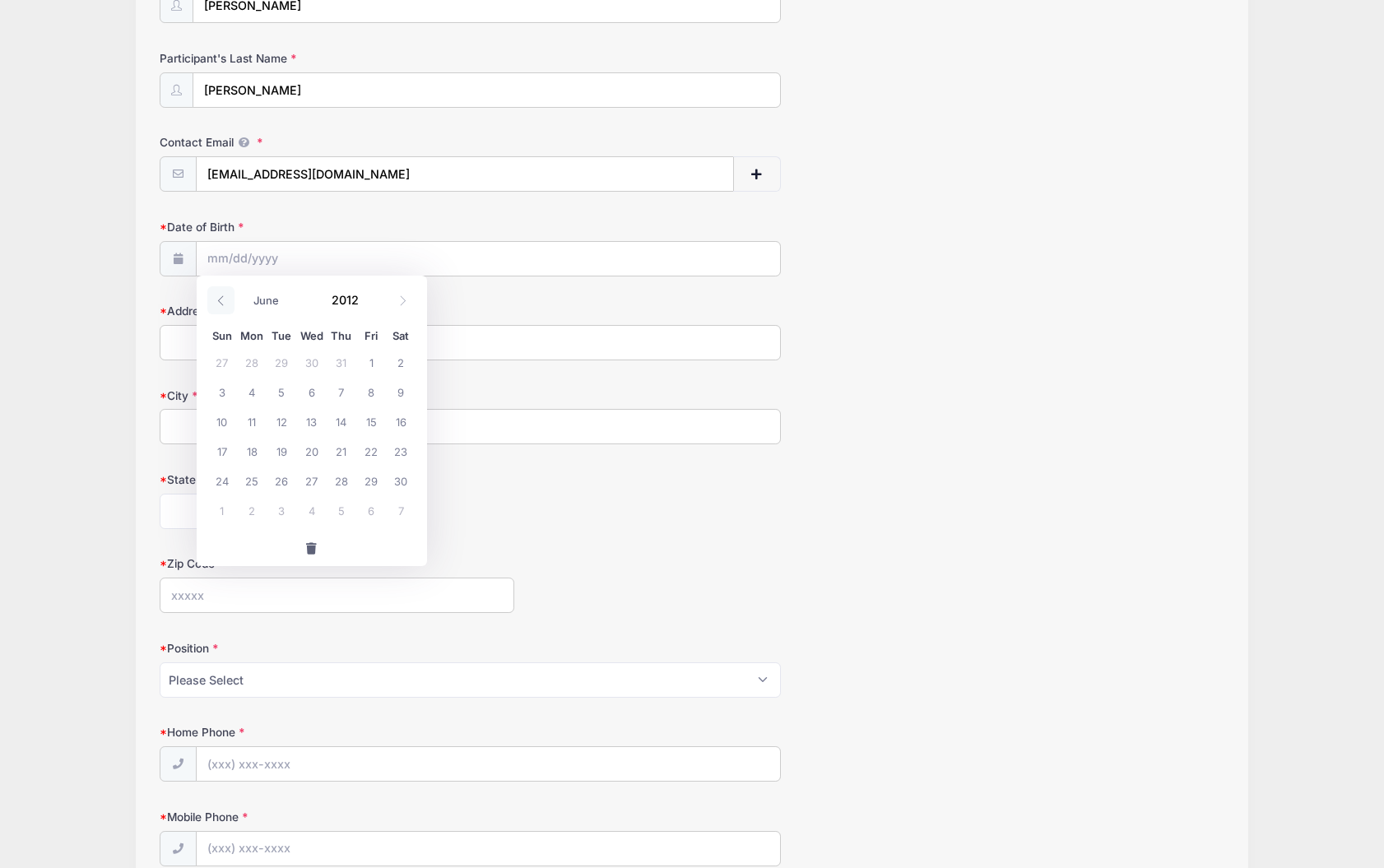
click at [223, 301] on icon at bounding box center [220, 300] width 10 height 10
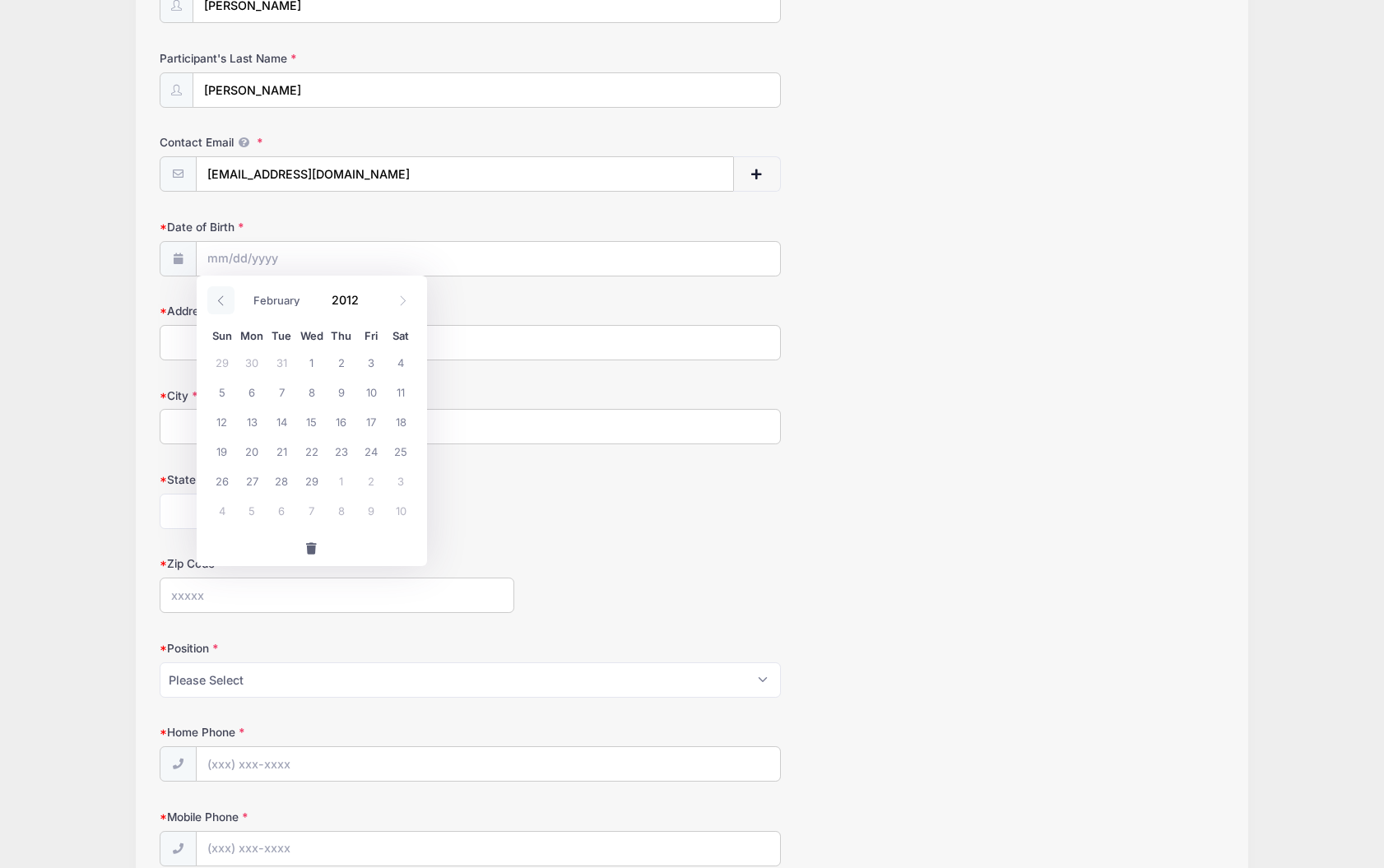
select select "0"
click at [223, 301] on icon at bounding box center [220, 300] width 10 height 10
type input "2011"
click at [223, 301] on icon at bounding box center [220, 300] width 10 height 10
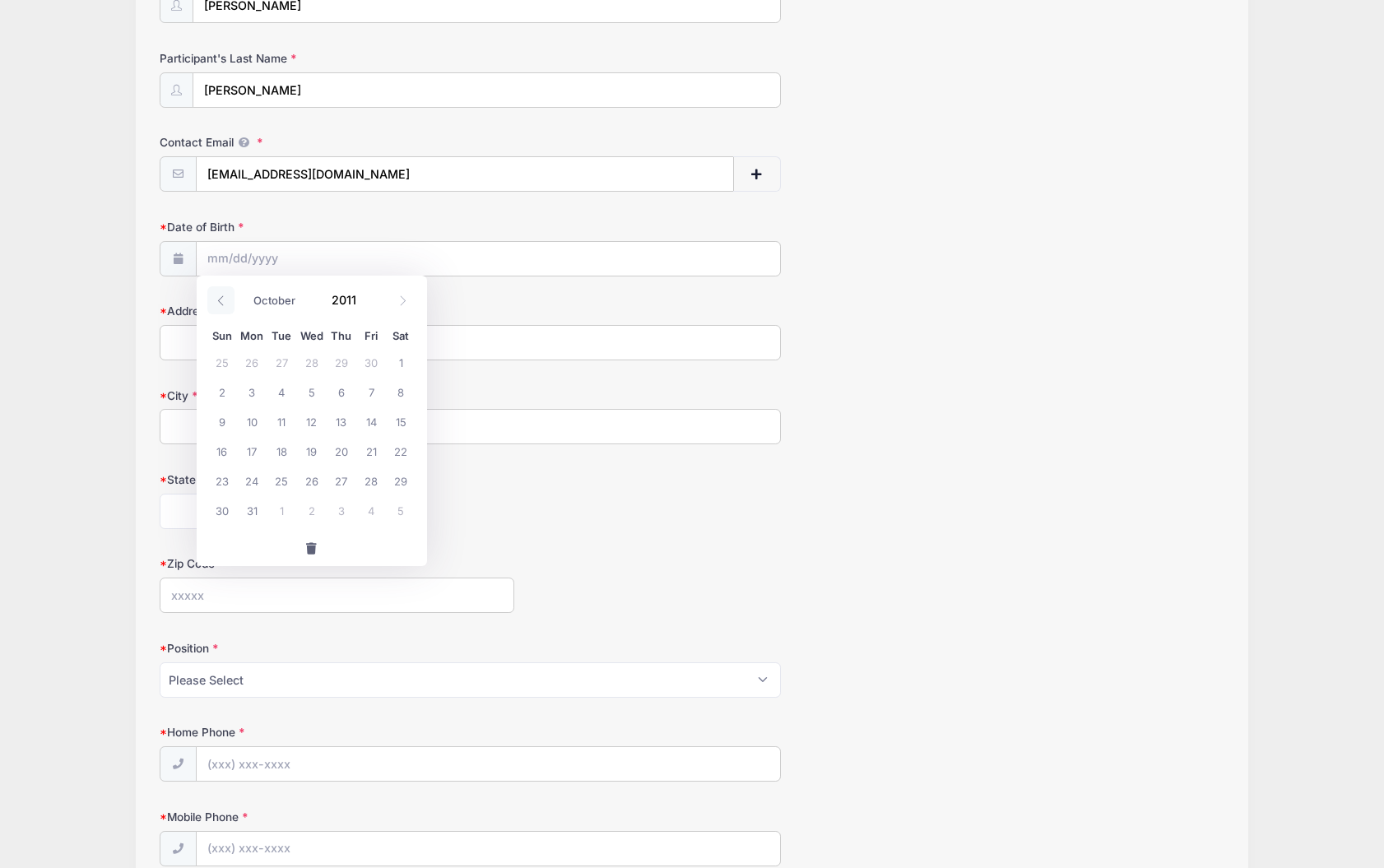
click at [223, 301] on icon at bounding box center [220, 300] width 10 height 10
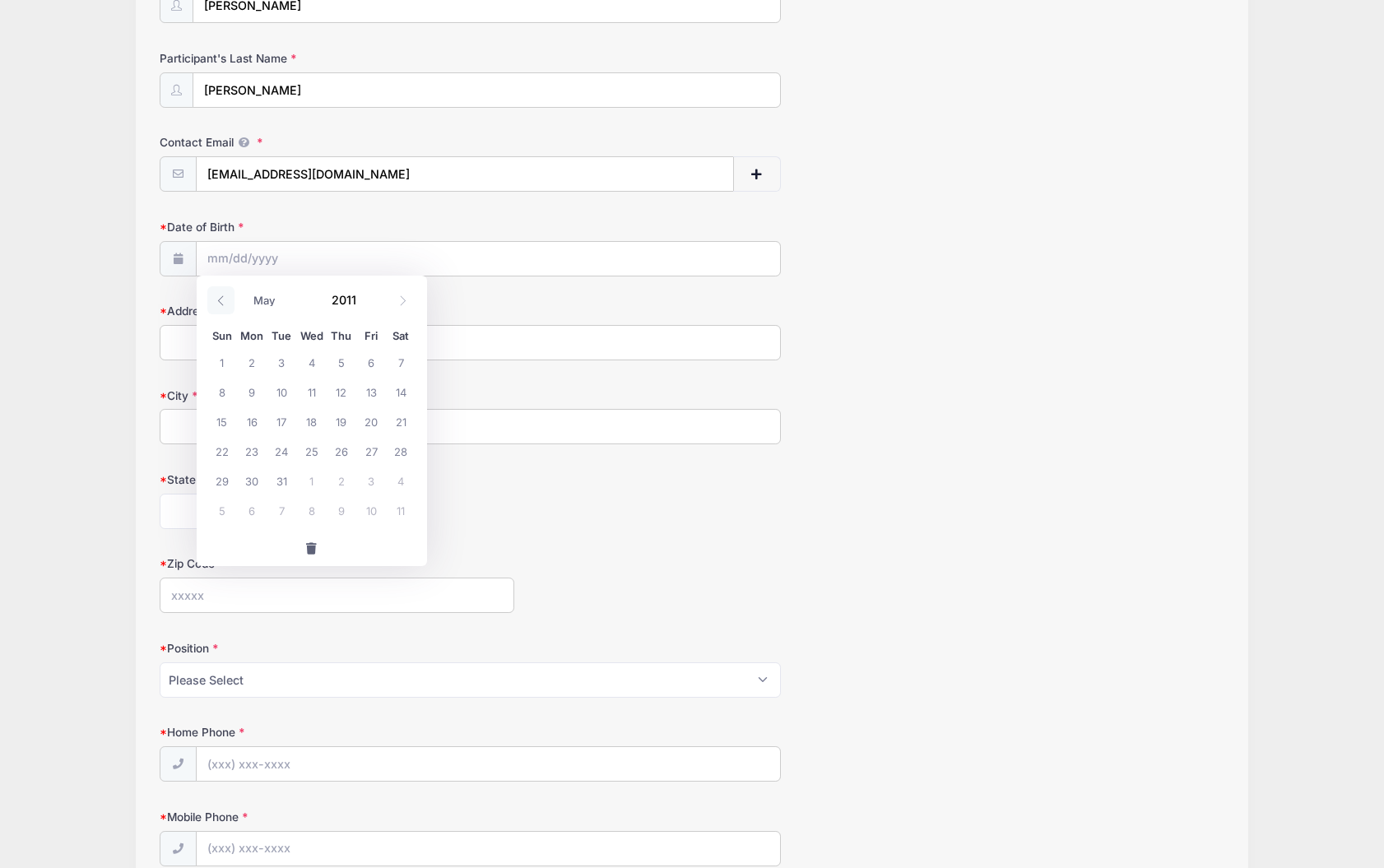
click at [223, 301] on icon at bounding box center [220, 300] width 10 height 10
select select "0"
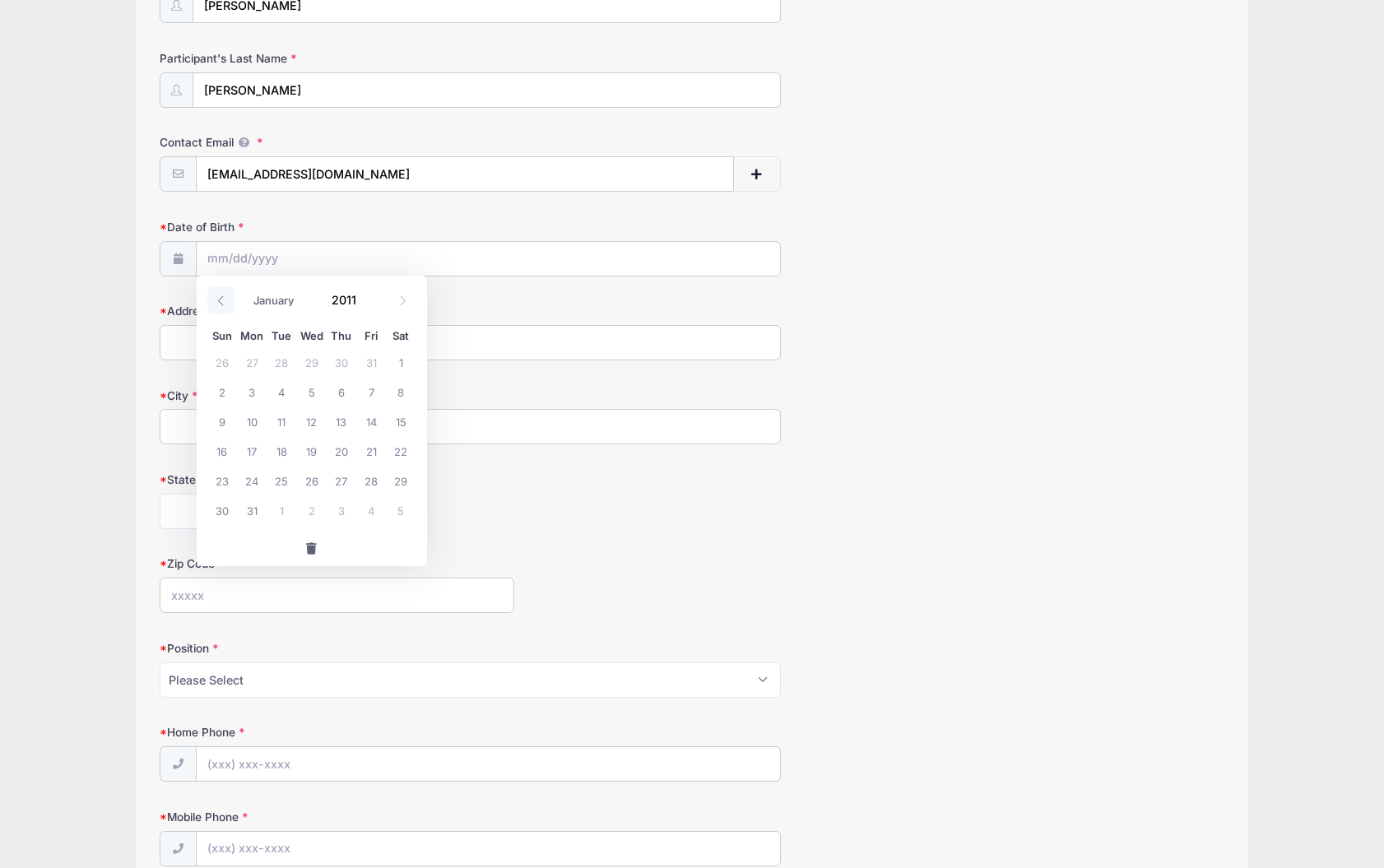
click at [223, 301] on icon at bounding box center [220, 300] width 10 height 10
type input "2010"
click at [223, 301] on icon at bounding box center [220, 300] width 10 height 10
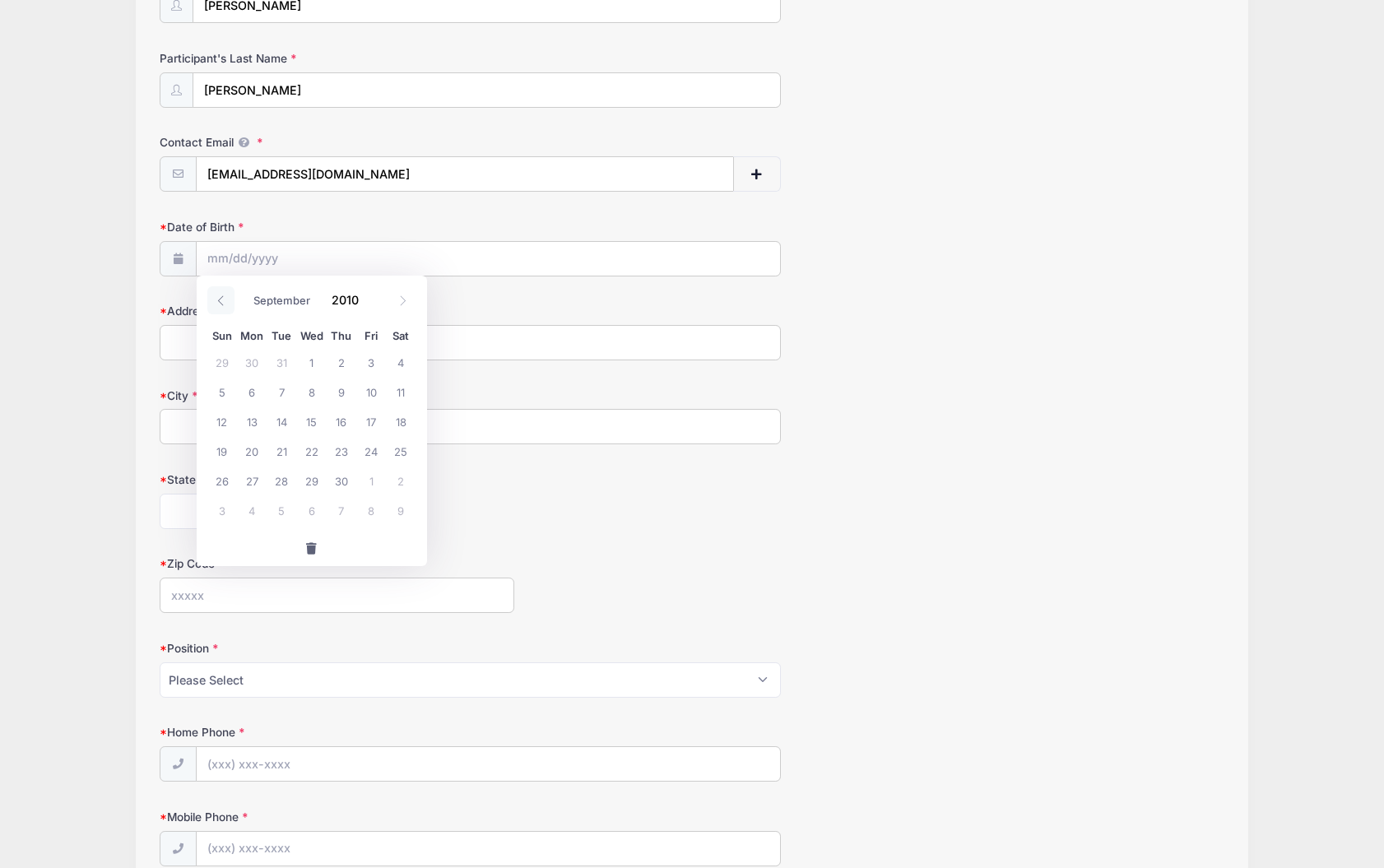
click at [223, 301] on icon at bounding box center [220, 300] width 10 height 10
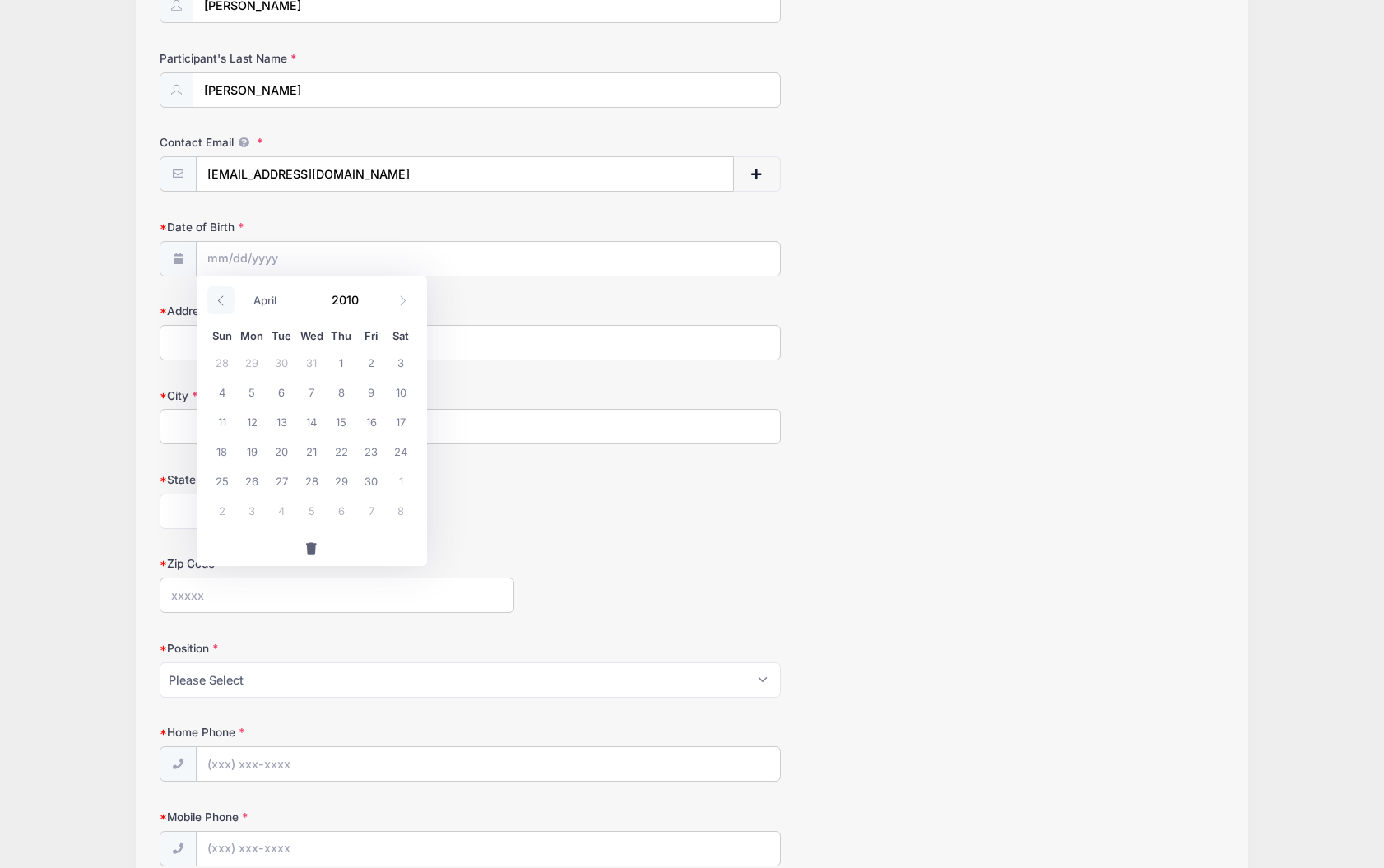
click at [223, 301] on icon at bounding box center [220, 300] width 10 height 10
select select "0"
click at [223, 301] on icon at bounding box center [220, 300] width 10 height 10
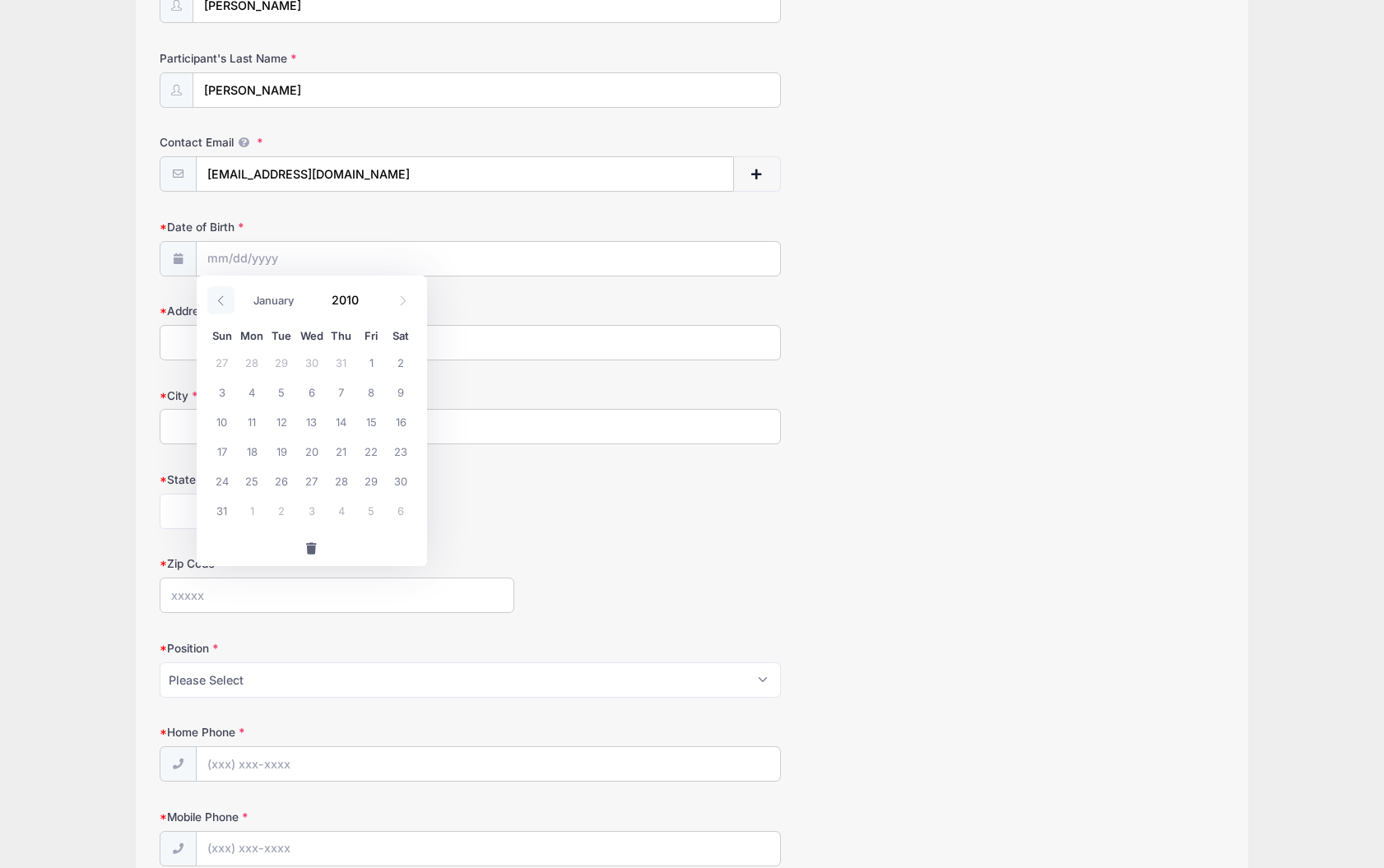
type input "2009"
click at [223, 301] on icon at bounding box center [220, 300] width 10 height 10
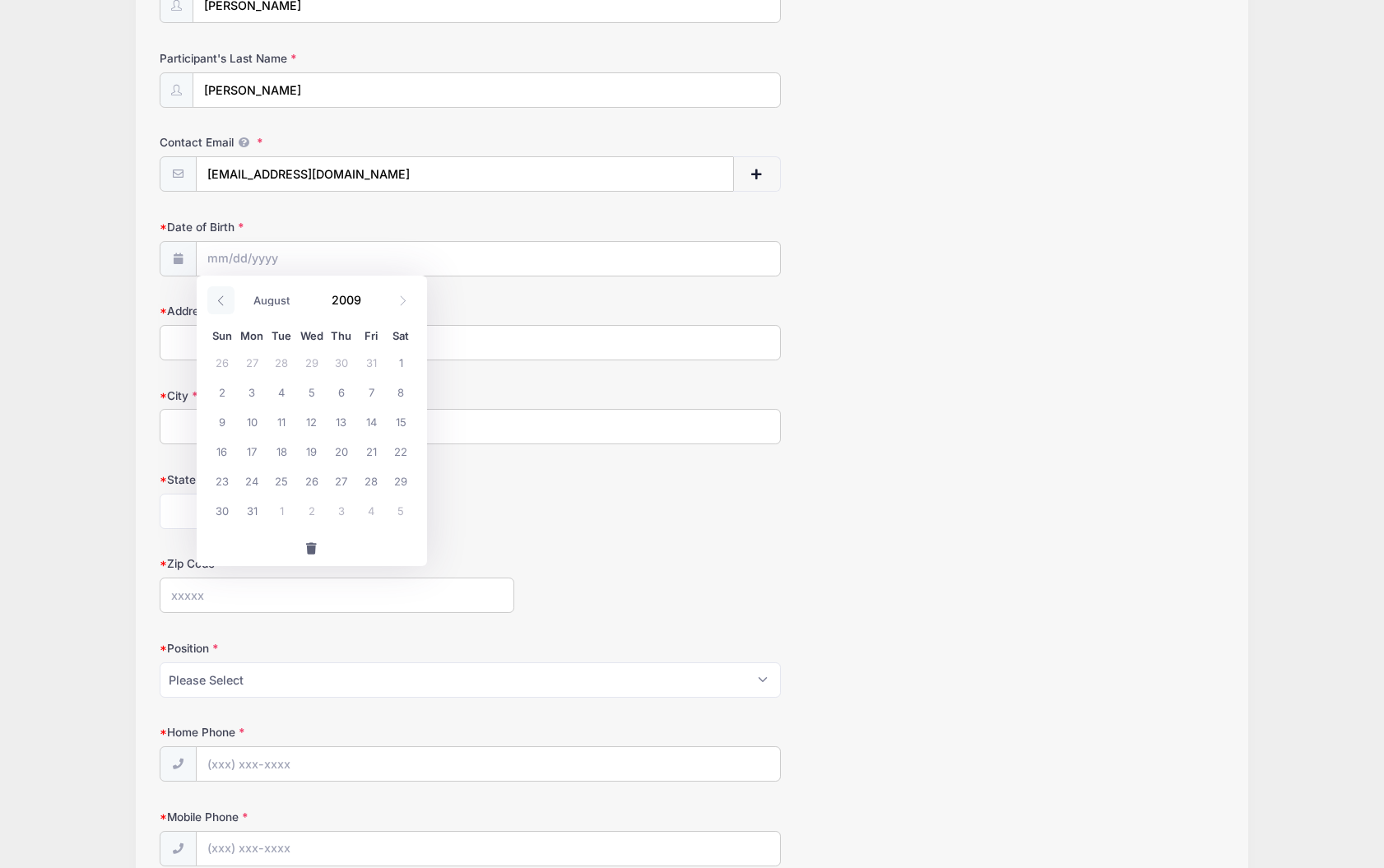
click at [223, 301] on icon at bounding box center [220, 300] width 10 height 10
select select "4"
click at [339, 420] on span "14" at bounding box center [342, 421] width 30 height 30
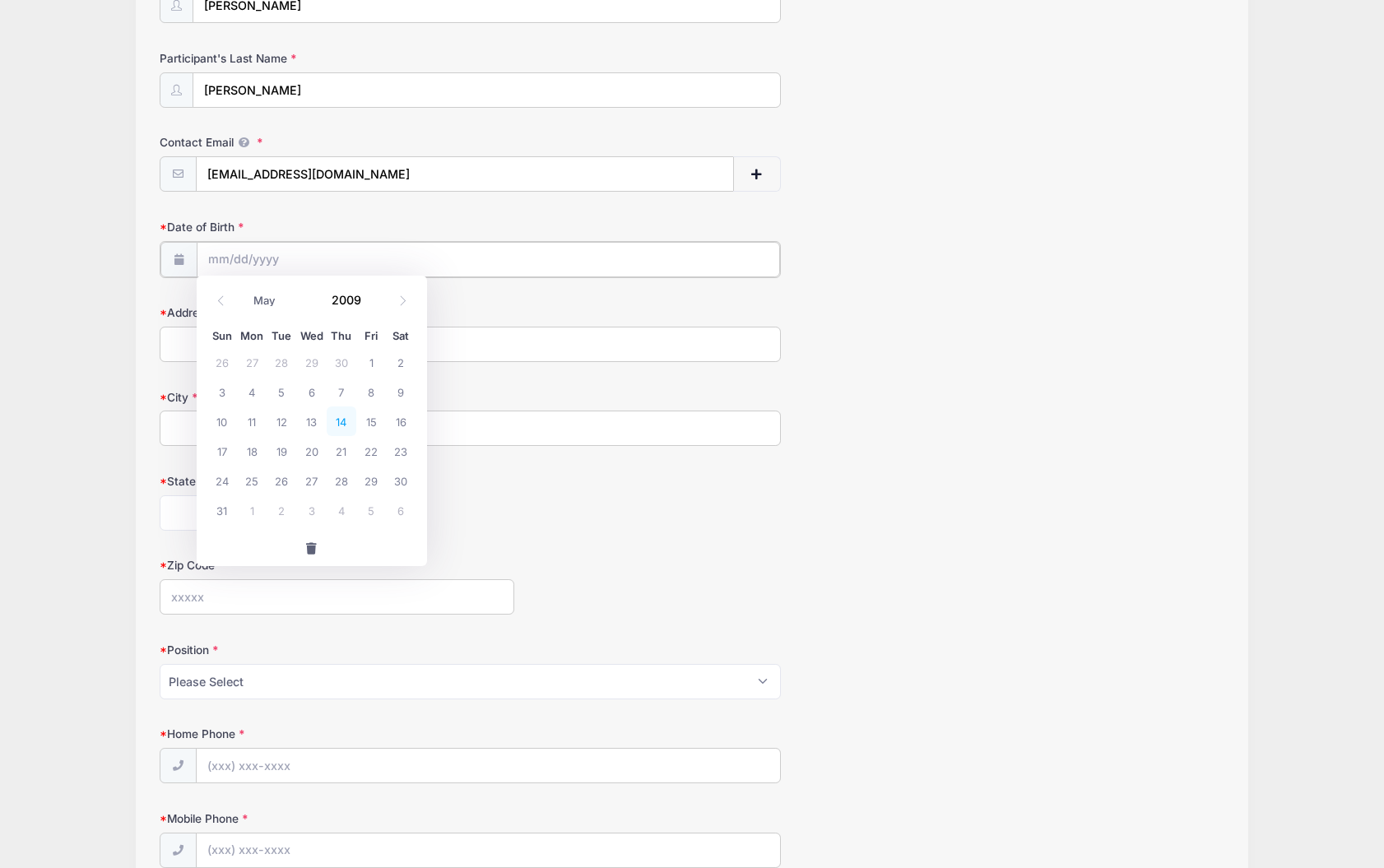
type input "05/14/2009"
type input "21 Melrose Road"
type input "Mountain Lakes"
select select "NJ"
type input "07046"
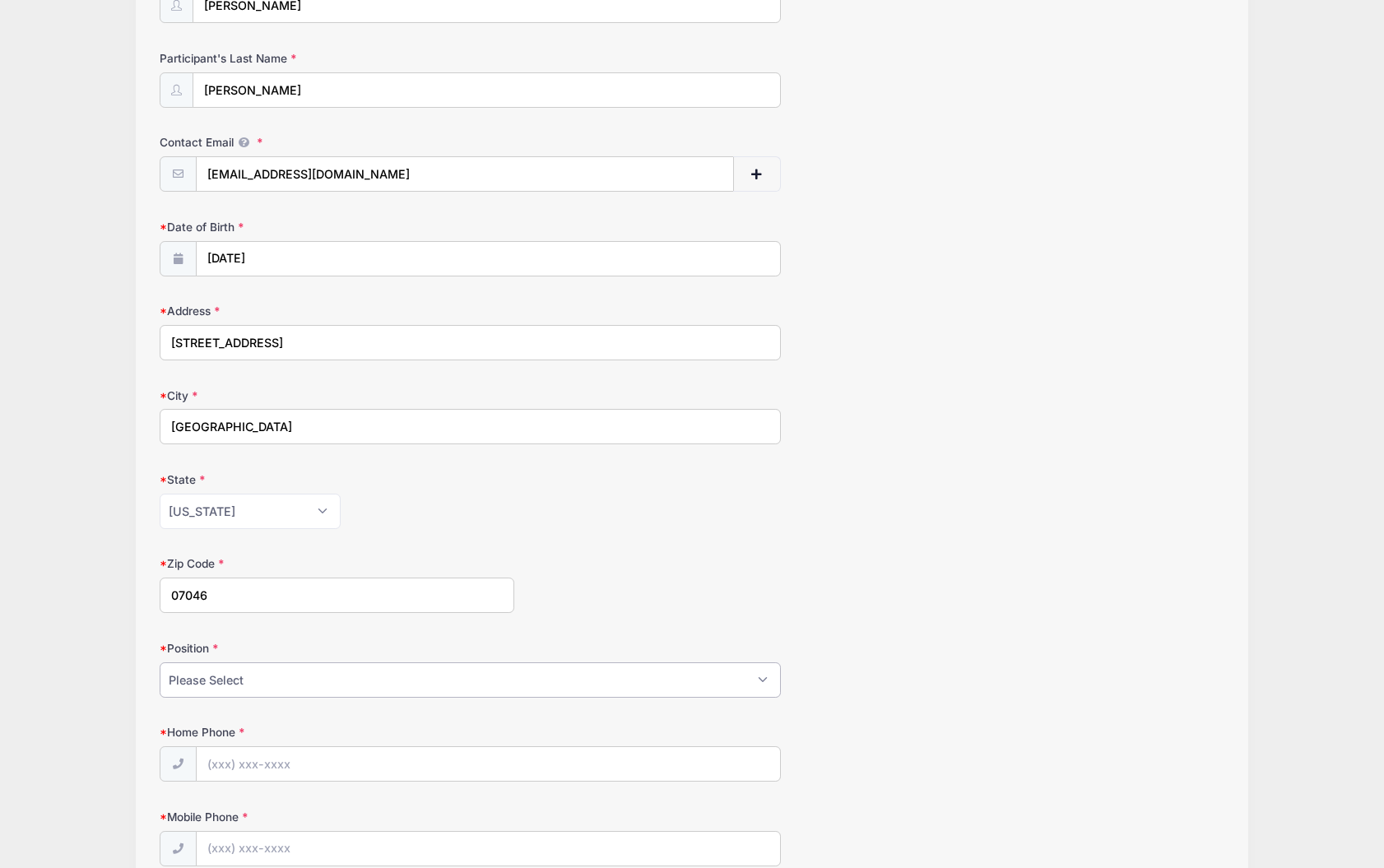
select select "Attack"
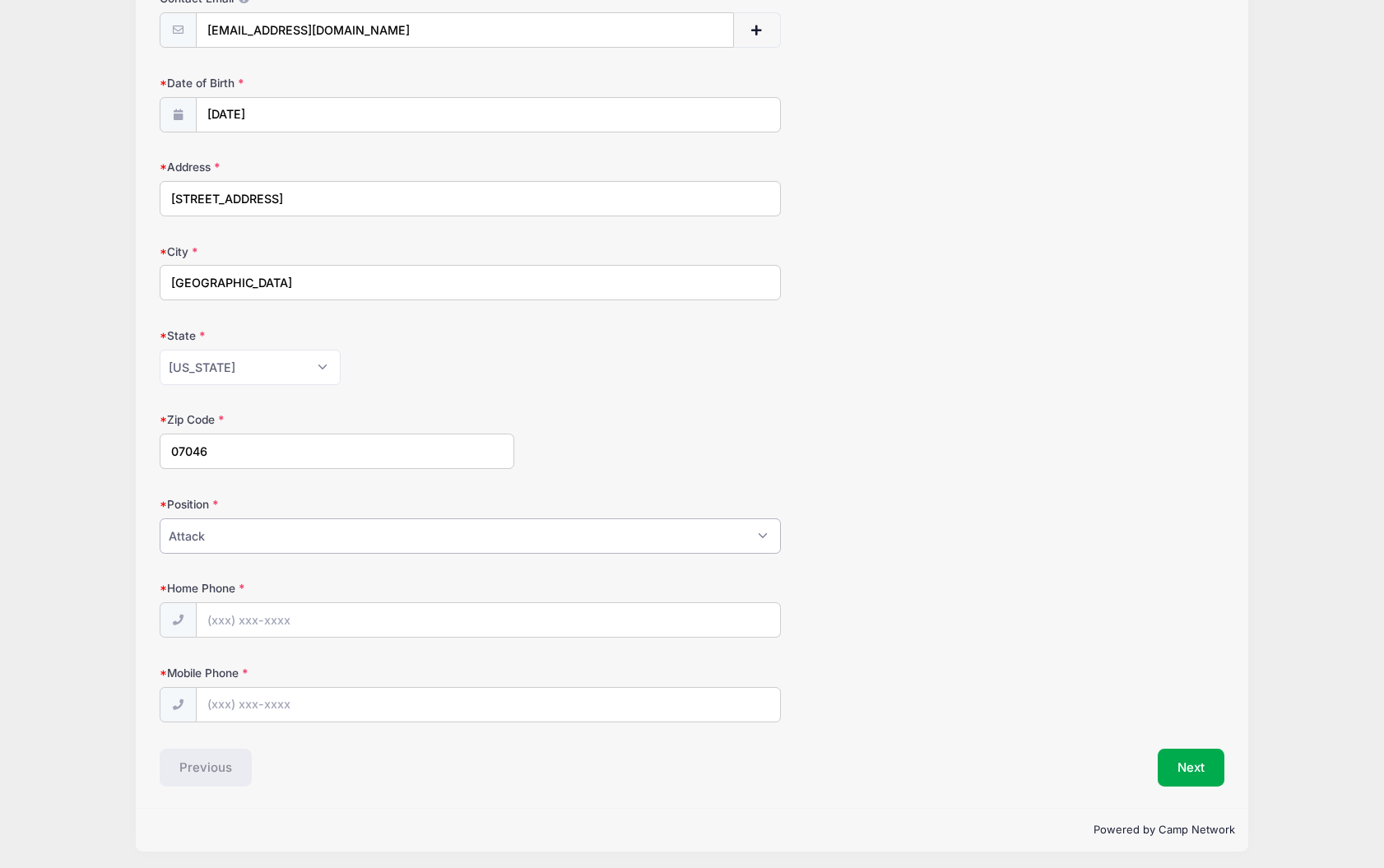
scroll to position [402, 0]
click at [764, 617] on input "Home Phone" at bounding box center [488, 623] width 583 height 36
type input "(917) 570-5251"
type input "(973) 738-9879"
click at [1194, 765] on button "Next" at bounding box center [1190, 769] width 66 height 37
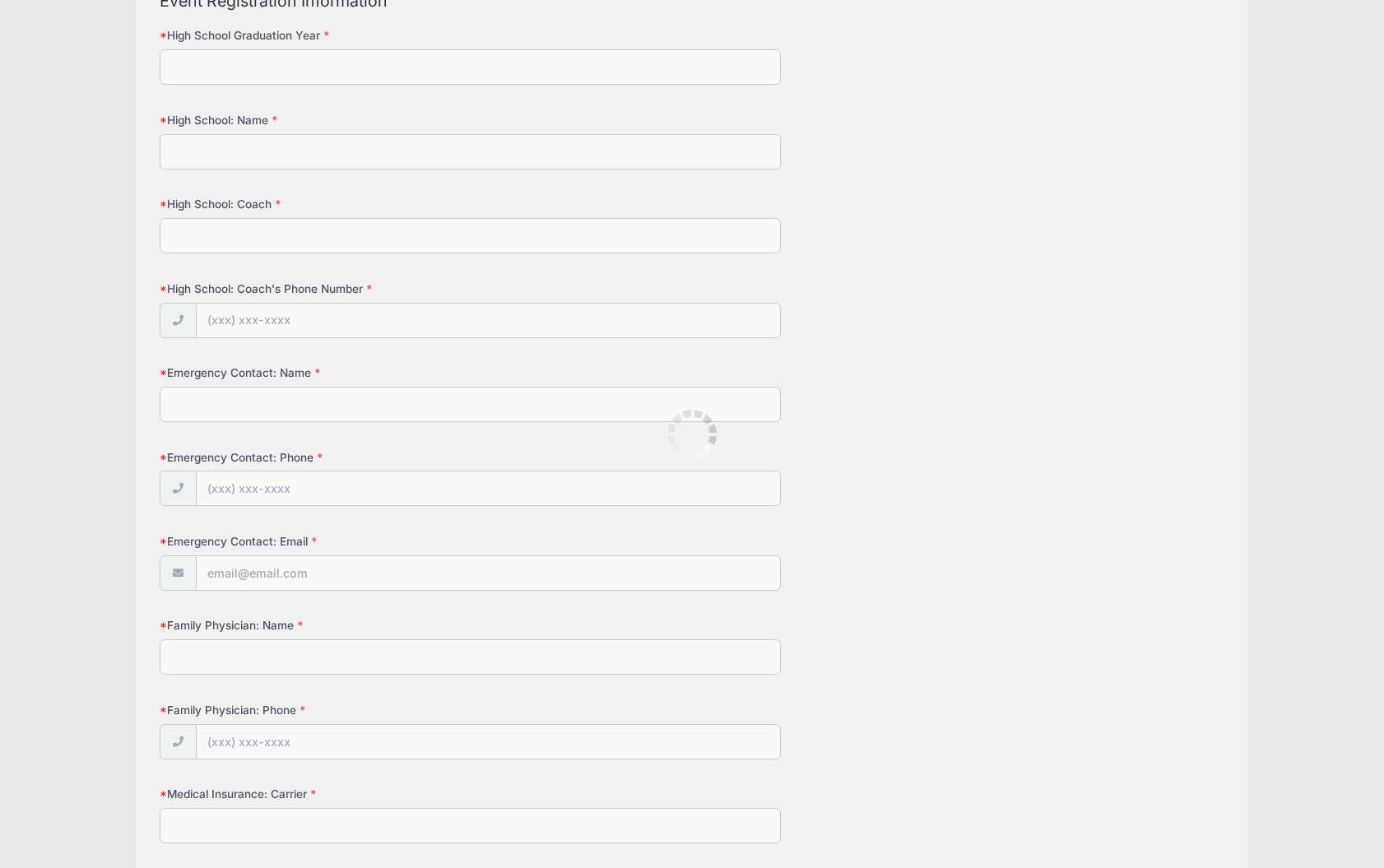
scroll to position [0, 0]
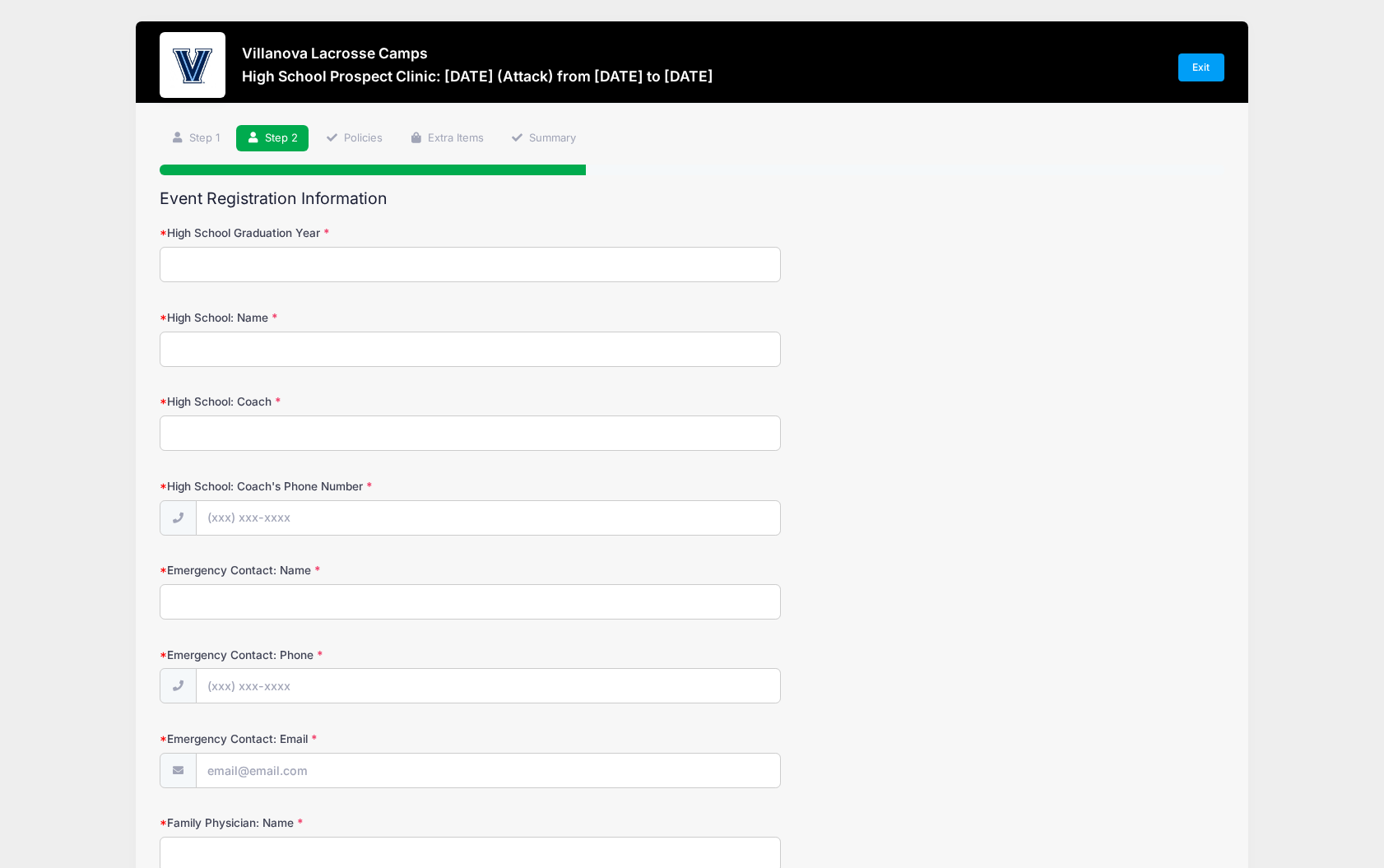
click at [275, 261] on input "High School Graduation Year" at bounding box center [469, 265] width 620 height 36
type input "2027"
type input "Mountain Lakes High School"
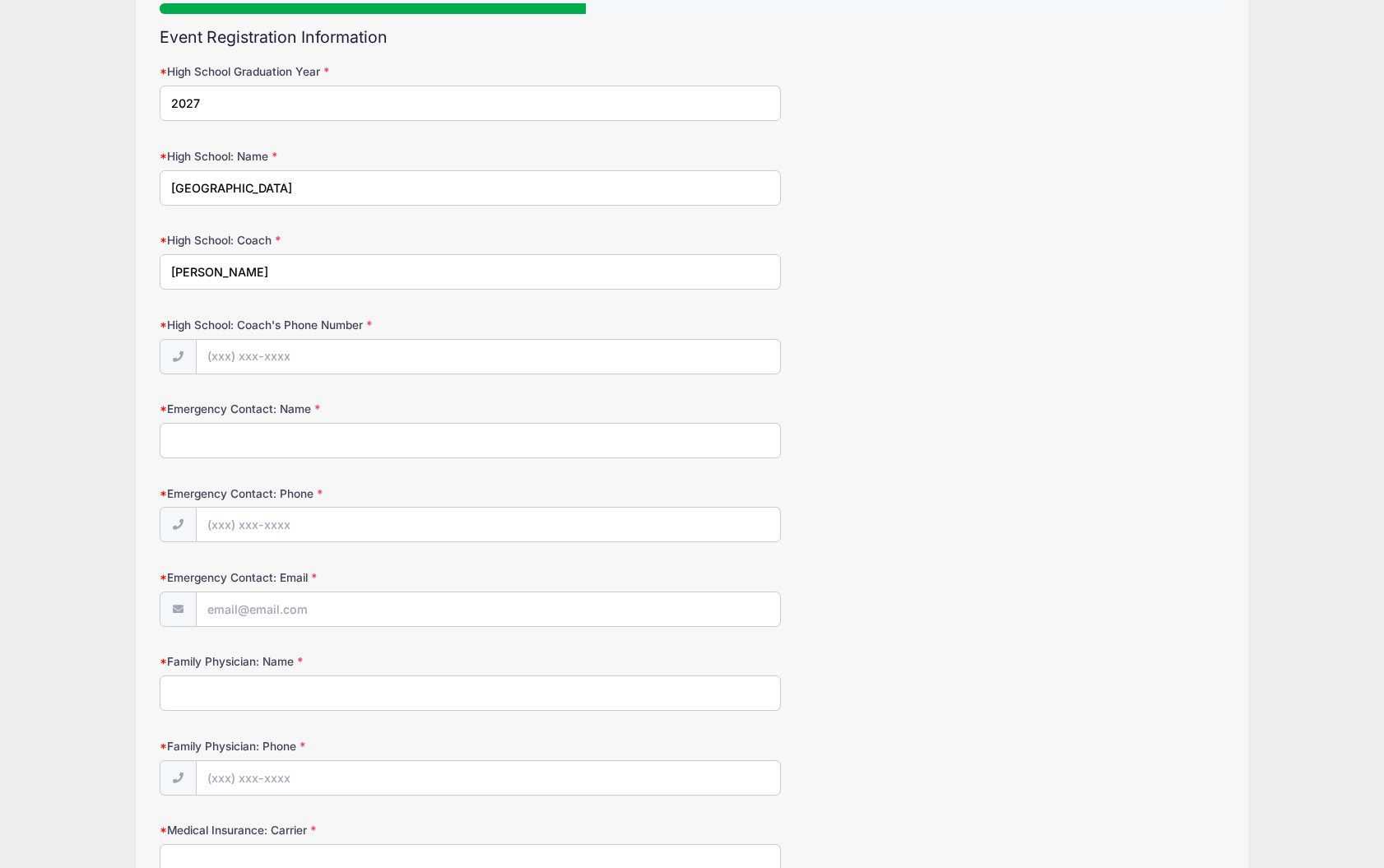
scroll to position [163, 0]
type input "Tim Flynn"
type input "(908) 432-8780"
type input "Alan Brock"
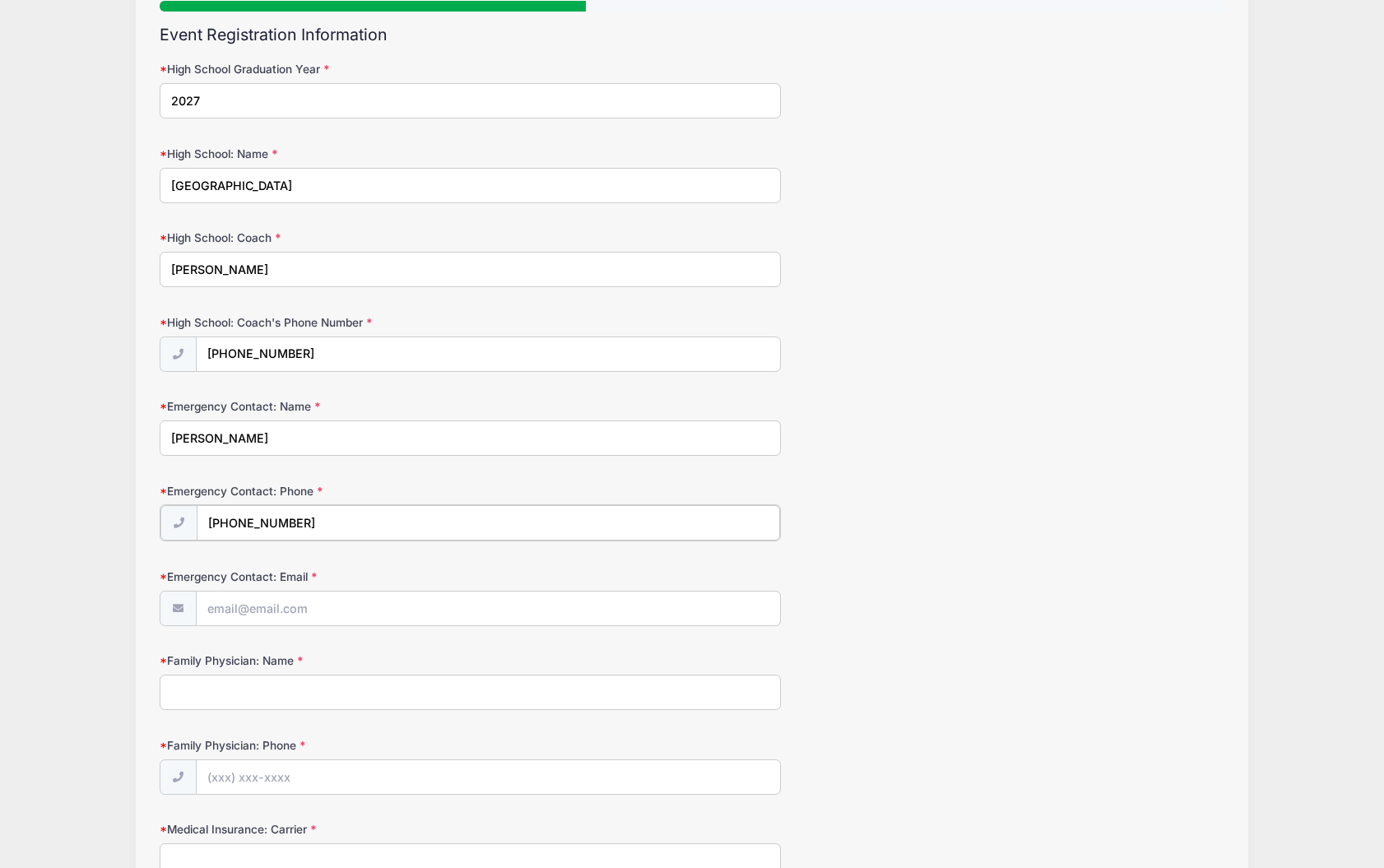
type input "(917) 570-5251"
type input "aparkerb@yahoo.com"
type input "Kristine Antony"
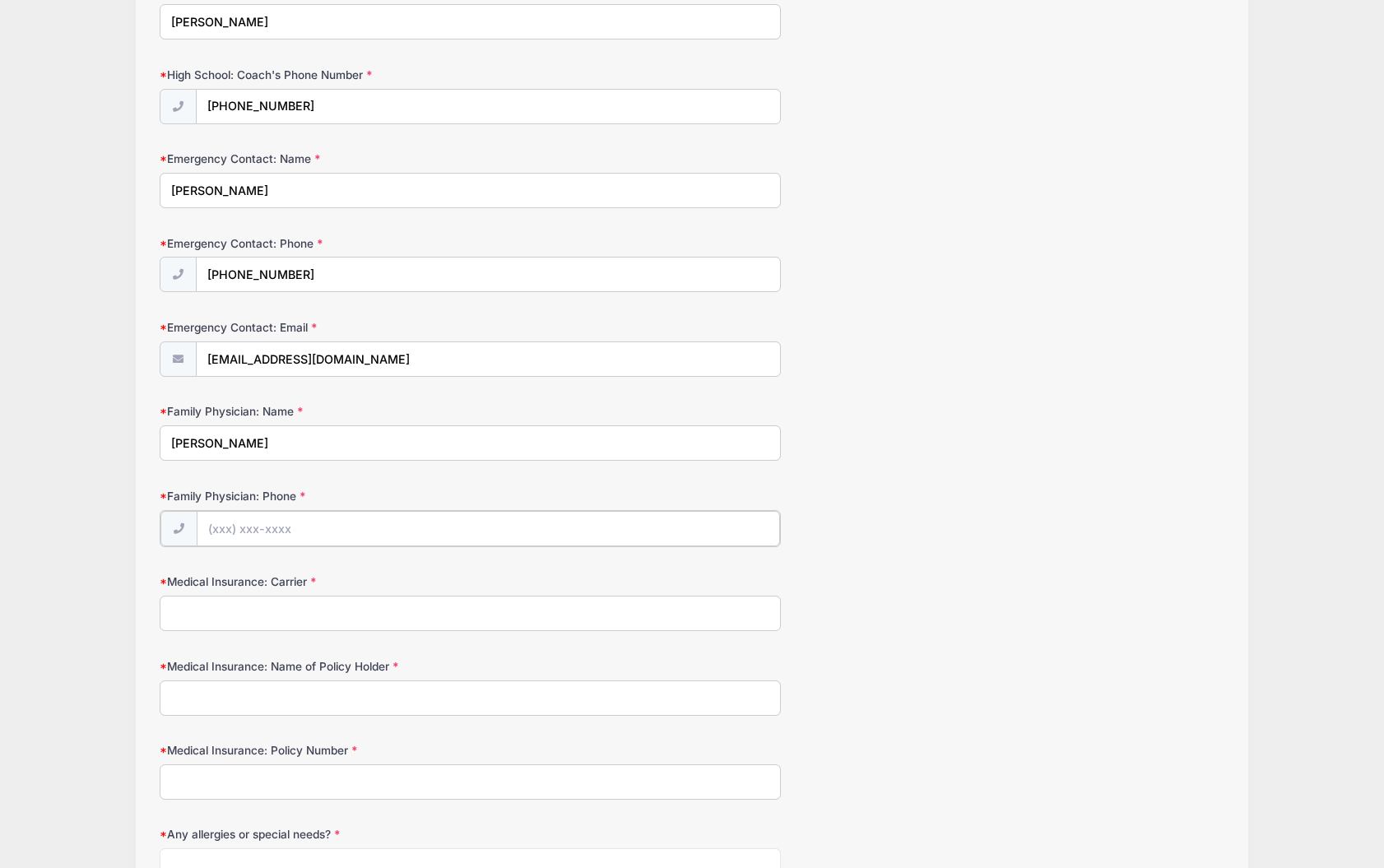
scroll to position [412, 0]
type input "(973) 625-5090"
click at [325, 609] on input "Medical Insurance: Carrier" at bounding box center [469, 611] width 620 height 36
type input "Anthem"
type input "Aln P Brock"
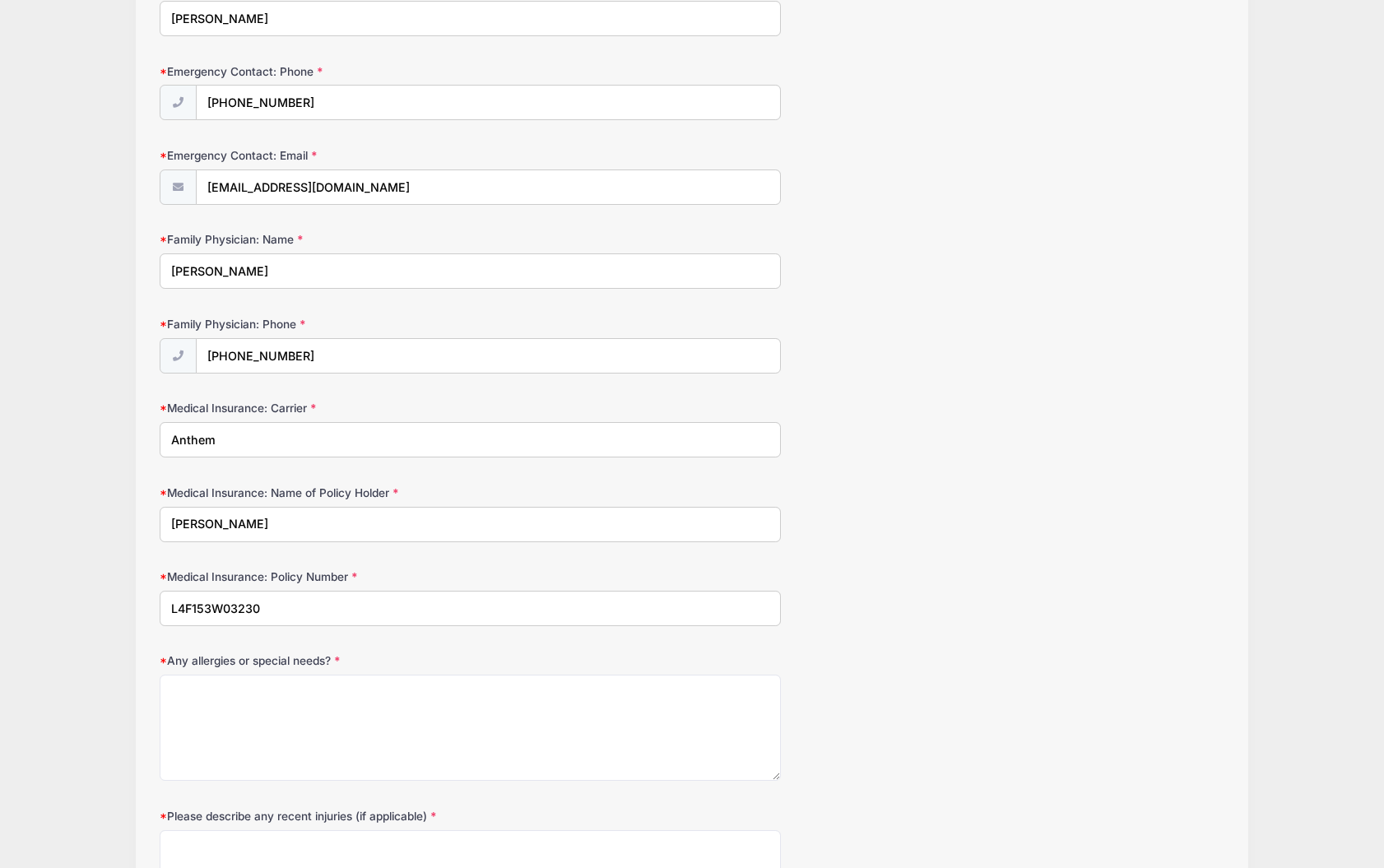
scroll to position [609, 0]
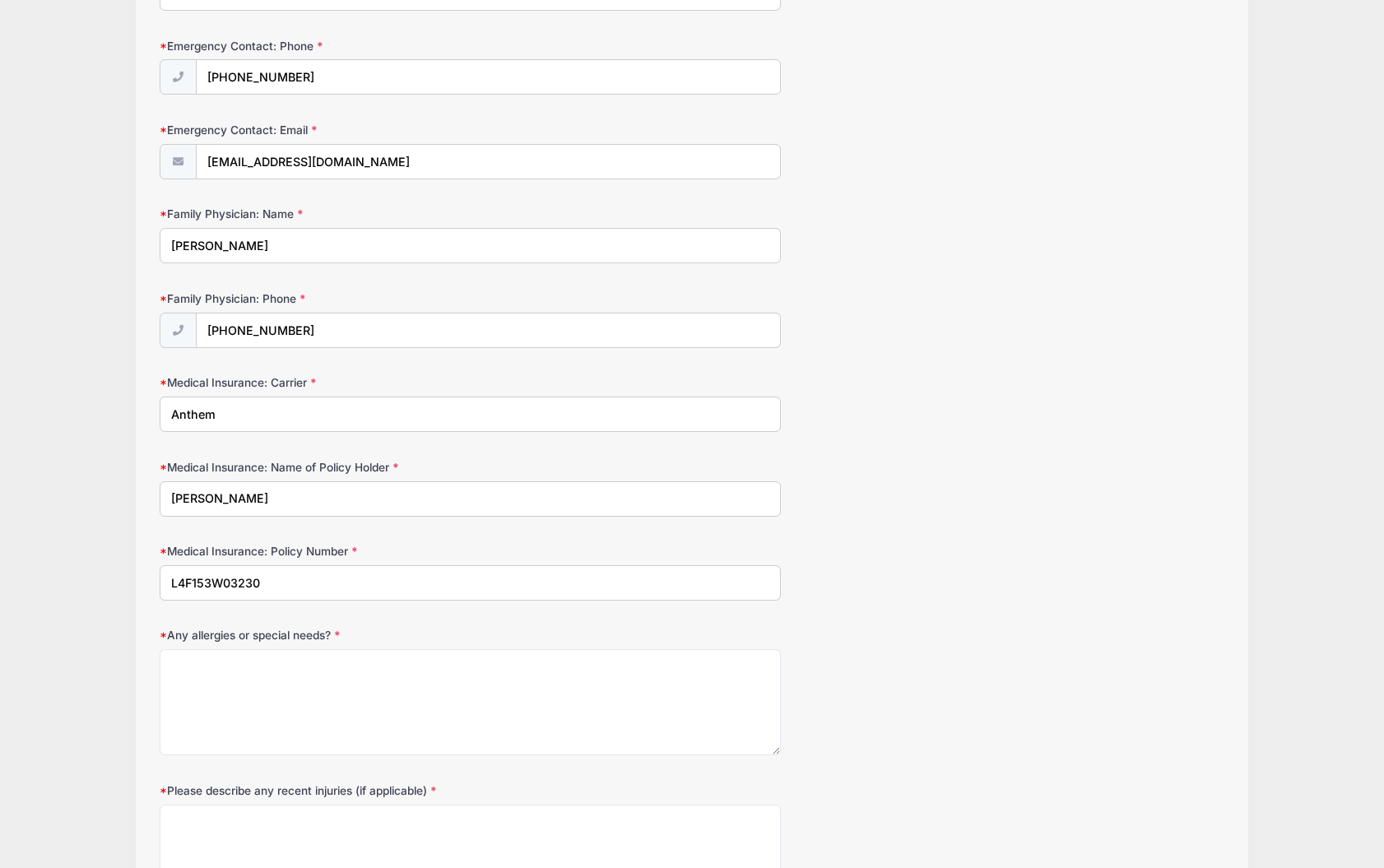
type input "L4F153W03230"
click at [220, 658] on textarea "Any allergies or special needs?" at bounding box center [469, 701] width 620 height 106
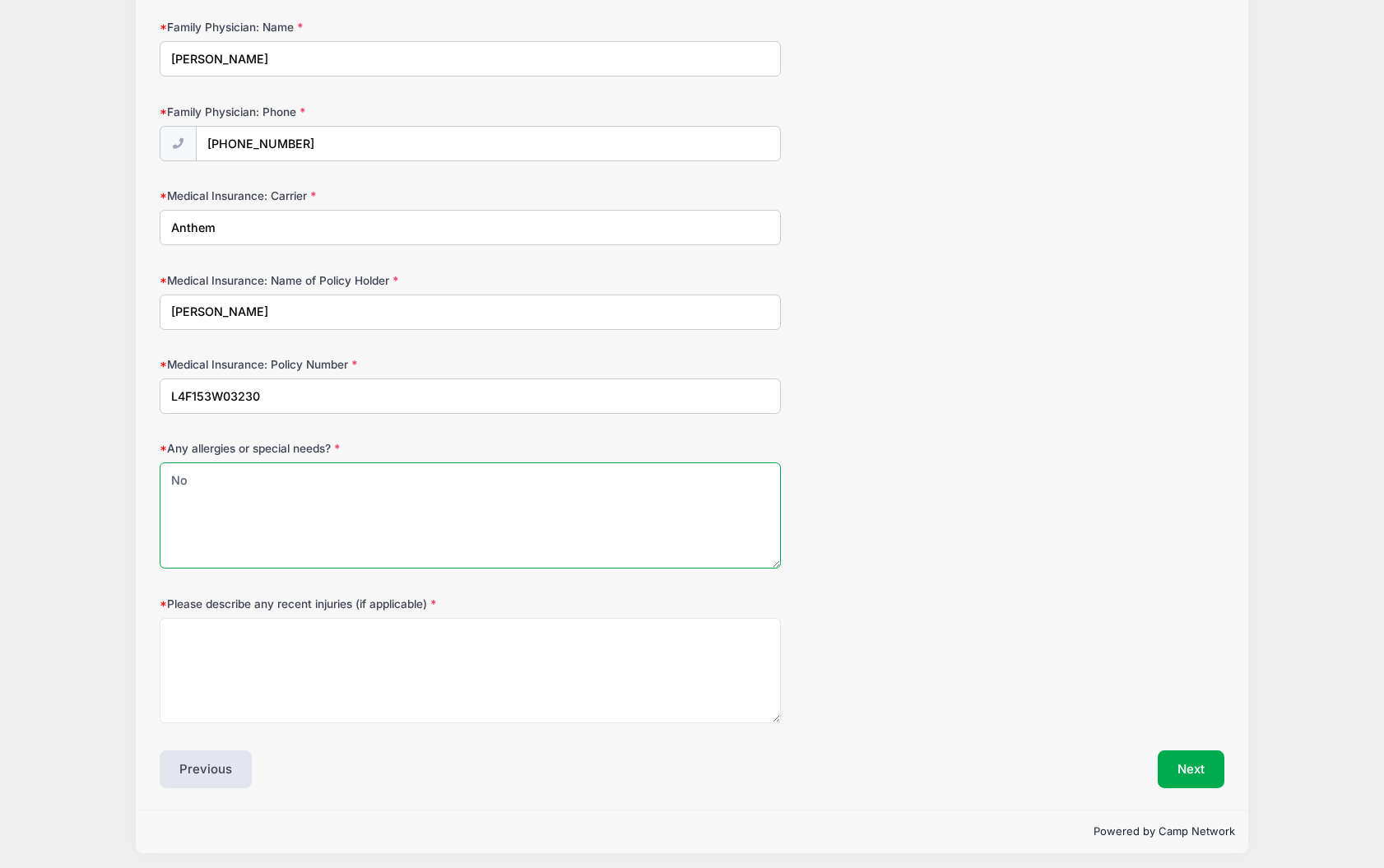
scroll to position [795, 0]
type textarea "No"
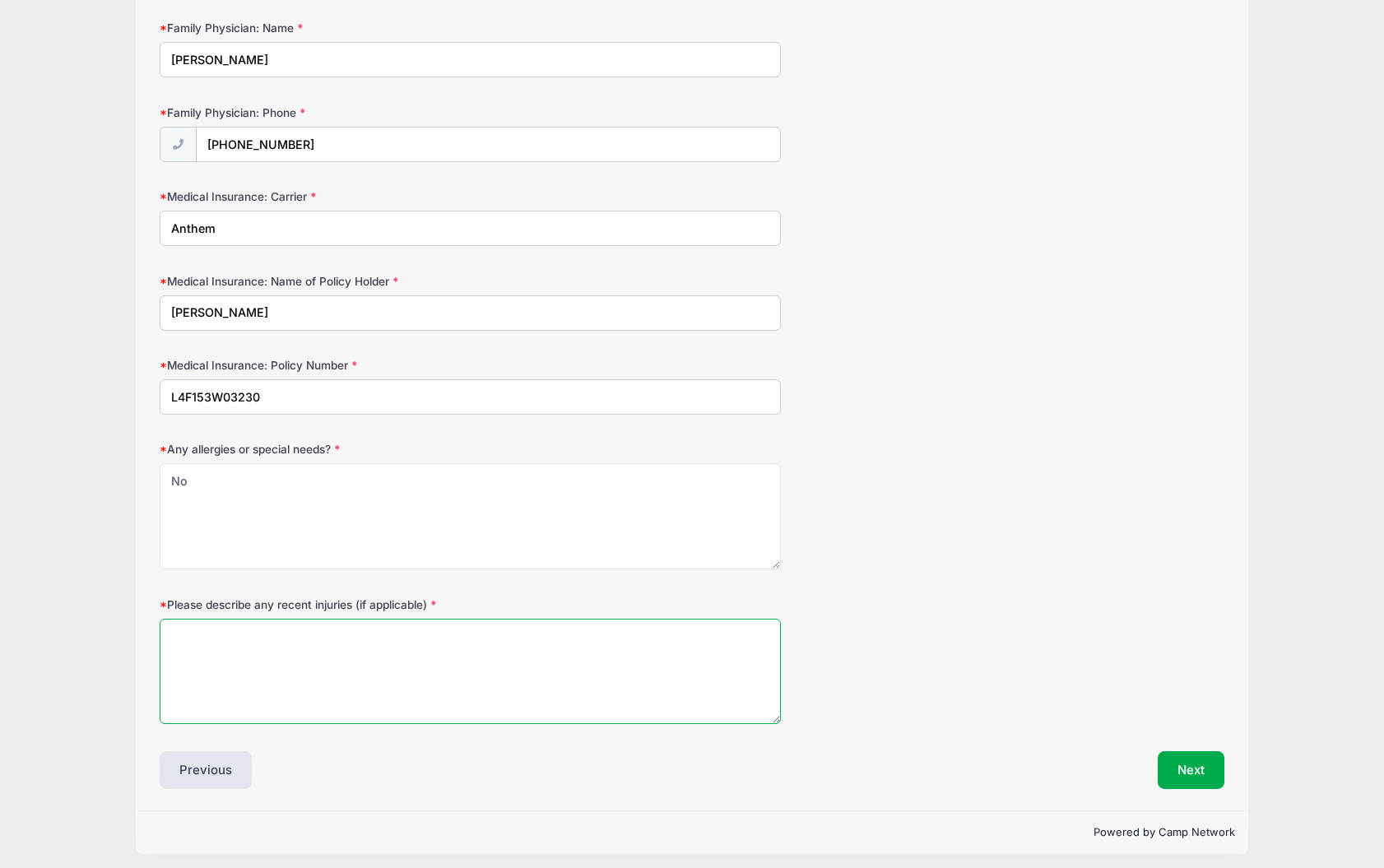
click at [302, 632] on textarea "Please describe any recent injuries (if applicable)" at bounding box center [469, 671] width 620 height 106
type textarea "None"
click at [188, 308] on input "Aln P Brock" at bounding box center [469, 313] width 620 height 36
type input "Alan P Brock"
click at [1184, 758] on button "Next" at bounding box center [1190, 770] width 66 height 37
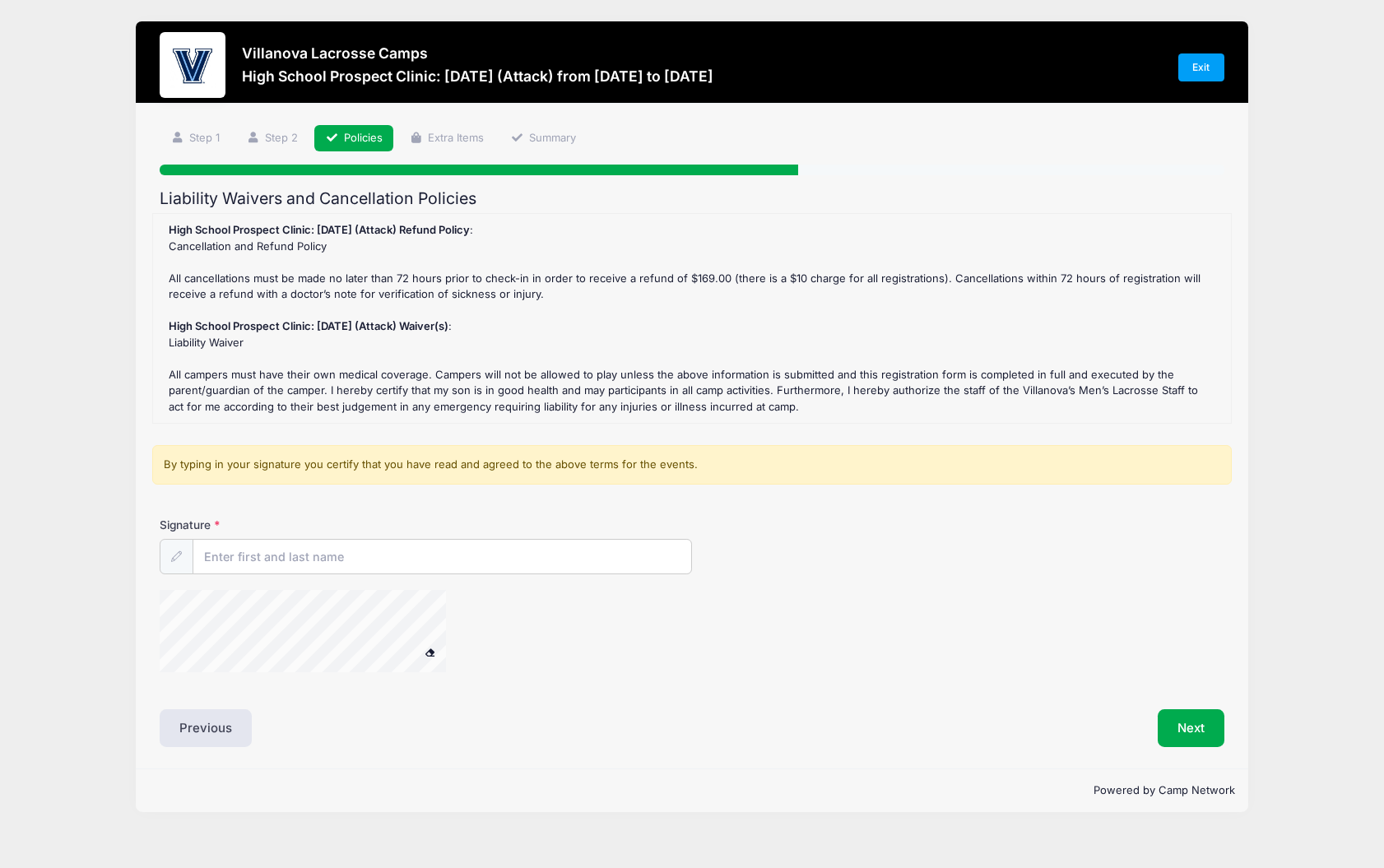
scroll to position [0, 0]
click at [331, 547] on input "Signature" at bounding box center [442, 557] width 498 height 36
type input "Alan Brock"
click at [430, 647] on button at bounding box center [430, 655] width 29 height 21
click at [178, 552] on icon at bounding box center [176, 556] width 10 height 10
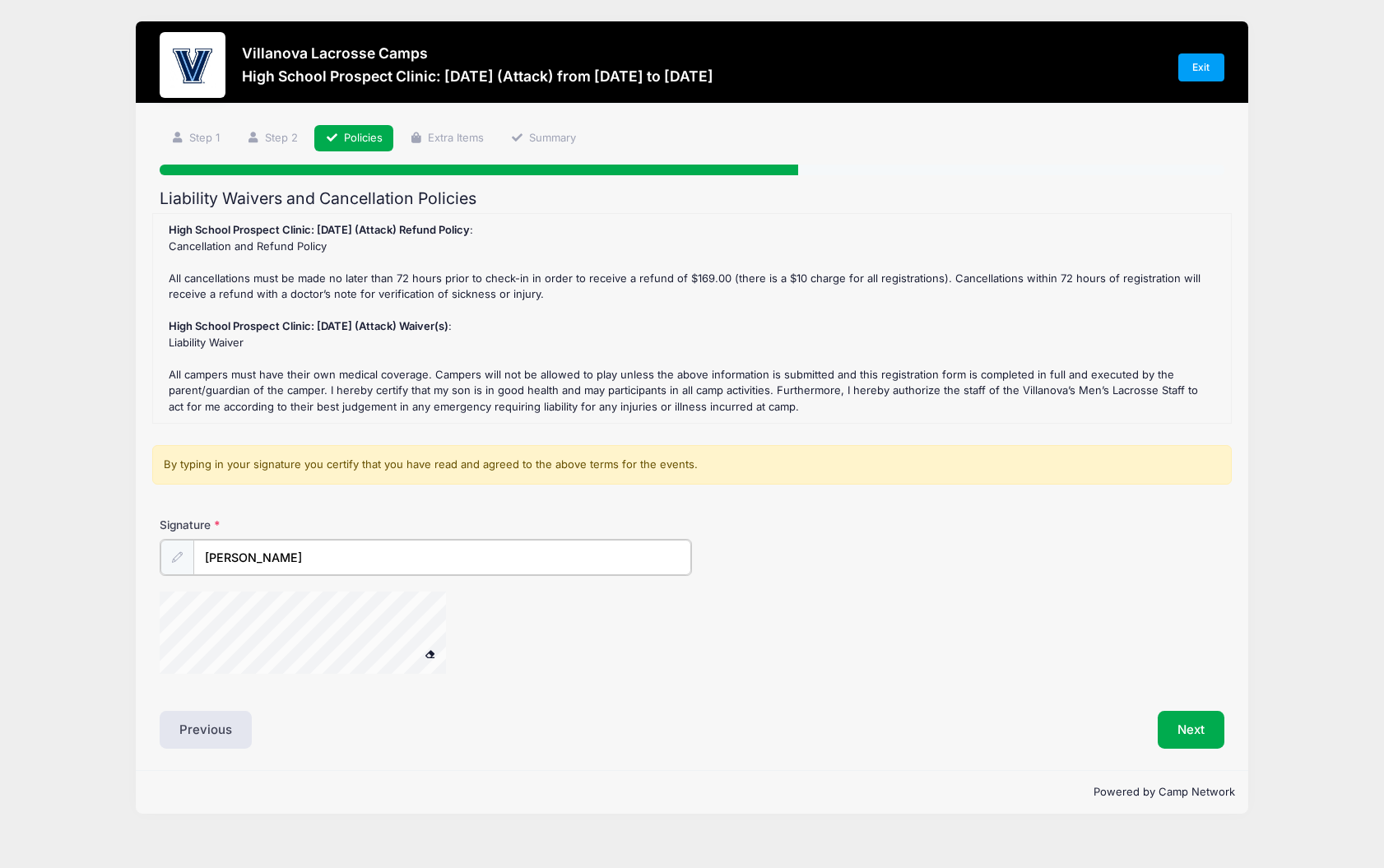
click at [292, 549] on input "Alan Brock" at bounding box center [442, 557] width 498 height 36
click at [1188, 715] on button "Next" at bounding box center [1190, 728] width 66 height 37
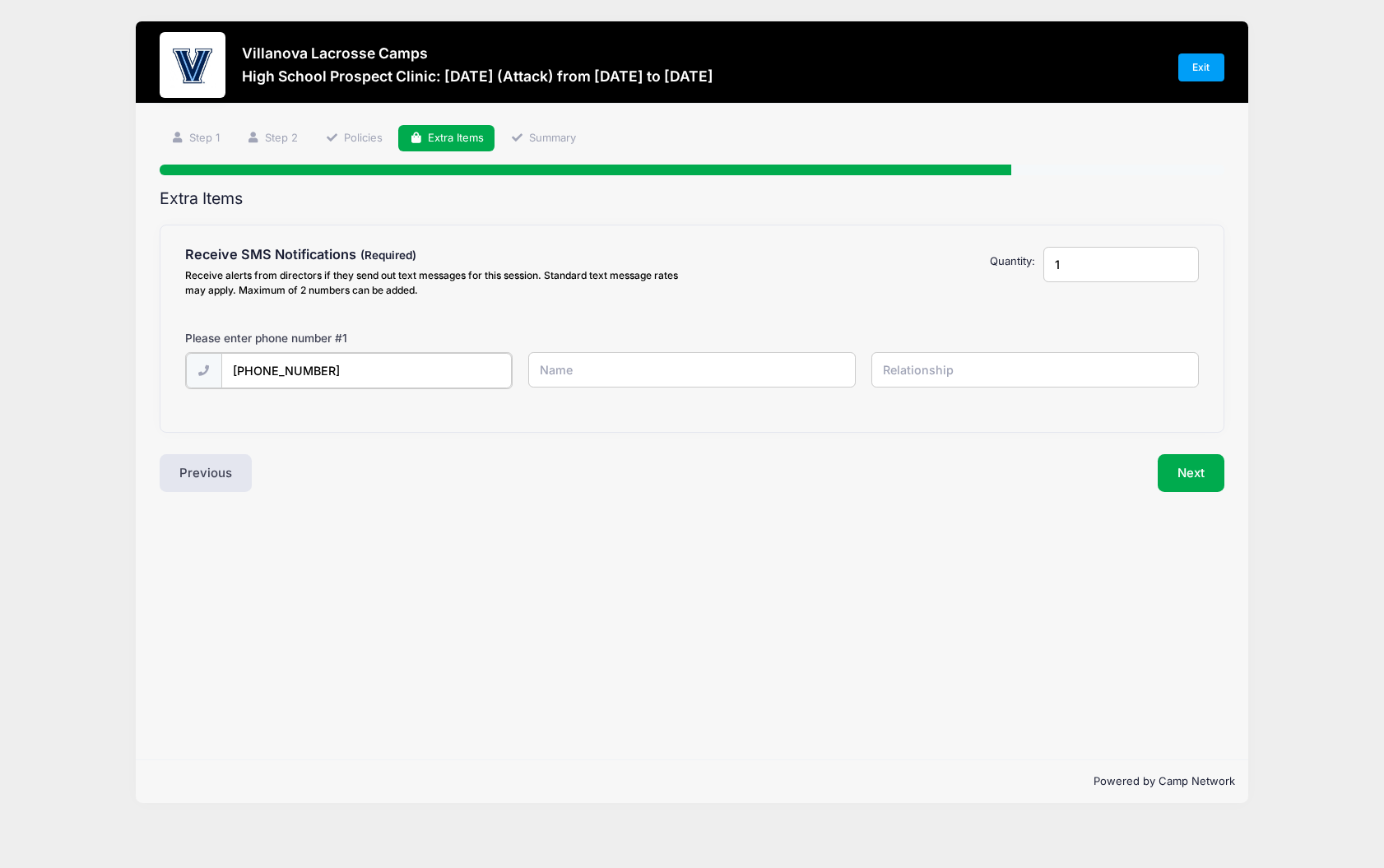
type input "(917) 570-5251"
type input "Alan Brock"
type input "Father"
click at [1202, 472] on button "Next" at bounding box center [1190, 471] width 66 height 37
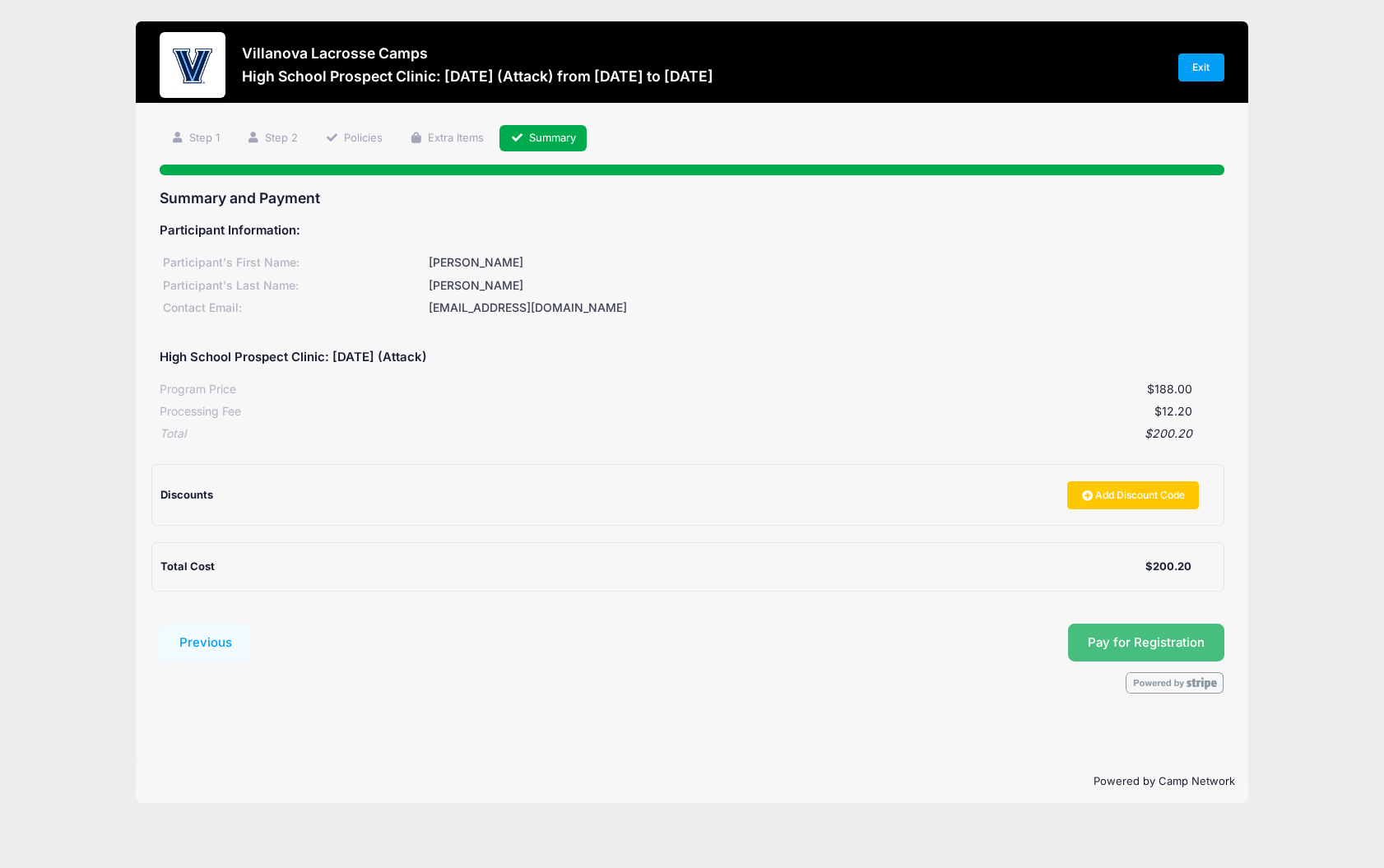
click at [1188, 639] on span "Pay for Registration" at bounding box center [1146, 642] width 117 height 15
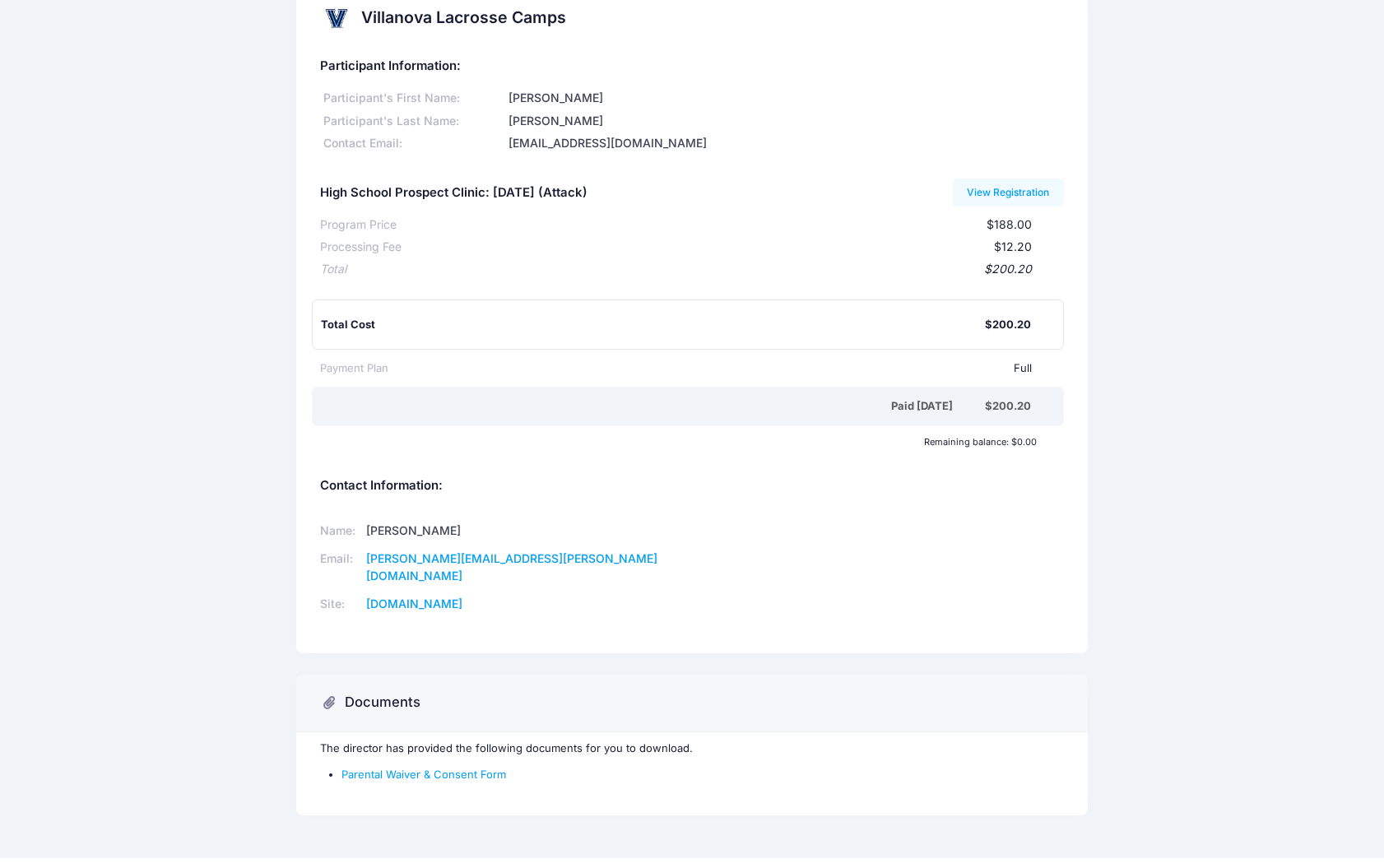
scroll to position [31, 0]
click at [390, 769] on link "Parental Waiver & Consent Form" at bounding box center [424, 775] width 165 height 13
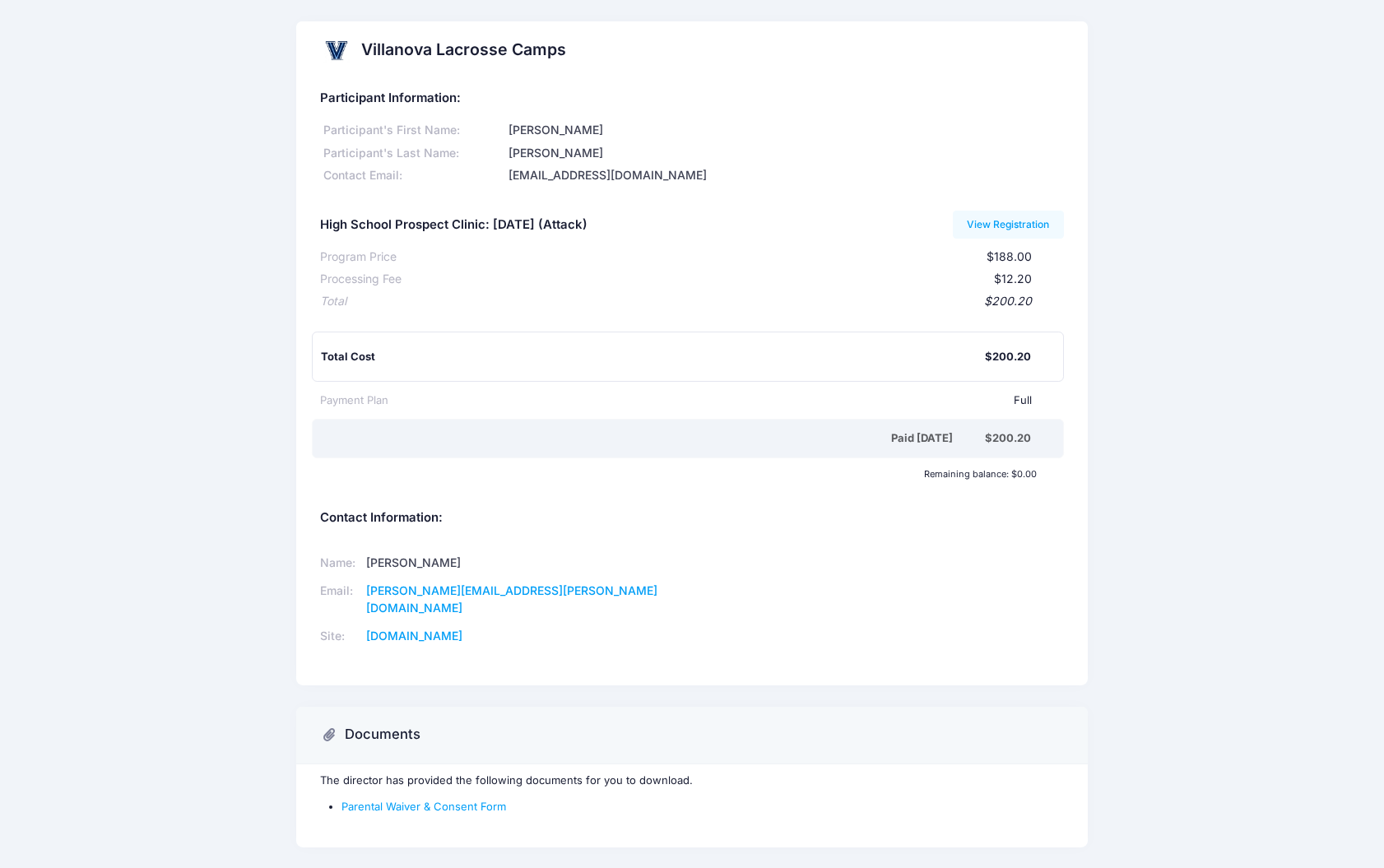
scroll to position [0, 0]
